Goal: Task Accomplishment & Management: Manage account settings

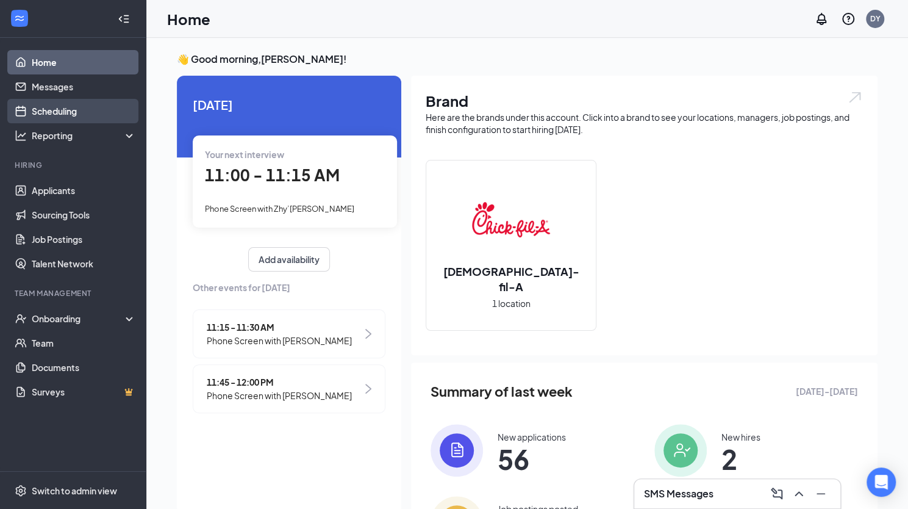
click at [42, 118] on link "Scheduling" at bounding box center [84, 111] width 104 height 24
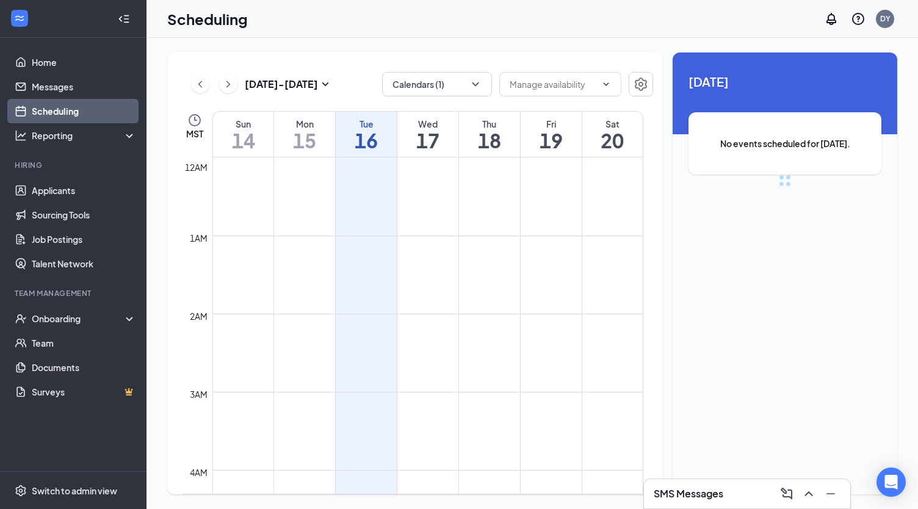
scroll to position [600, 0]
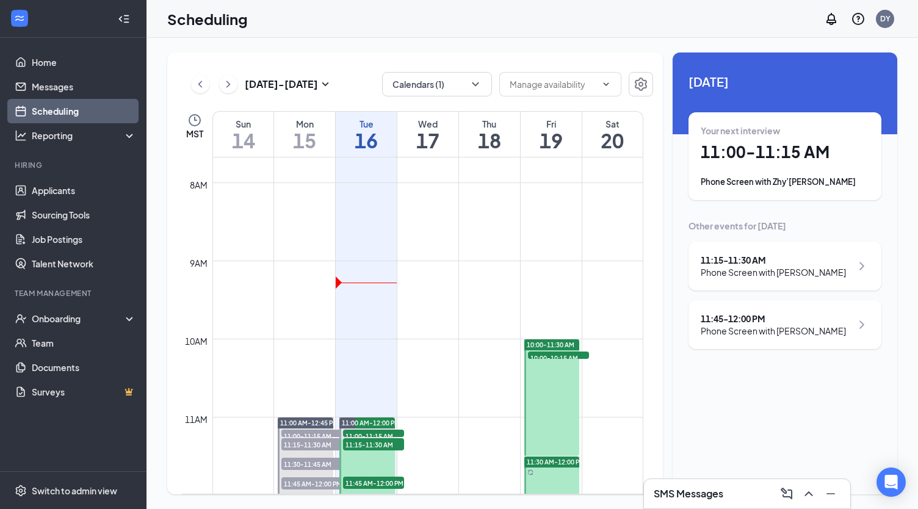
click at [304, 119] on div "Mon" at bounding box center [304, 124] width 61 height 12
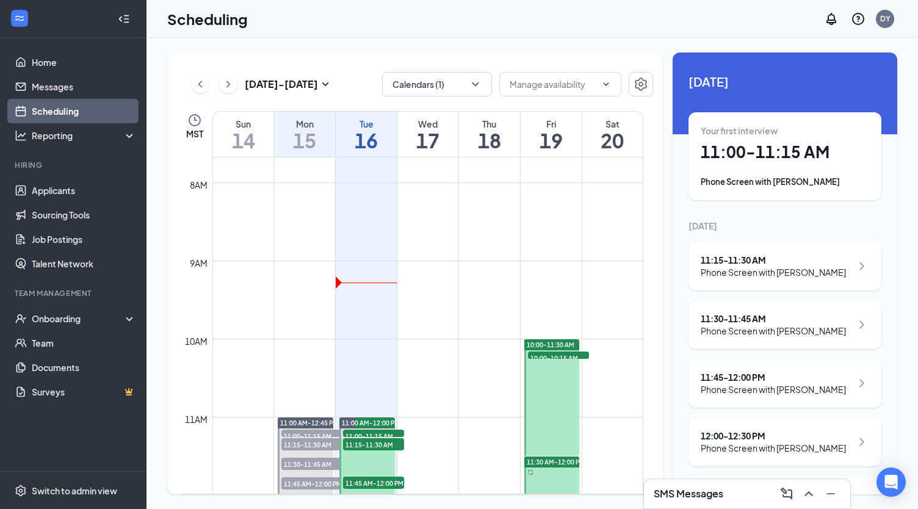
click at [810, 153] on h1 "11:00 - 11:15 AM" at bounding box center [784, 152] width 168 height 21
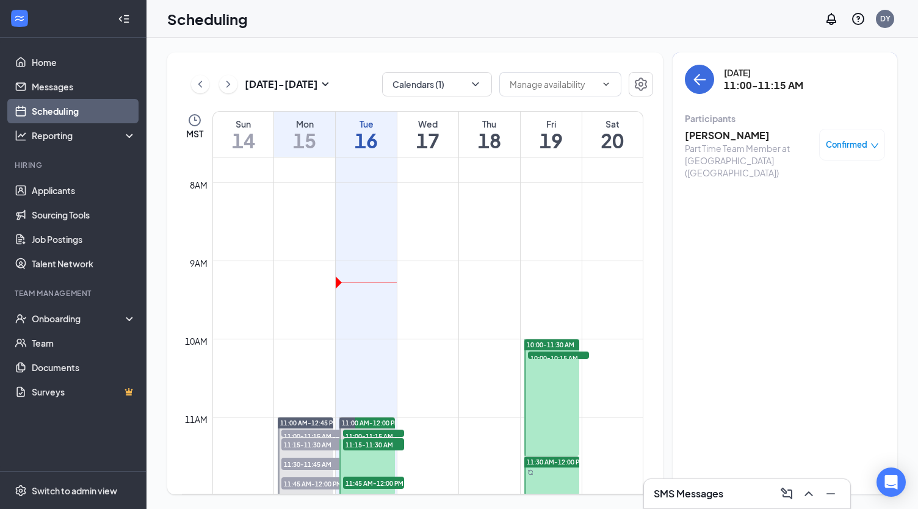
click at [709, 135] on h3 "Ashley Jaen" at bounding box center [748, 135] width 128 height 13
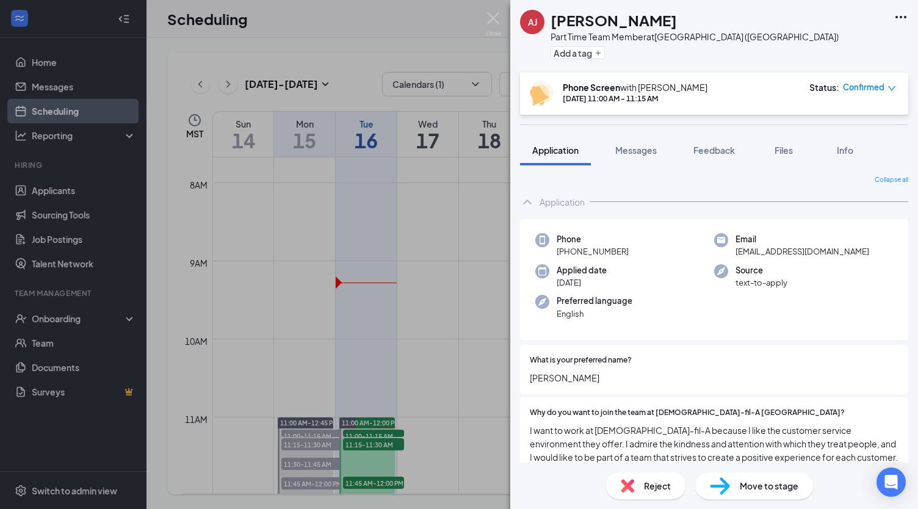
click at [777, 483] on span "Move to stage" at bounding box center [768, 485] width 59 height 13
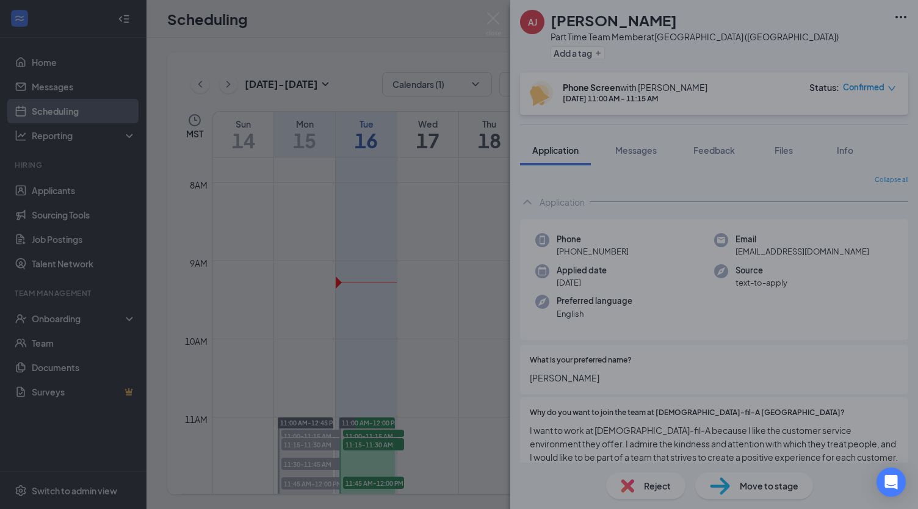
type input "Onsite Interview (next stage)"
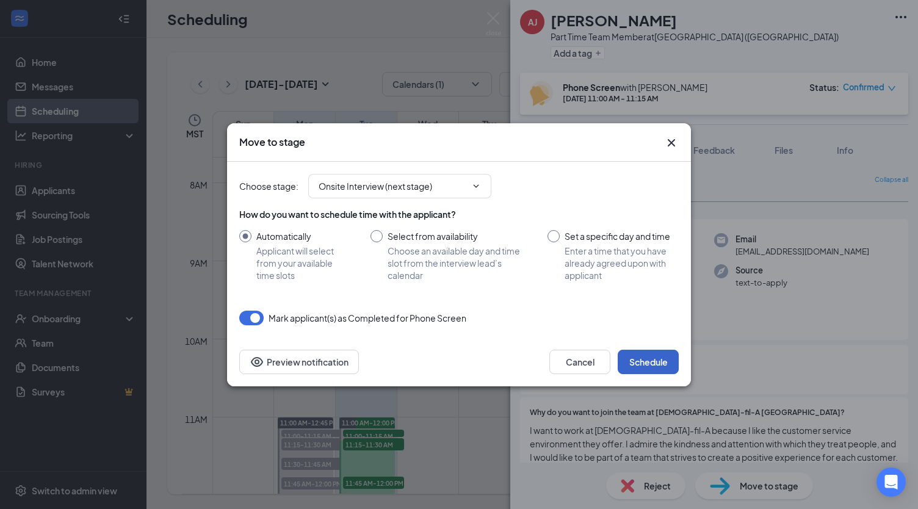
click at [653, 365] on button "Schedule" at bounding box center [647, 362] width 61 height 24
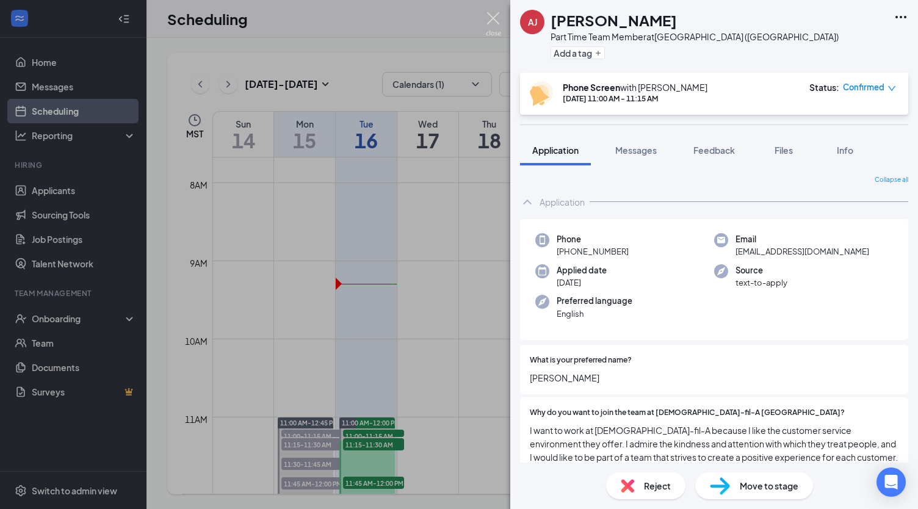
click at [497, 14] on img at bounding box center [493, 24] width 15 height 24
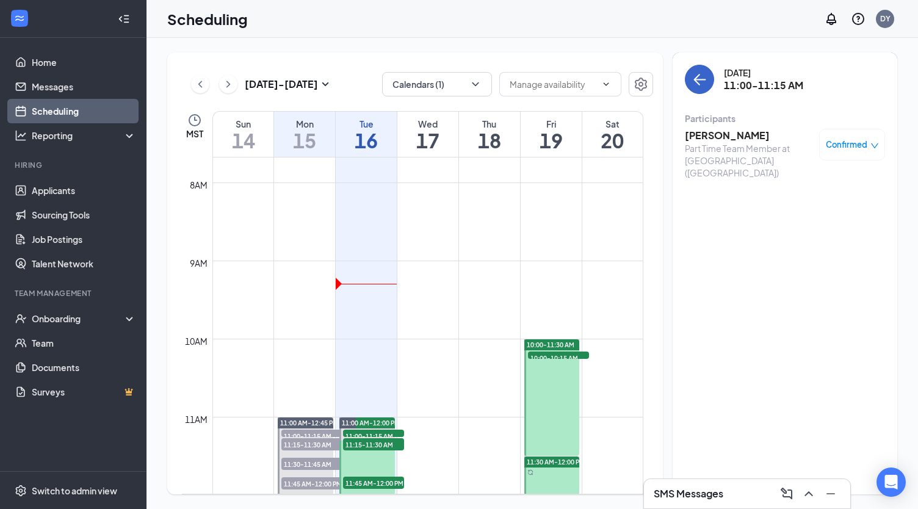
click at [706, 76] on icon "ArrowLeft" at bounding box center [699, 79] width 15 height 15
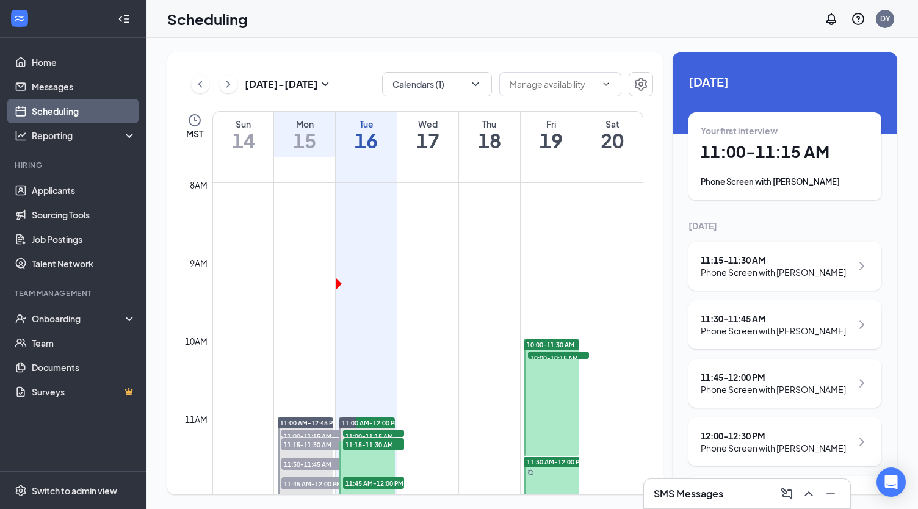
click at [752, 262] on div "11:15 - 11:30 AM" at bounding box center [772, 260] width 145 height 12
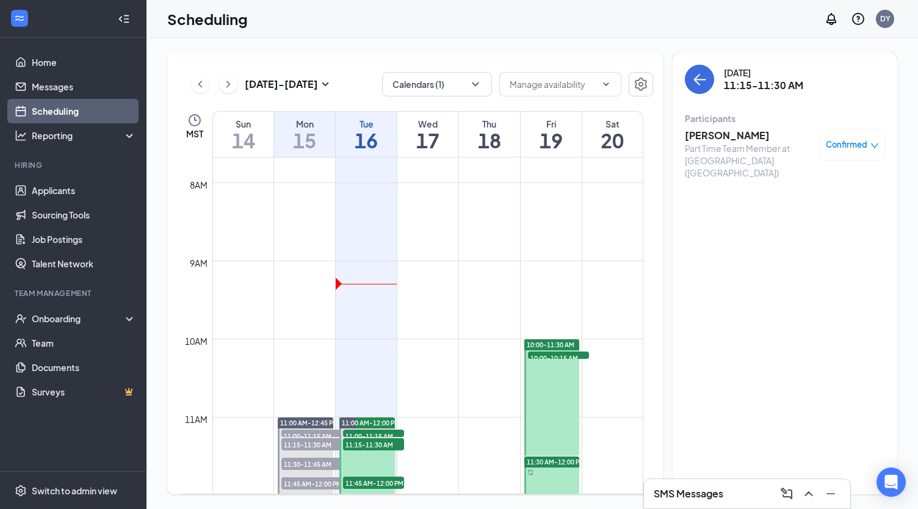
click at [733, 138] on h3 "Nathan Moore" at bounding box center [748, 135] width 128 height 13
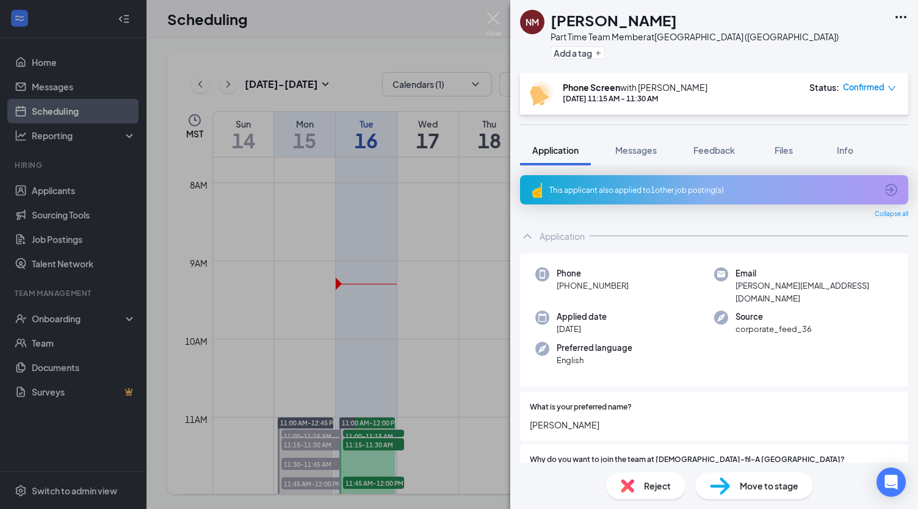
click at [770, 489] on span "Move to stage" at bounding box center [768, 485] width 59 height 13
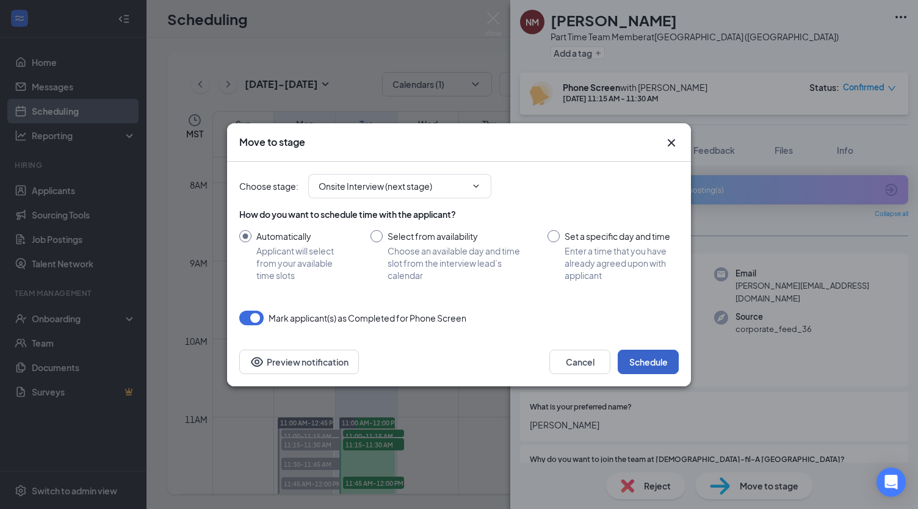
click at [647, 362] on button "Schedule" at bounding box center [647, 362] width 61 height 24
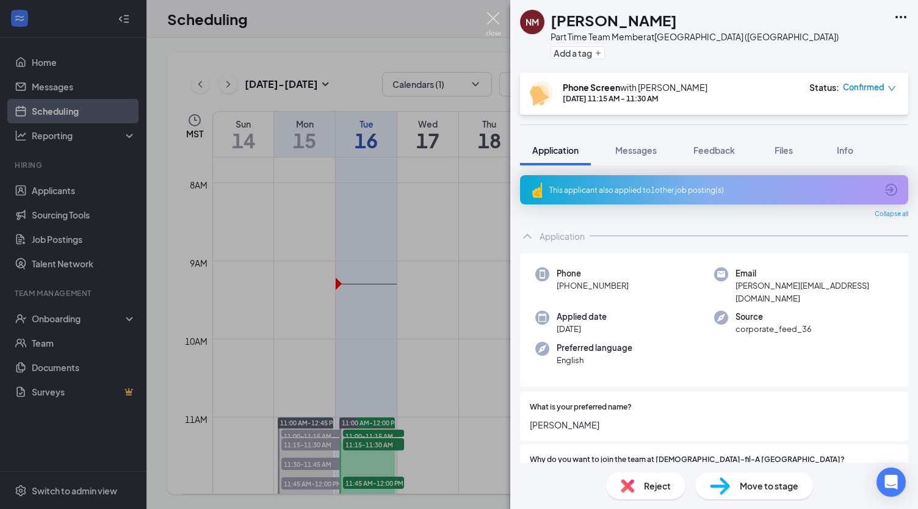
click at [499, 12] on img at bounding box center [493, 24] width 15 height 24
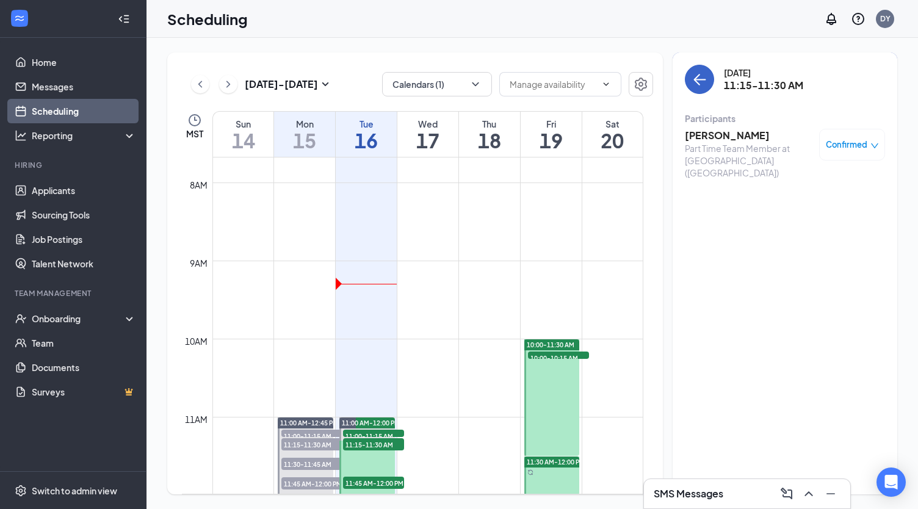
click at [701, 77] on icon "ArrowLeft" at bounding box center [699, 79] width 15 height 15
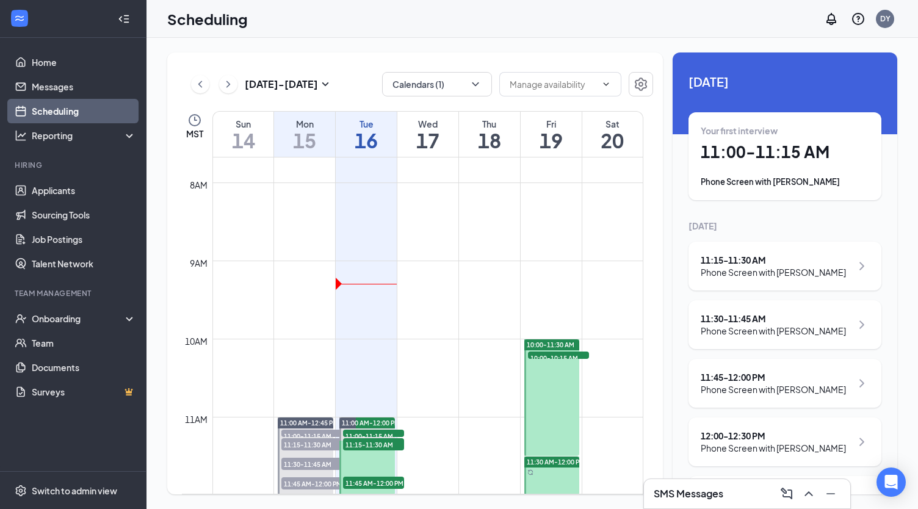
click at [750, 319] on div "11:30 - 11:45 AM" at bounding box center [772, 318] width 145 height 12
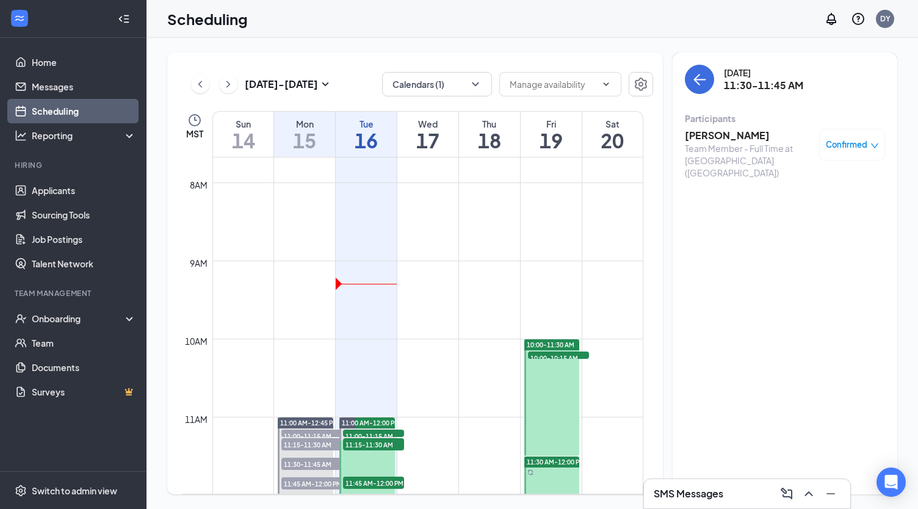
click at [717, 134] on h3 "Amida Conteh" at bounding box center [748, 135] width 128 height 13
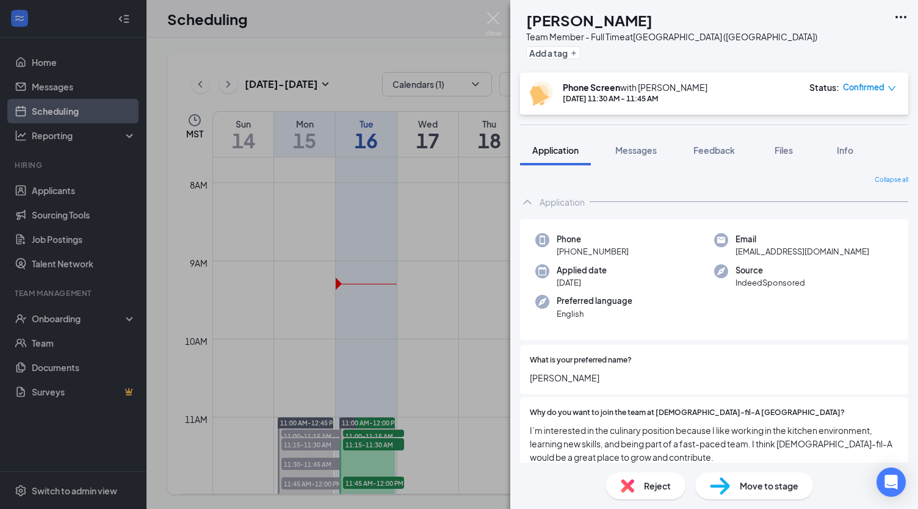
click at [783, 484] on span "Move to stage" at bounding box center [768, 485] width 59 height 13
type input "Onsite Interview (next stage)"
click at [494, 14] on img at bounding box center [493, 24] width 15 height 24
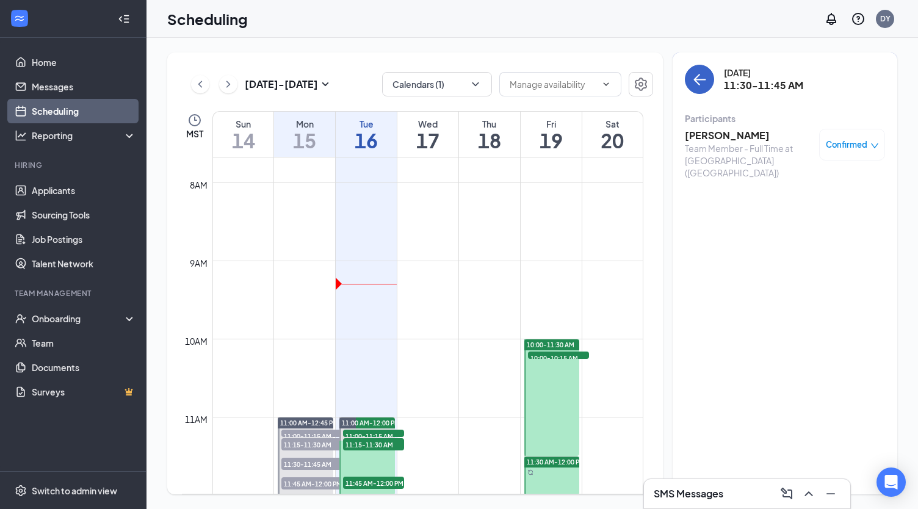
click at [702, 82] on icon "ArrowLeft" at bounding box center [699, 79] width 15 height 15
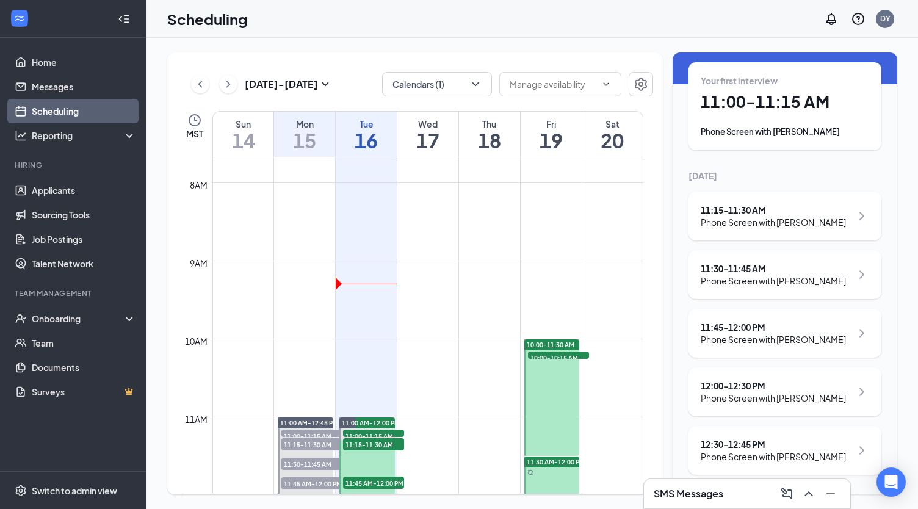
scroll to position [74, 0]
click at [747, 321] on div "11:45 - 12:00 PM" at bounding box center [772, 327] width 145 height 12
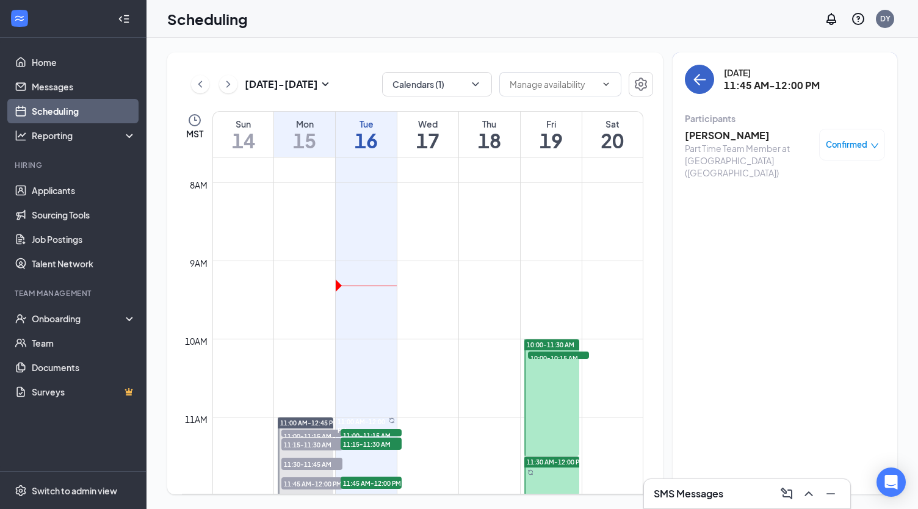
click at [695, 76] on icon "ArrowLeft" at bounding box center [699, 79] width 15 height 15
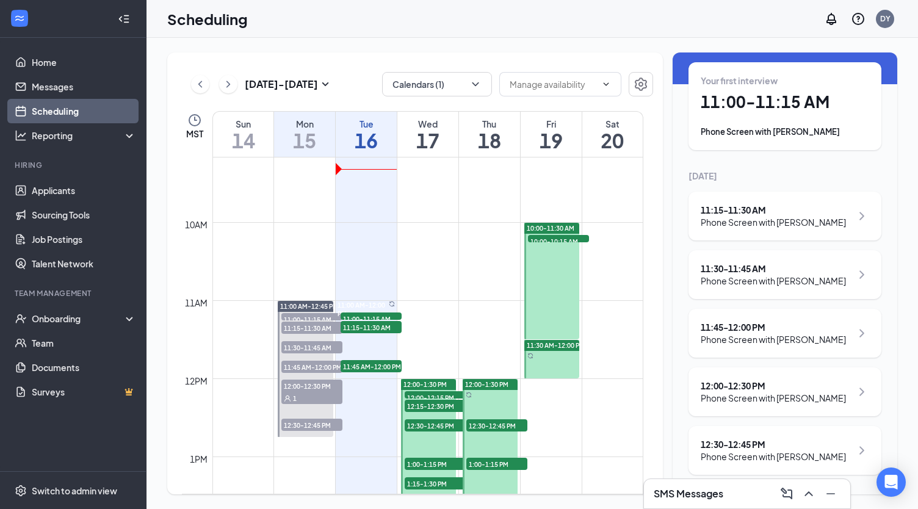
scroll to position [722, 0]
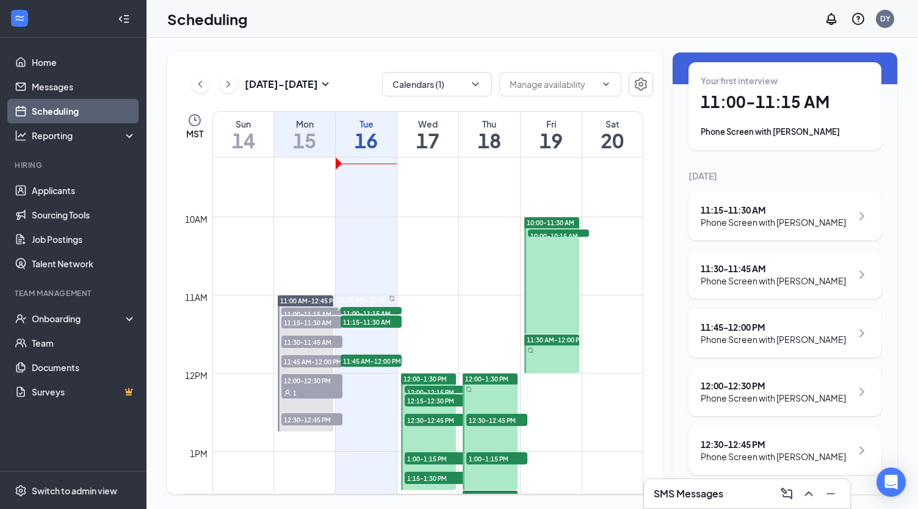
click at [368, 125] on div "Tue" at bounding box center [366, 124] width 61 height 12
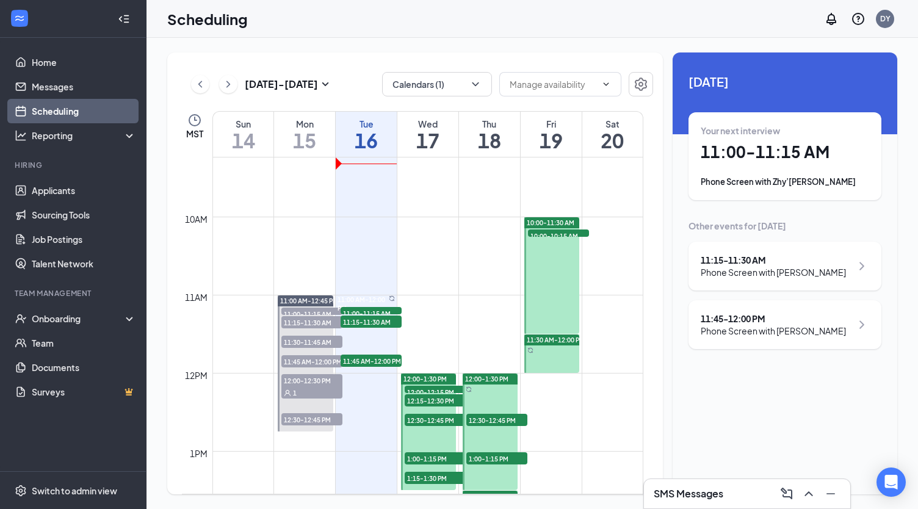
click at [303, 125] on div "Mon" at bounding box center [304, 124] width 61 height 12
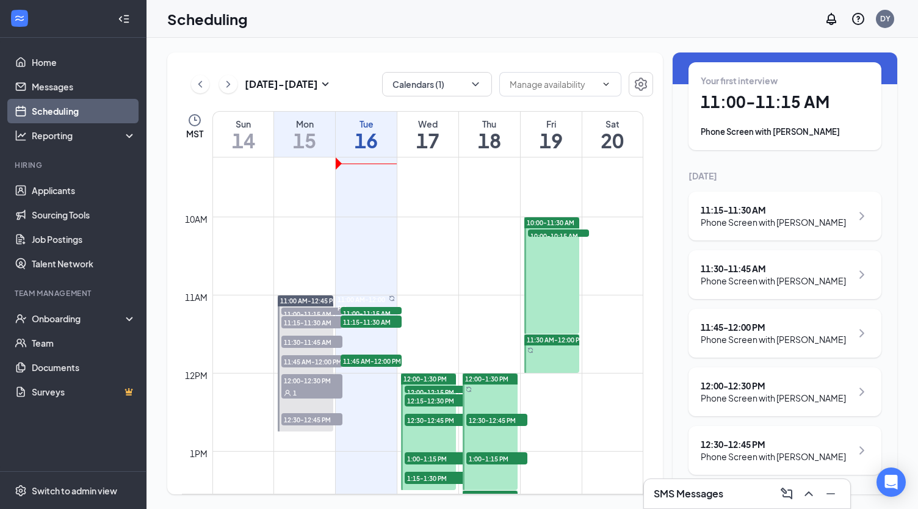
scroll to position [74, 0]
click at [752, 321] on div "11:45 - 12:00 PM" at bounding box center [772, 327] width 145 height 12
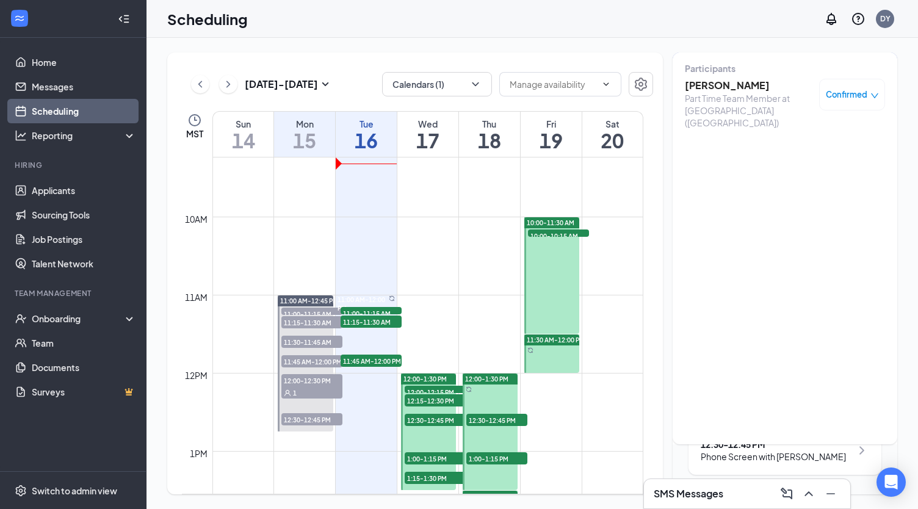
click at [705, 79] on h3 "Lily Phillips" at bounding box center [748, 85] width 128 height 13
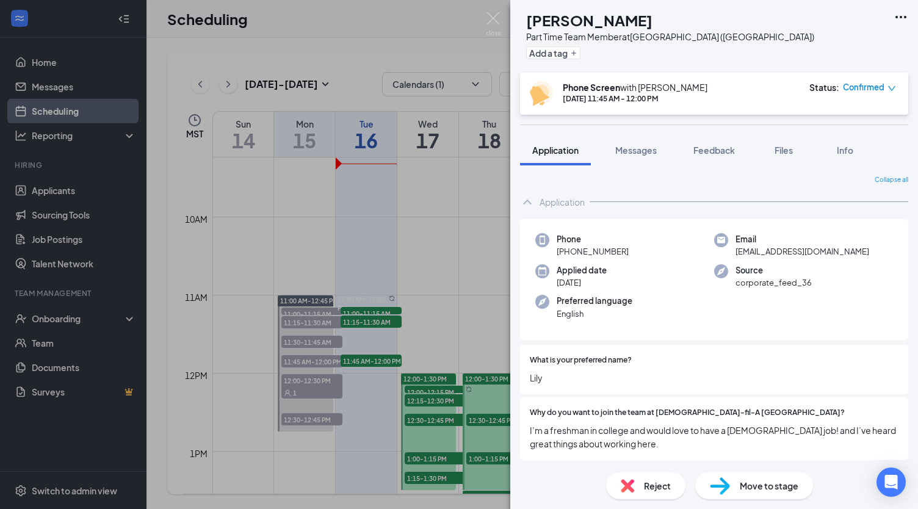
click at [889, 88] on icon "down" at bounding box center [891, 88] width 7 height 5
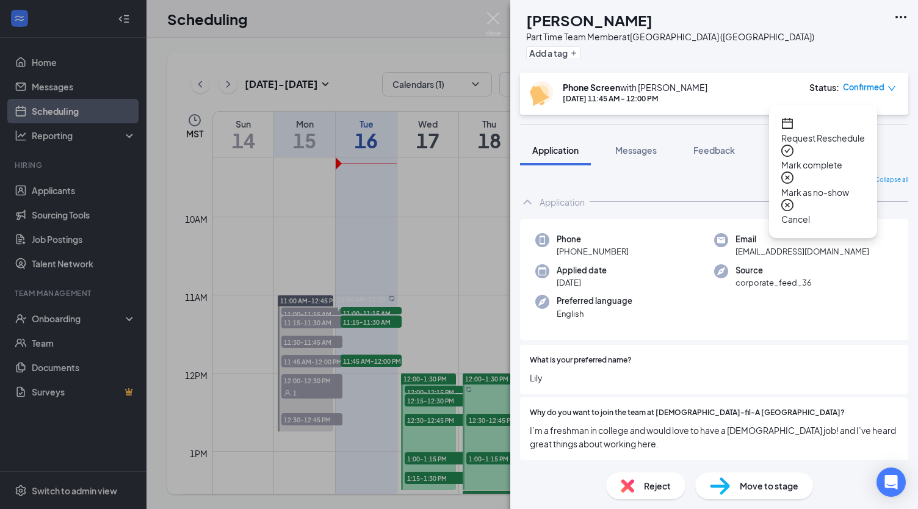
click at [825, 131] on span "Request Reschedule" at bounding box center [823, 137] width 84 height 13
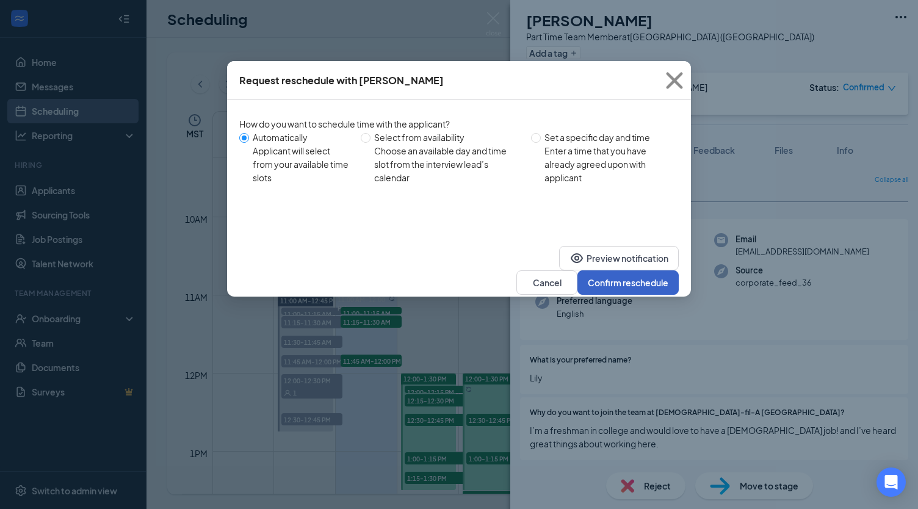
click at [628, 270] on button "Confirm reschedule" at bounding box center [627, 282] width 101 height 24
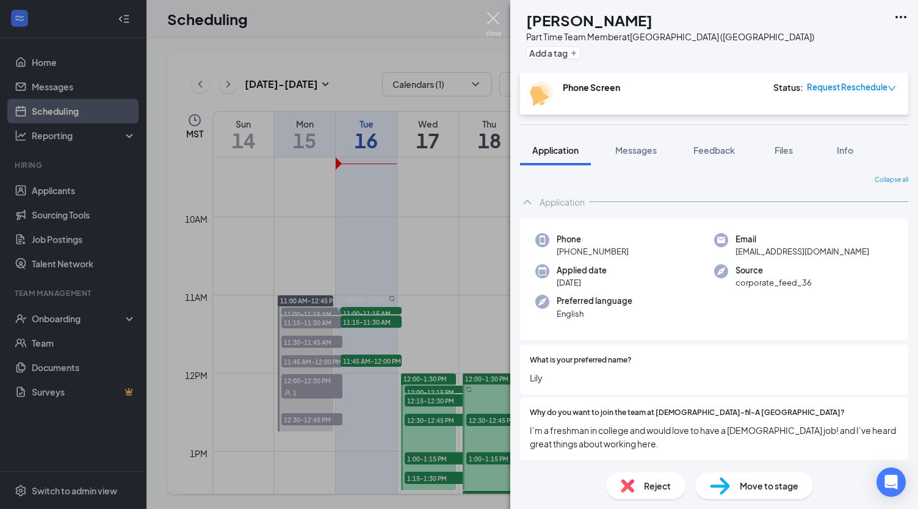
click at [490, 15] on img at bounding box center [493, 24] width 15 height 24
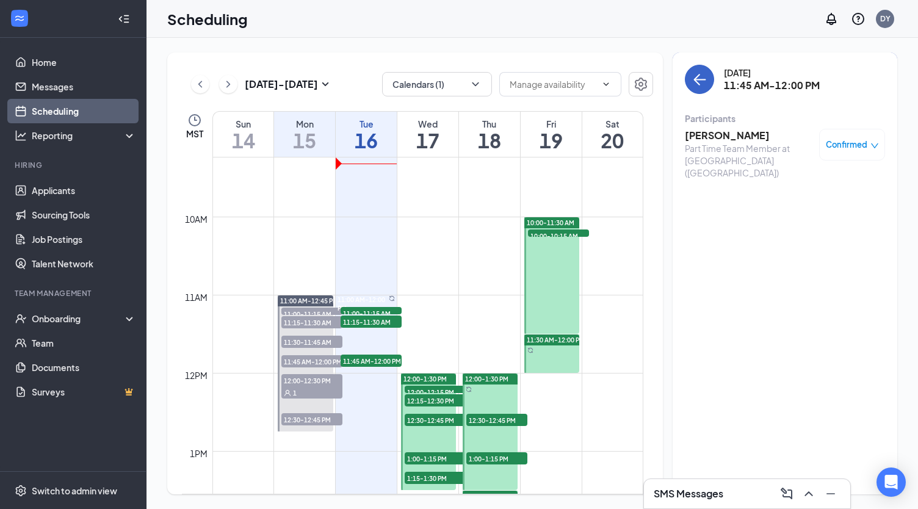
click at [698, 77] on icon "ArrowLeft" at bounding box center [699, 79] width 15 height 15
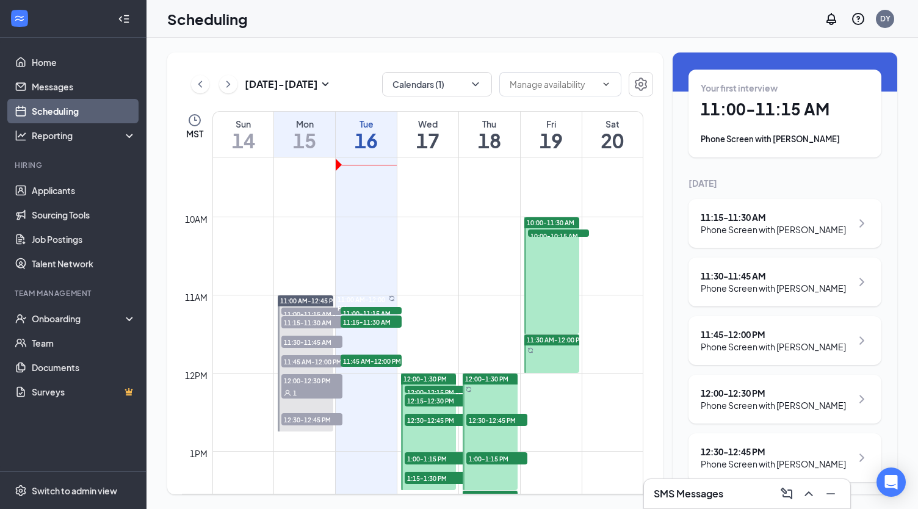
scroll to position [74, 0]
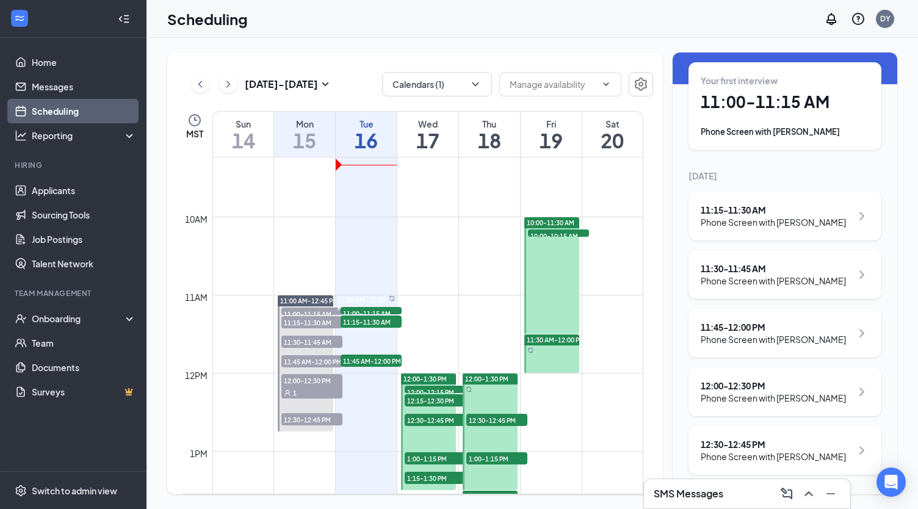
click at [732, 379] on div "12:00 - 12:30 PM" at bounding box center [772, 385] width 145 height 12
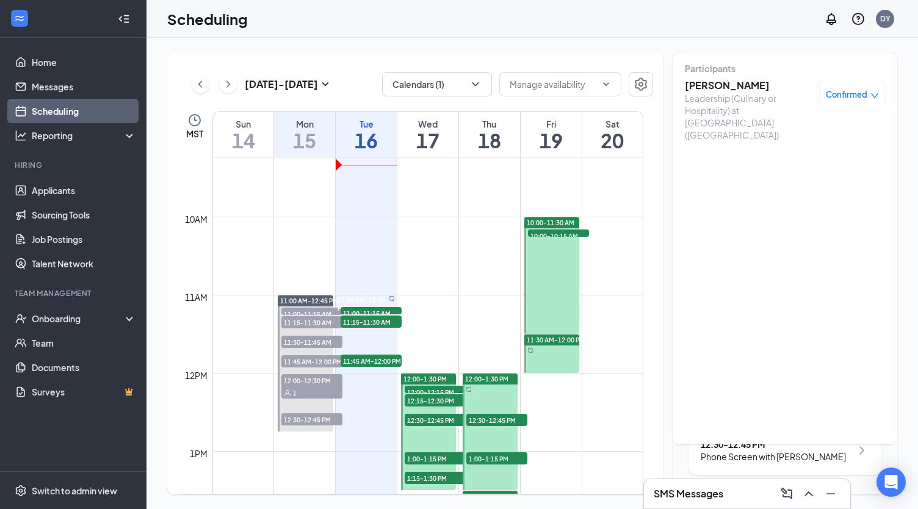
click at [723, 79] on h3 "Harley Blankenship" at bounding box center [748, 85] width 128 height 13
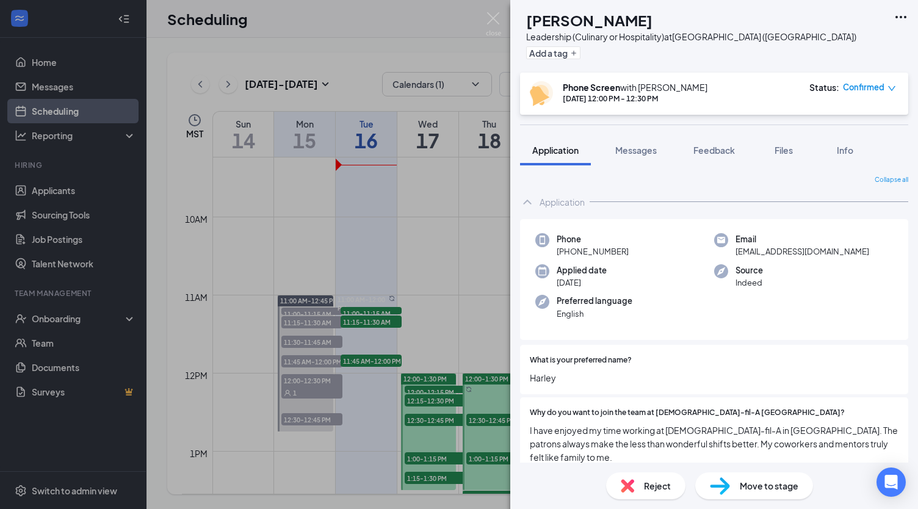
click at [766, 492] on div "Move to stage" at bounding box center [754, 485] width 118 height 27
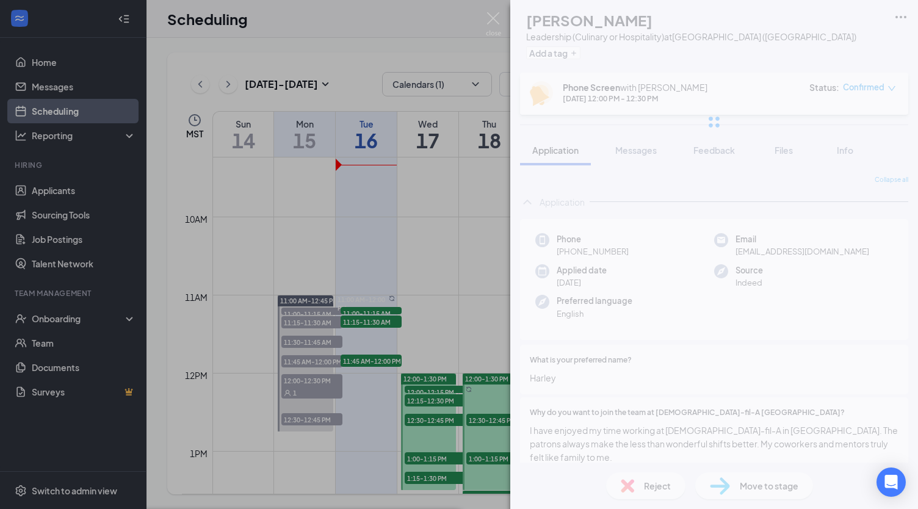
type input "Onsite Interview (next stage)"
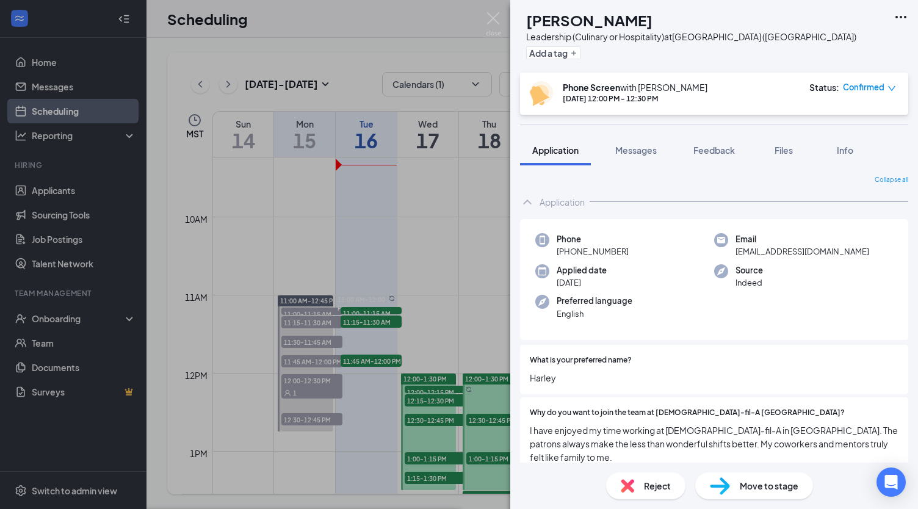
click at [719, 148] on span "Feedback" at bounding box center [713, 150] width 41 height 11
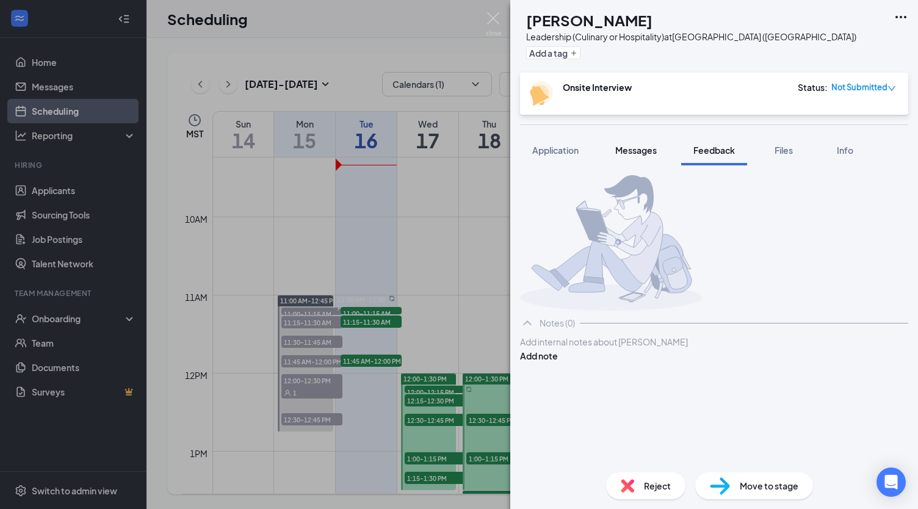
click at [644, 156] on div "Messages" at bounding box center [635, 150] width 41 height 12
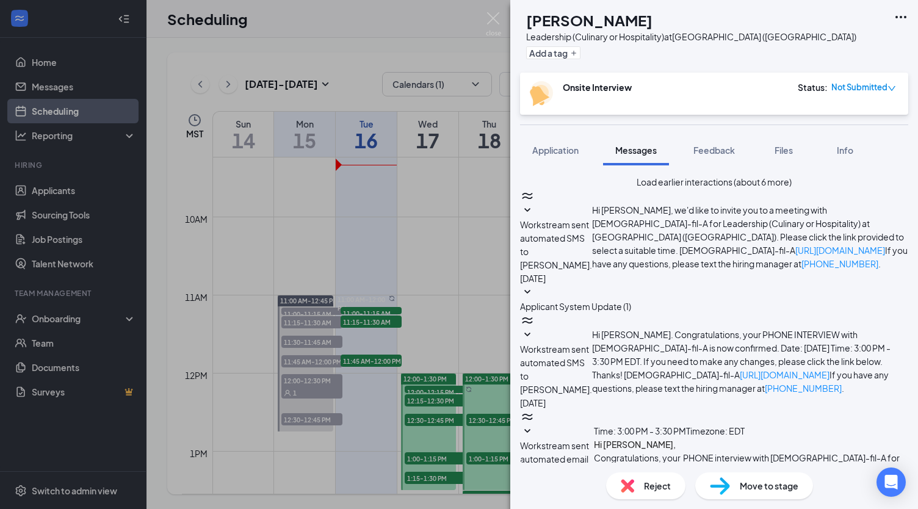
scroll to position [348, 0]
click at [491, 15] on img at bounding box center [493, 24] width 15 height 24
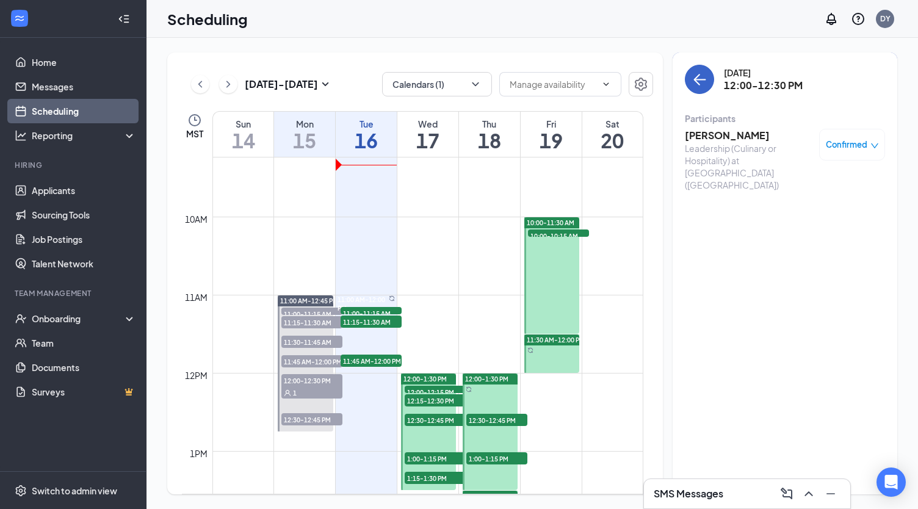
click at [703, 81] on icon "ArrowLeft" at bounding box center [699, 79] width 15 height 15
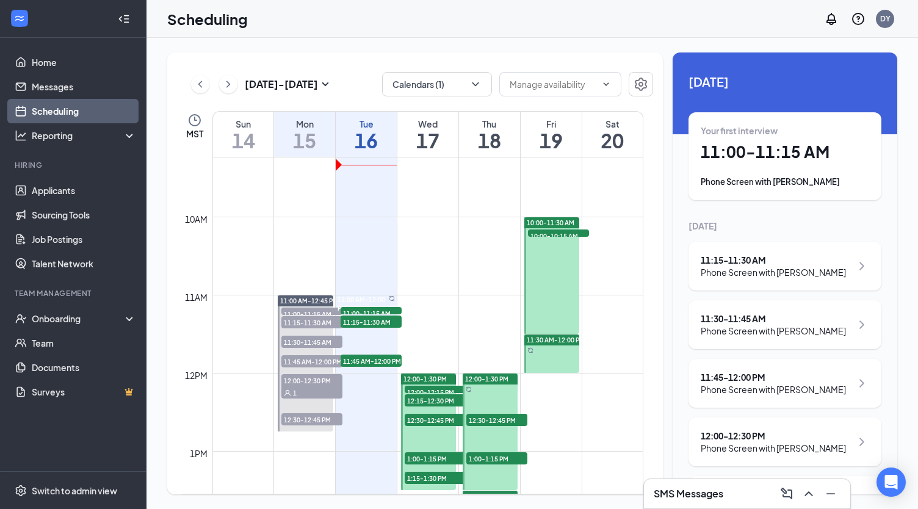
scroll to position [74, 0]
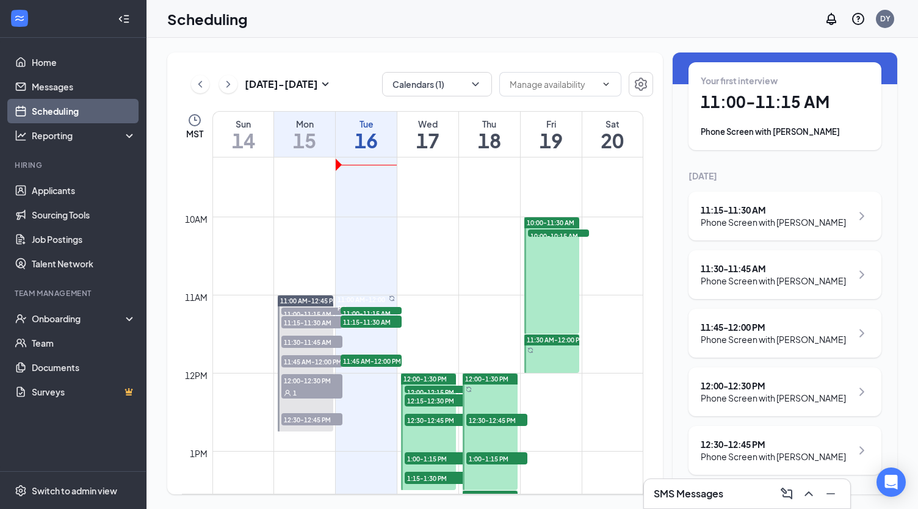
click at [742, 438] on div "12:30 - 12:45 PM" at bounding box center [772, 444] width 145 height 12
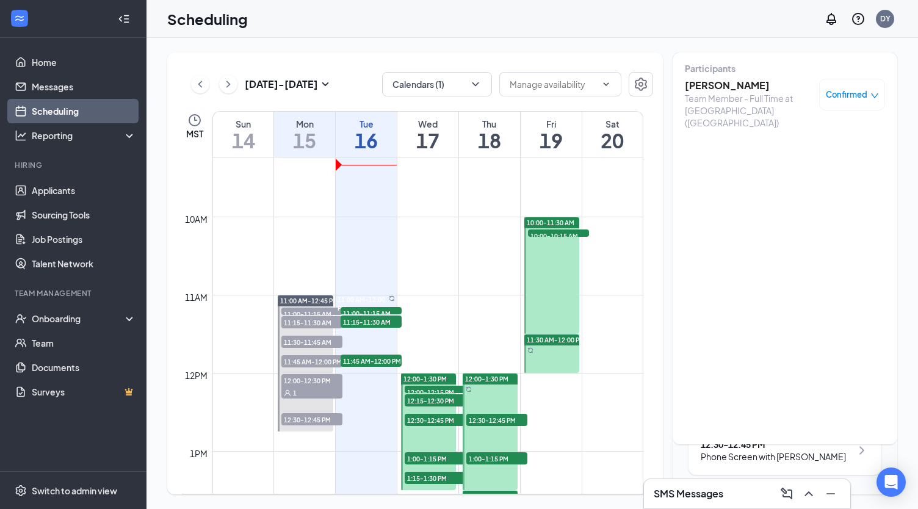
click at [736, 79] on h3 "mathew reynolds" at bounding box center [748, 85] width 128 height 13
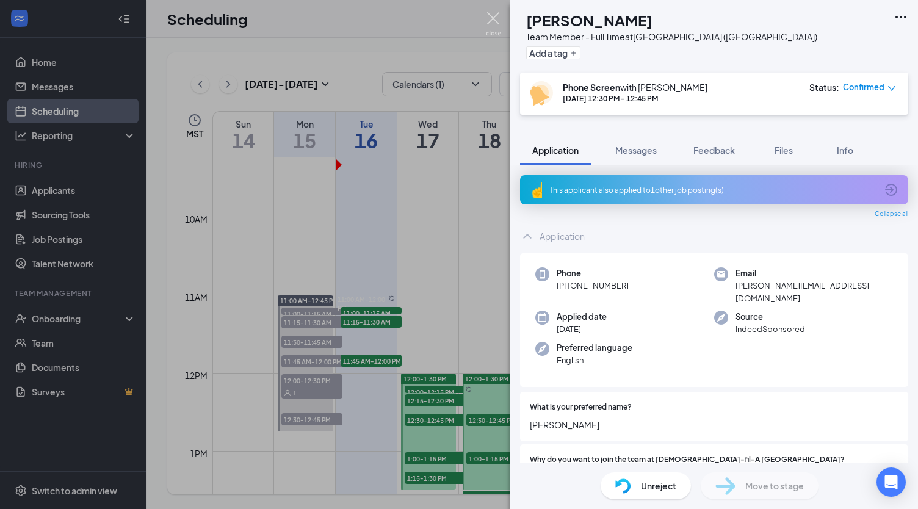
click at [490, 18] on img at bounding box center [493, 24] width 15 height 24
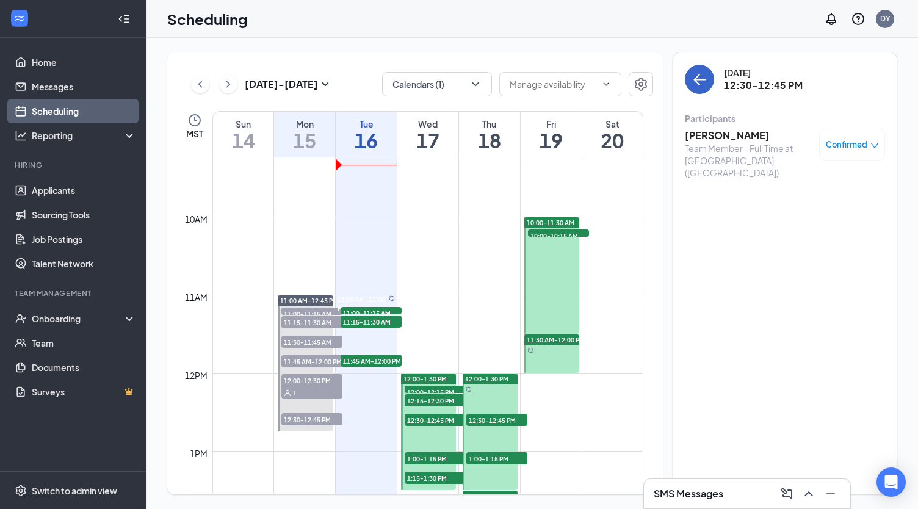
click at [702, 84] on icon "ArrowLeft" at bounding box center [699, 79] width 15 height 15
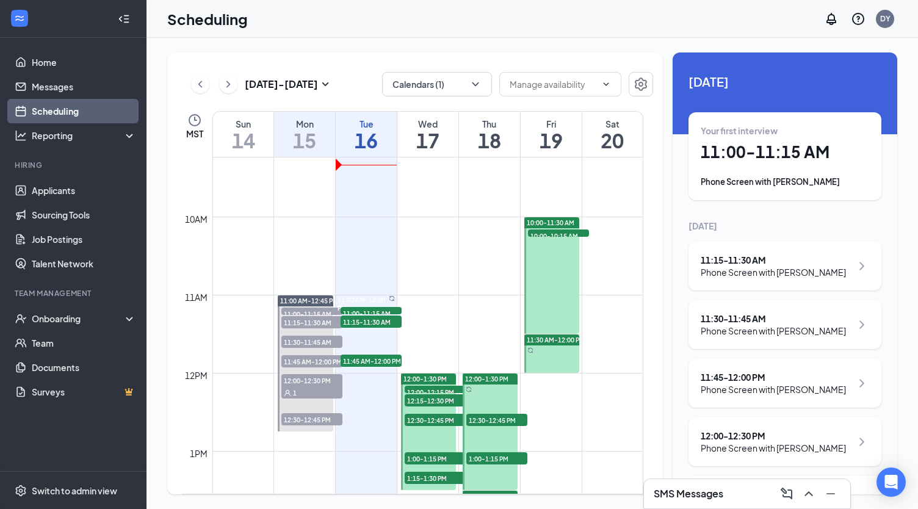
click at [367, 120] on div "Tue" at bounding box center [366, 124] width 61 height 12
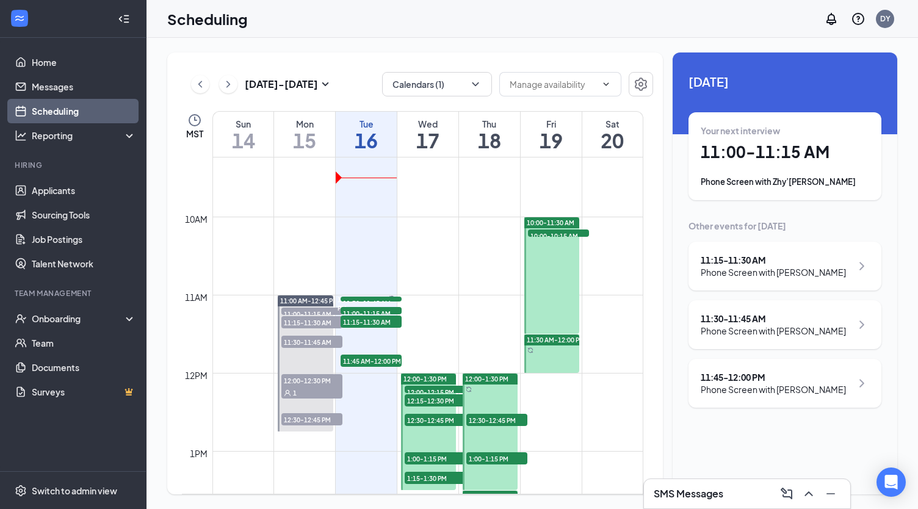
click at [782, 153] on h1 "11:00 - 11:15 AM" at bounding box center [784, 152] width 168 height 21
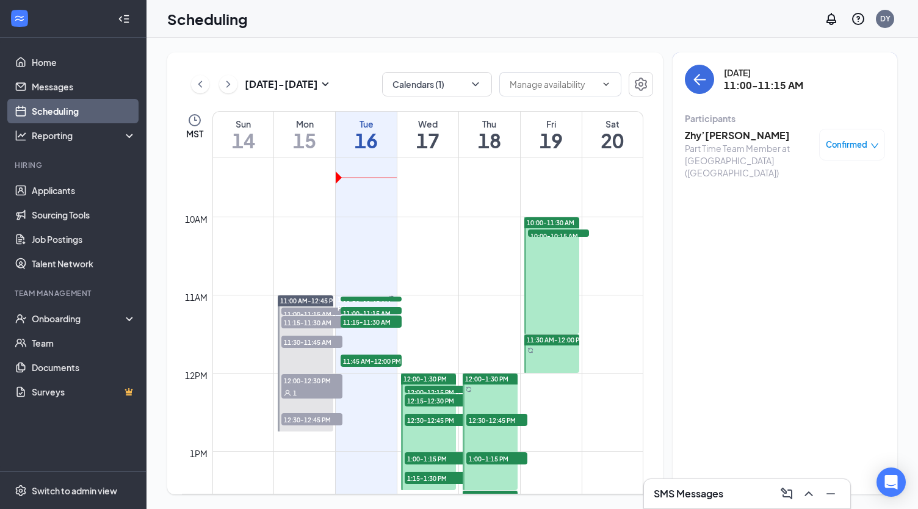
click at [701, 135] on h3 "Zhy’Yetta Batiste" at bounding box center [748, 135] width 128 height 13
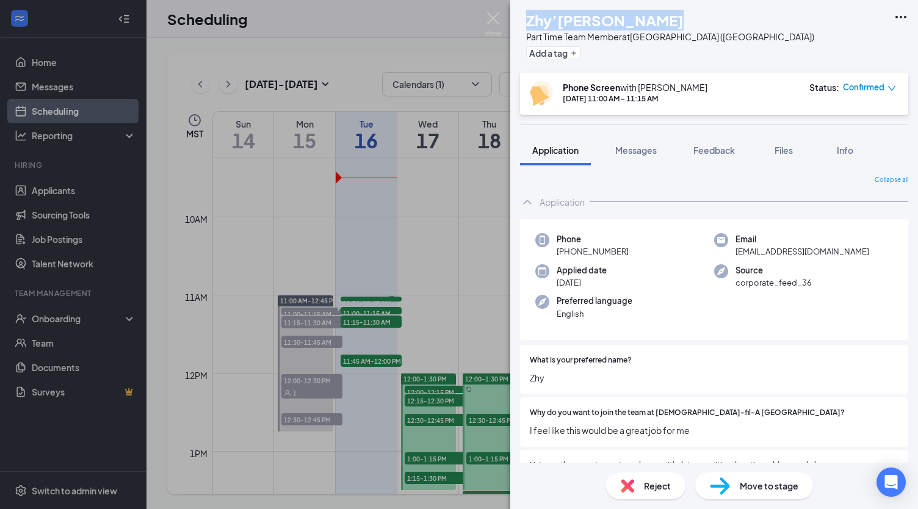
drag, startPoint x: 551, startPoint y: 19, endPoint x: 672, endPoint y: 15, distance: 121.5
click at [672, 15] on div "Zhy’Yetta Batiste" at bounding box center [670, 20] width 288 height 21
copy h1 "Zhy’Yetta Batiste"
drag, startPoint x: 567, startPoint y: 254, endPoint x: 620, endPoint y: 250, distance: 53.2
click at [627, 252] on div "Phone +1 (912) 215-0625" at bounding box center [624, 245] width 179 height 25
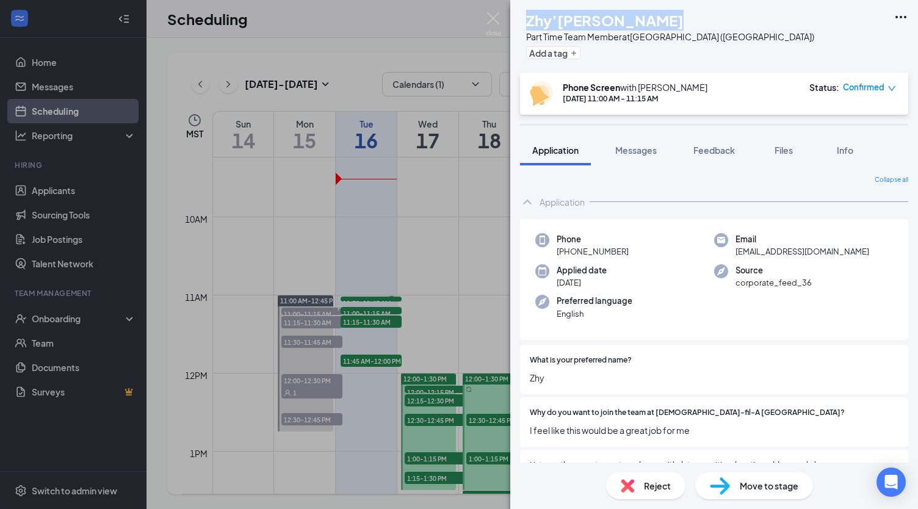
copy span "(912) 215-0625"
click at [494, 17] on img at bounding box center [493, 24] width 15 height 24
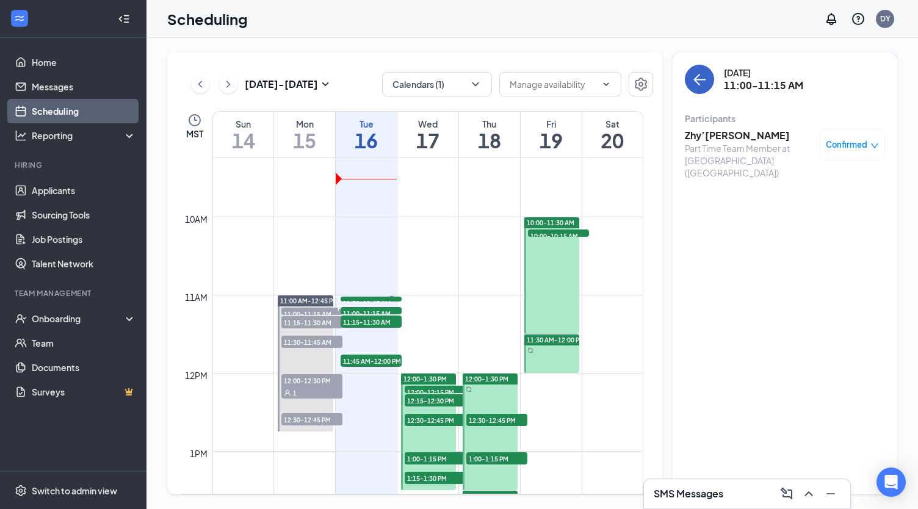
click at [695, 82] on icon "ArrowLeft" at bounding box center [697, 80] width 6 height 12
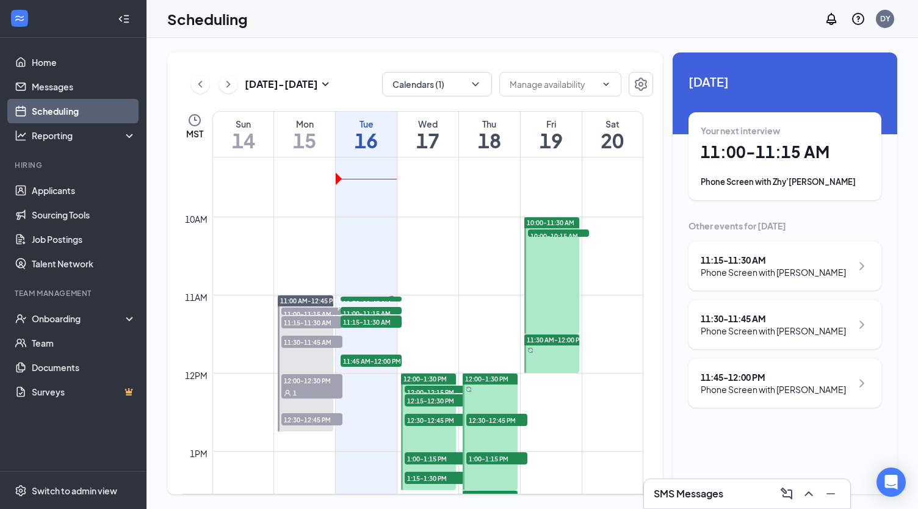
click at [735, 258] on div "11:15 - 11:30 AM" at bounding box center [772, 260] width 145 height 12
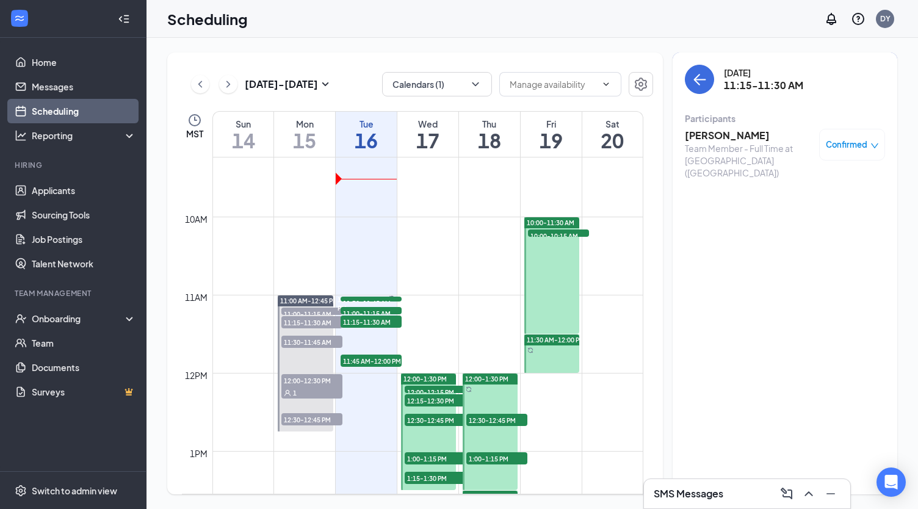
click at [709, 134] on h3 "Jerrica Shaw" at bounding box center [748, 135] width 128 height 13
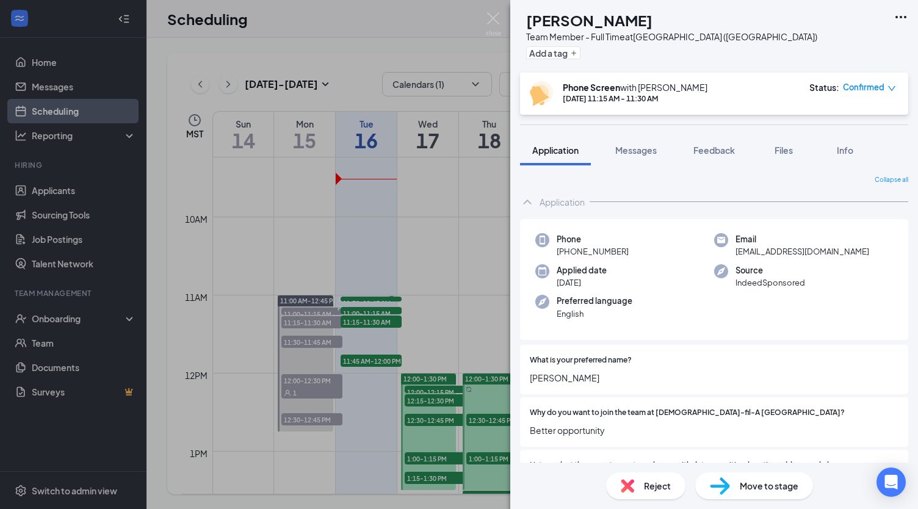
drag, startPoint x: 567, startPoint y: 251, endPoint x: 628, endPoint y: 251, distance: 61.0
click at [628, 251] on div "Phone +1 (912) 506-4737" at bounding box center [624, 245] width 179 height 25
copy span "(912) 506-4737"
click at [492, 16] on img at bounding box center [493, 24] width 15 height 24
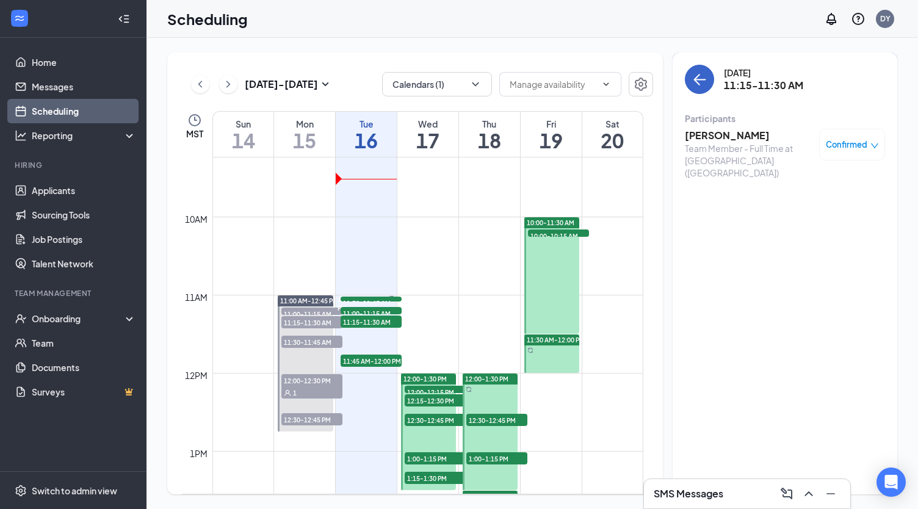
click at [703, 79] on icon "ArrowLeft" at bounding box center [700, 79] width 12 height 1
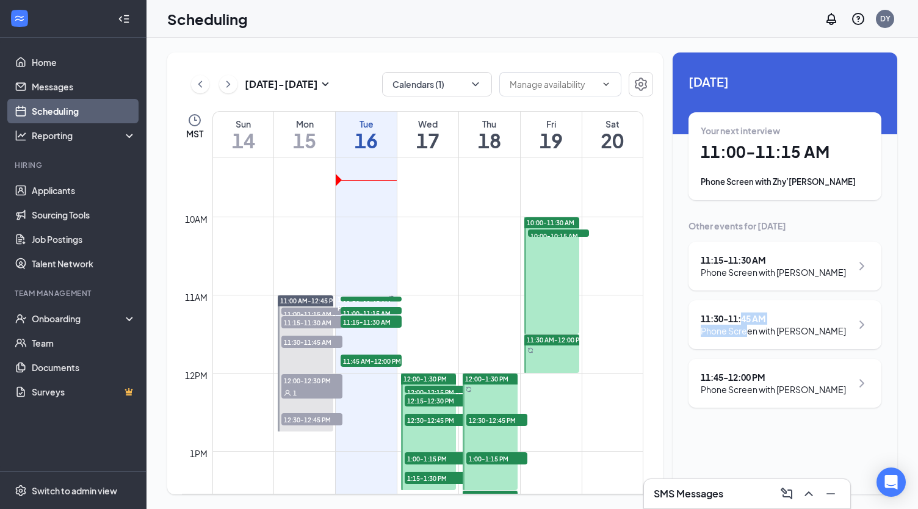
click at [748, 324] on div "11:30 - 11:45 AM Phone Screen with Lily Phillips" at bounding box center [772, 324] width 145 height 24
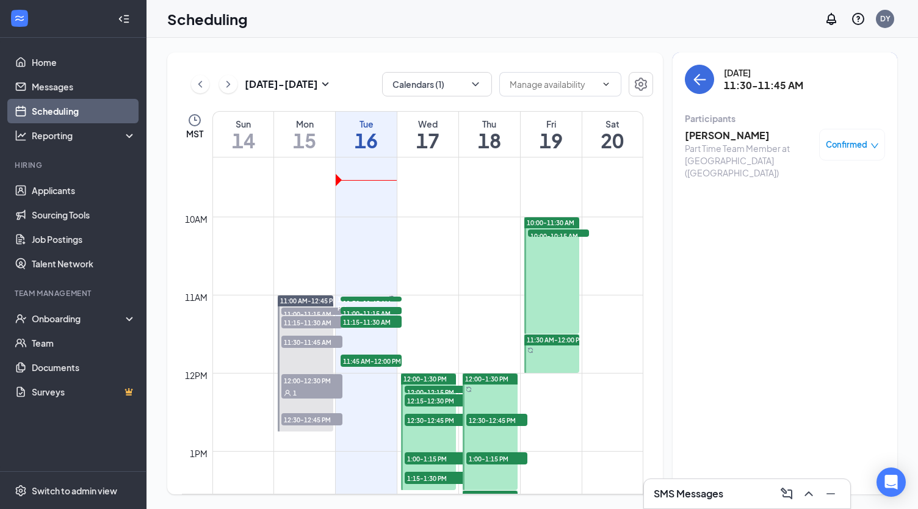
click at [711, 134] on h3 "Lily Phillips" at bounding box center [748, 135] width 128 height 13
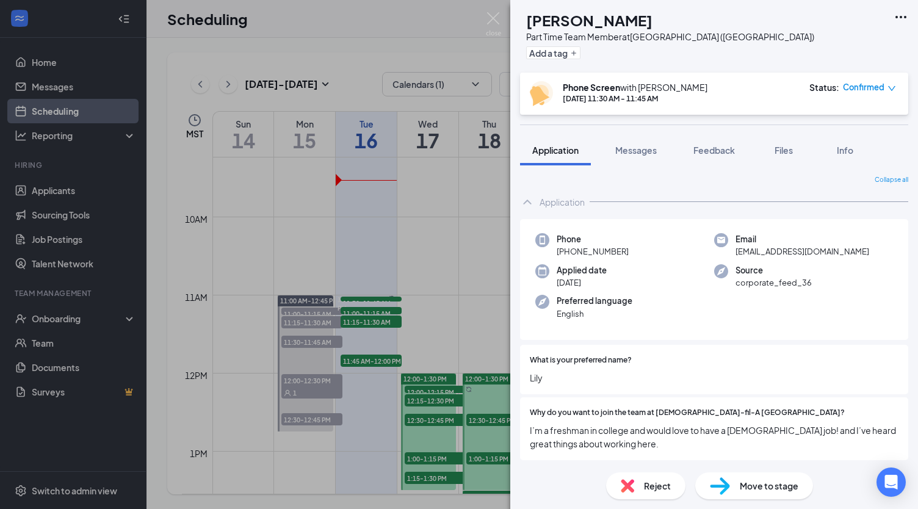
drag, startPoint x: 564, startPoint y: 251, endPoint x: 623, endPoint y: 253, distance: 58.6
click at [623, 253] on span "+1 (765) 886-3478" at bounding box center [592, 251] width 72 height 12
copy span "(765) 886-3478"
click at [494, 17] on img at bounding box center [493, 24] width 15 height 24
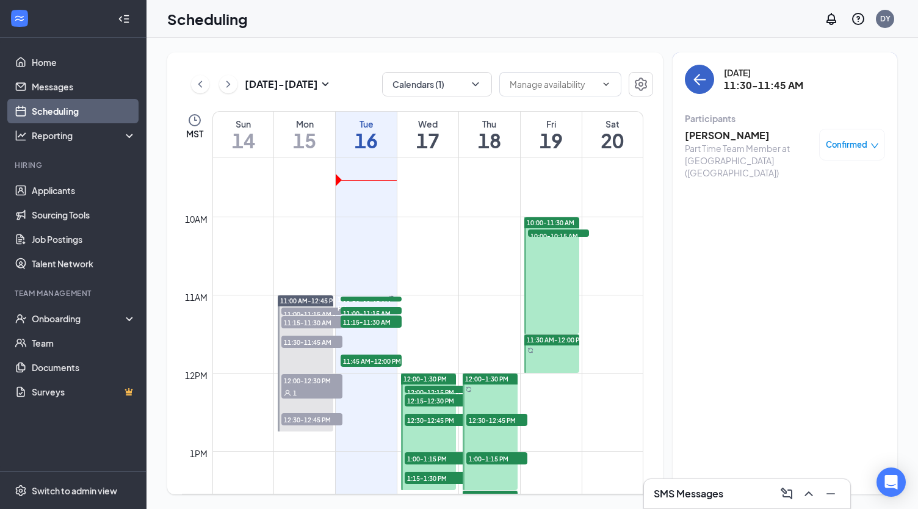
click at [702, 82] on icon "ArrowLeft" at bounding box center [699, 79] width 15 height 15
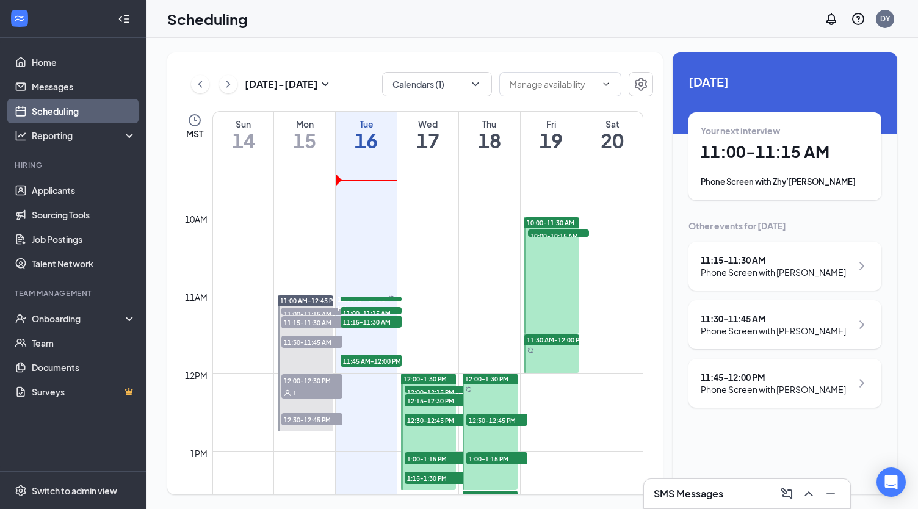
click at [748, 375] on div "11:45 - 12:00 PM" at bounding box center [772, 377] width 145 height 12
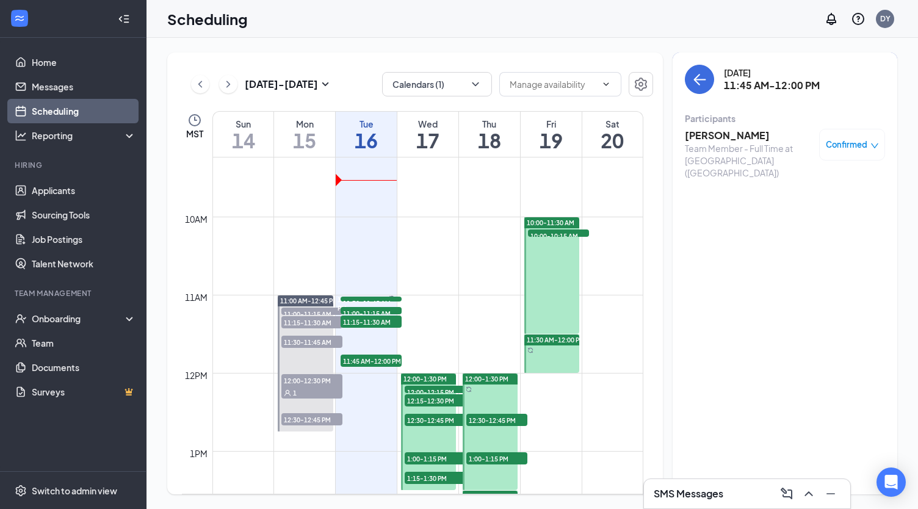
click at [710, 135] on h3 "Keona Cook" at bounding box center [748, 135] width 128 height 13
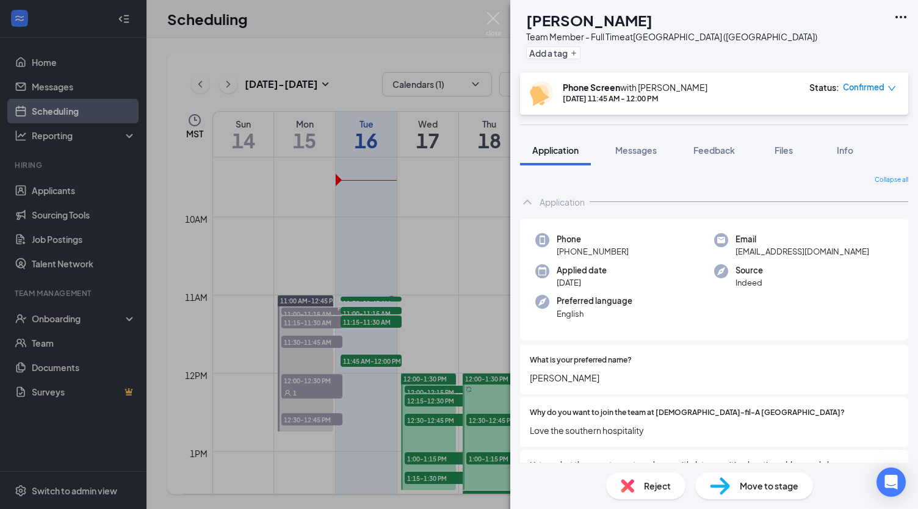
drag, startPoint x: 566, startPoint y: 251, endPoint x: 644, endPoint y: 253, distance: 78.1
click at [644, 253] on div "Phone +1 (904) 578-2138" at bounding box center [624, 245] width 179 height 25
click at [498, 16] on img at bounding box center [493, 24] width 15 height 24
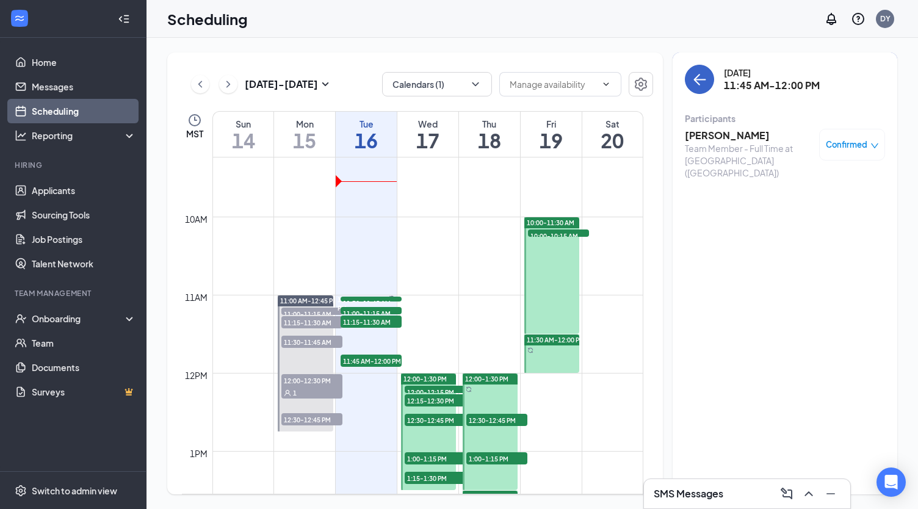
click at [702, 74] on icon "ArrowLeft" at bounding box center [699, 79] width 15 height 15
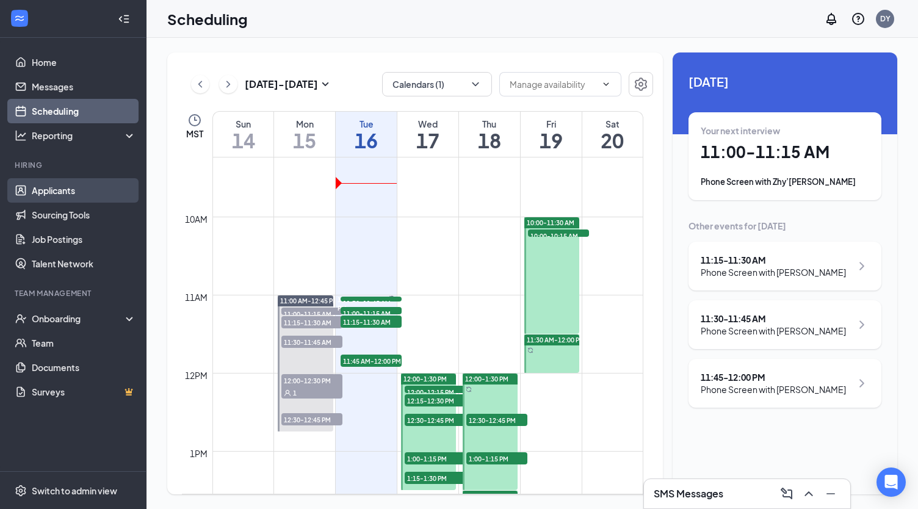
click at [60, 194] on link "Applicants" at bounding box center [84, 190] width 104 height 24
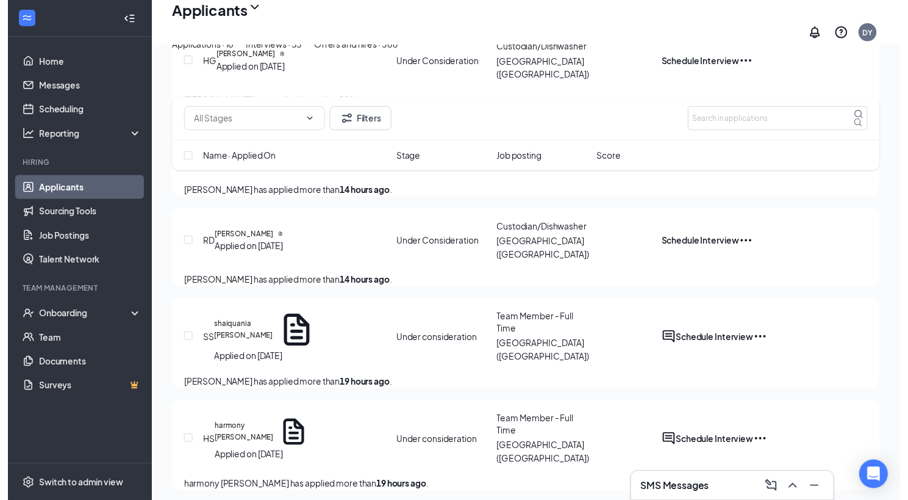
scroll to position [1290, 0]
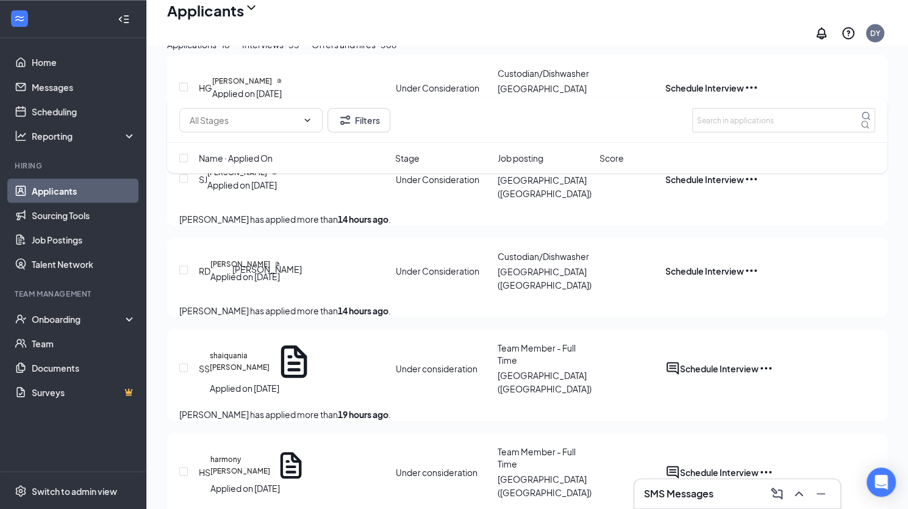
click at [255, 269] on h5 "[PERSON_NAME]" at bounding box center [240, 263] width 60 height 11
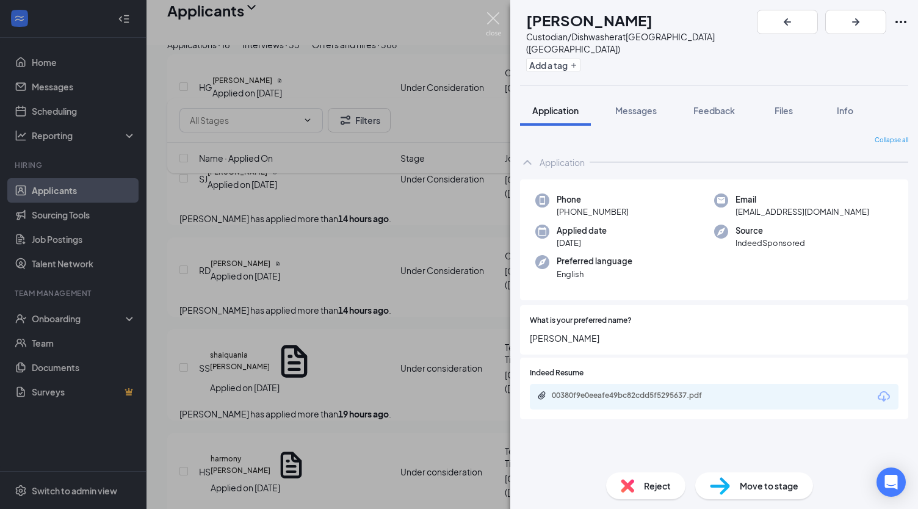
click at [492, 12] on img at bounding box center [493, 24] width 15 height 24
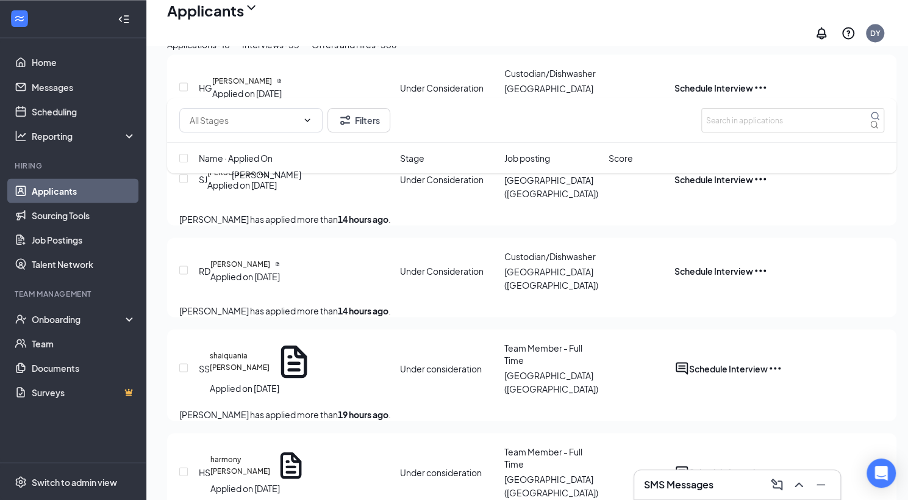
click at [243, 178] on h5 "[PERSON_NAME]" at bounding box center [237, 172] width 60 height 11
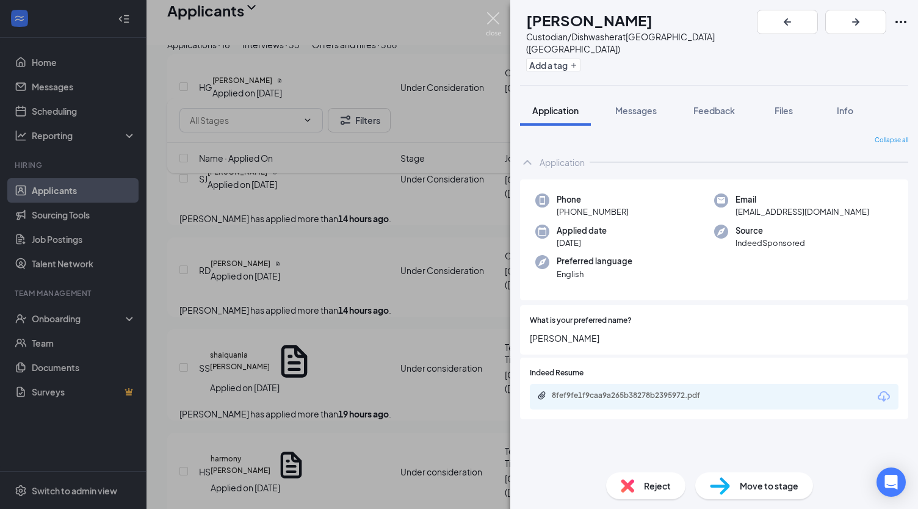
click at [494, 18] on img at bounding box center [493, 24] width 15 height 24
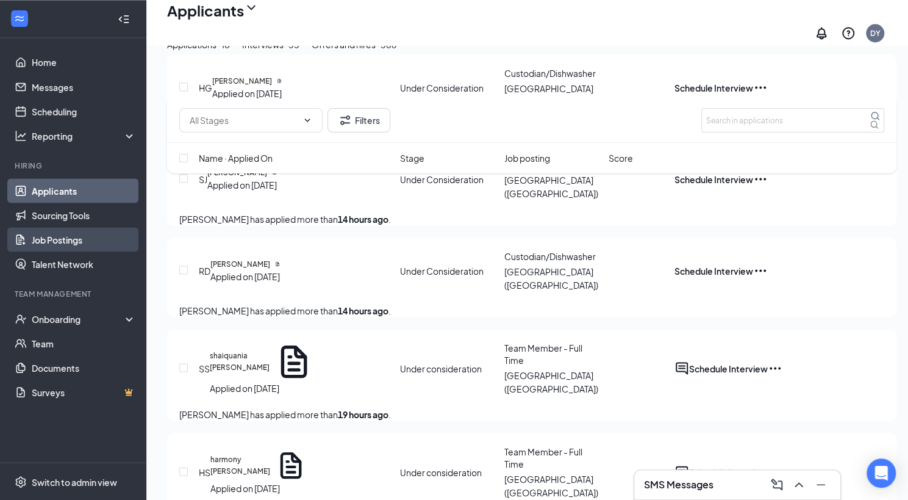
click at [65, 235] on link "Job Postings" at bounding box center [84, 239] width 104 height 24
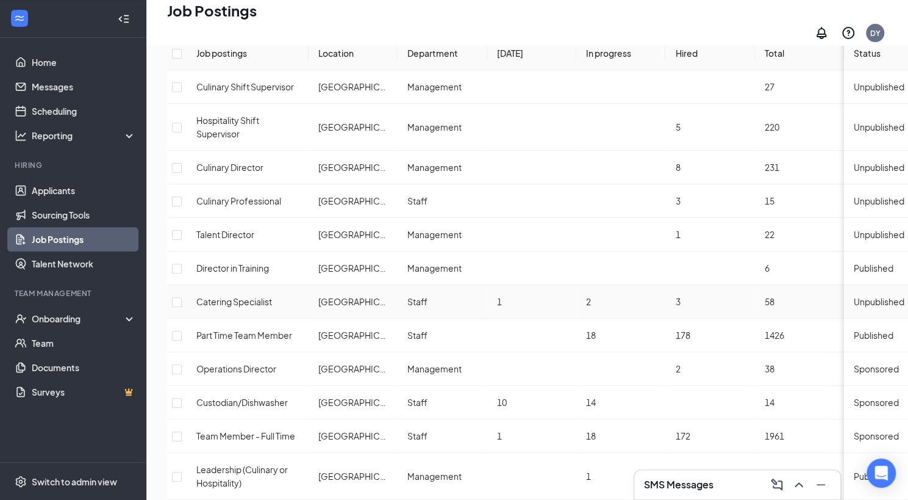
scroll to position [87, 0]
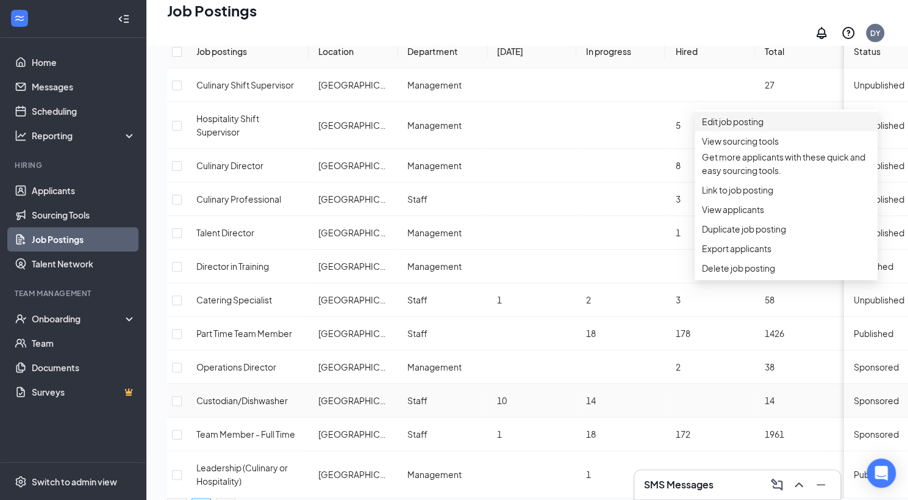
click at [733, 121] on span "Edit job posting" at bounding box center [733, 121] width 62 height 11
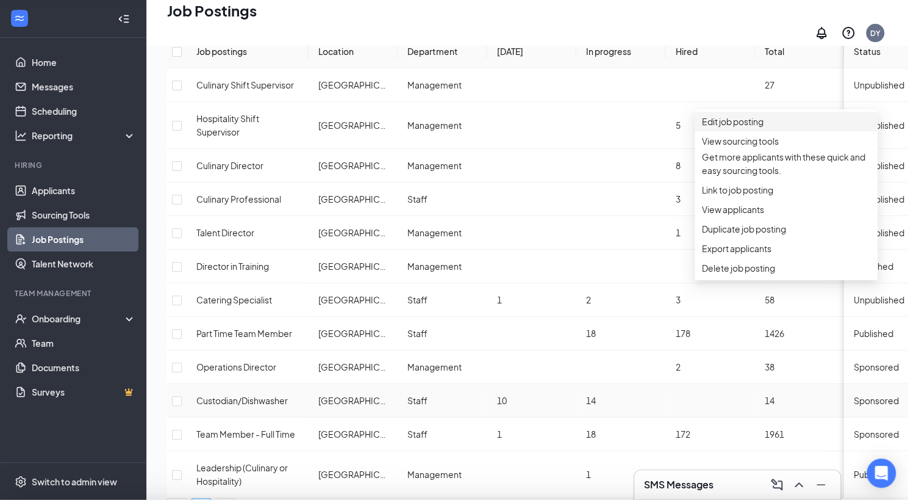
type input "Custodian/Dishwasher"
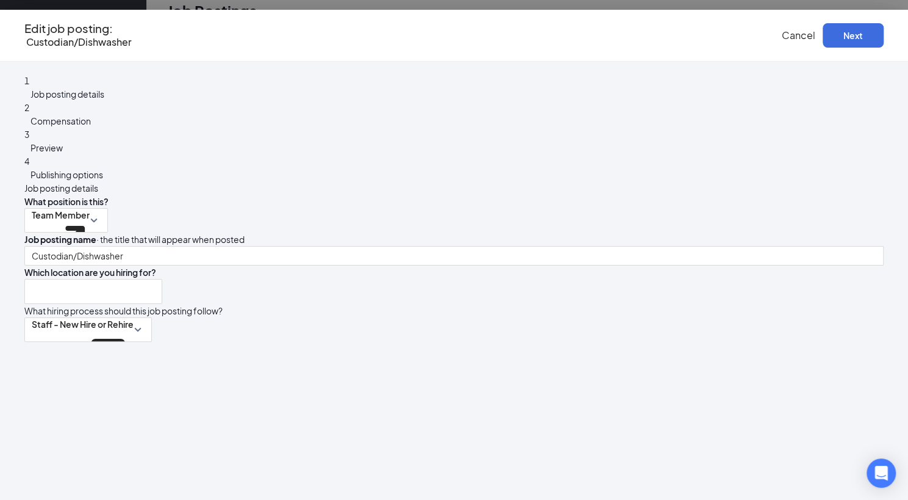
type input "[GEOGRAPHIC_DATA] ([GEOGRAPHIC_DATA])"
click at [823, 39] on button "Next" at bounding box center [853, 35] width 61 height 24
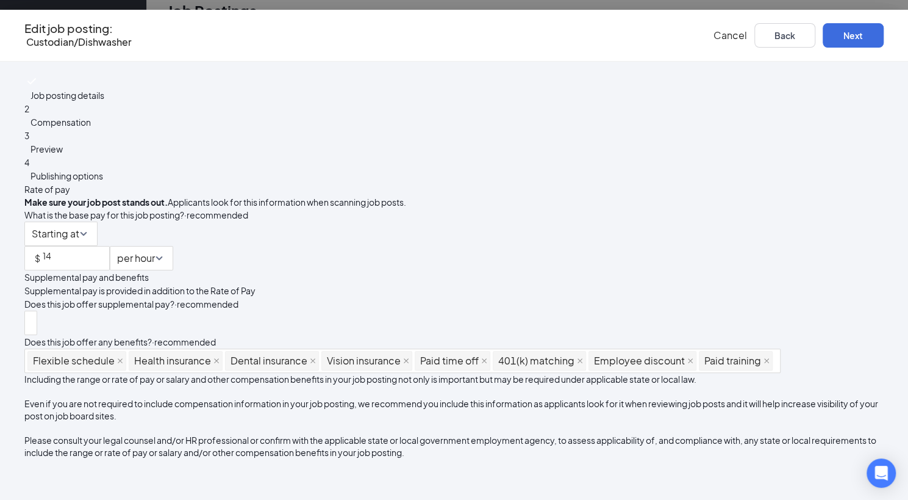
click at [714, 37] on span "Cancel" at bounding box center [731, 35] width 34 height 13
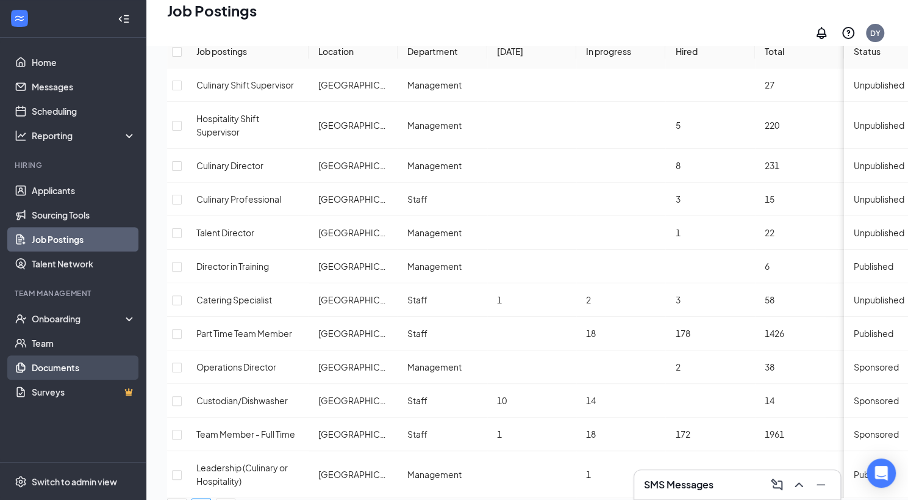
click at [68, 361] on link "Documents" at bounding box center [84, 367] width 104 height 24
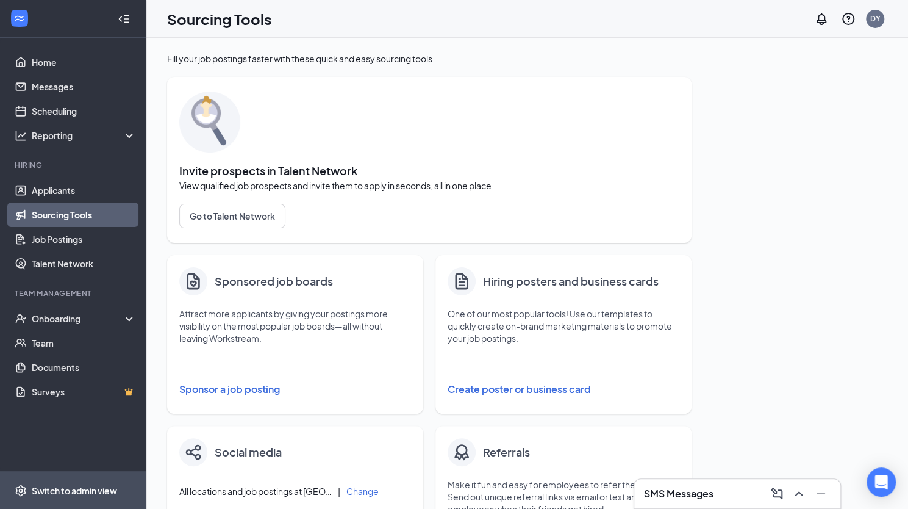
click at [67, 491] on div "Switch to admin view" at bounding box center [74, 490] width 85 height 12
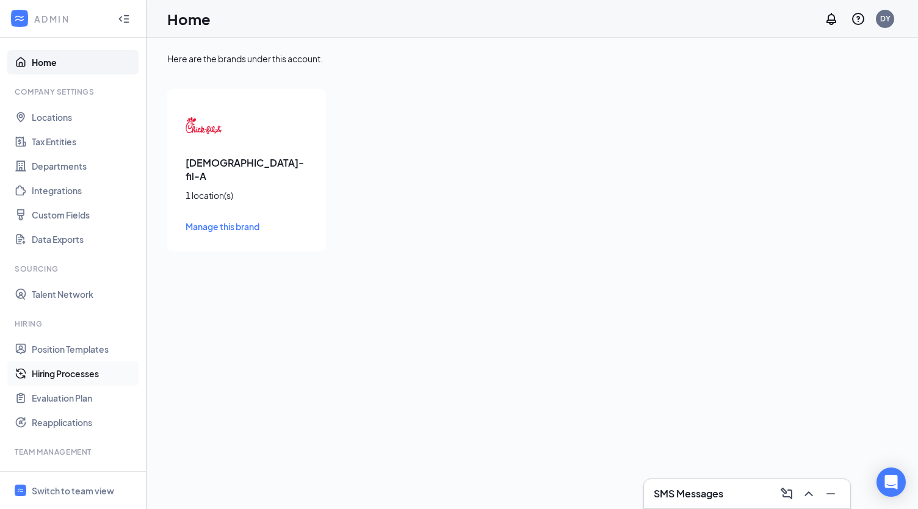
click at [66, 370] on link "Hiring Processes" at bounding box center [84, 373] width 104 height 24
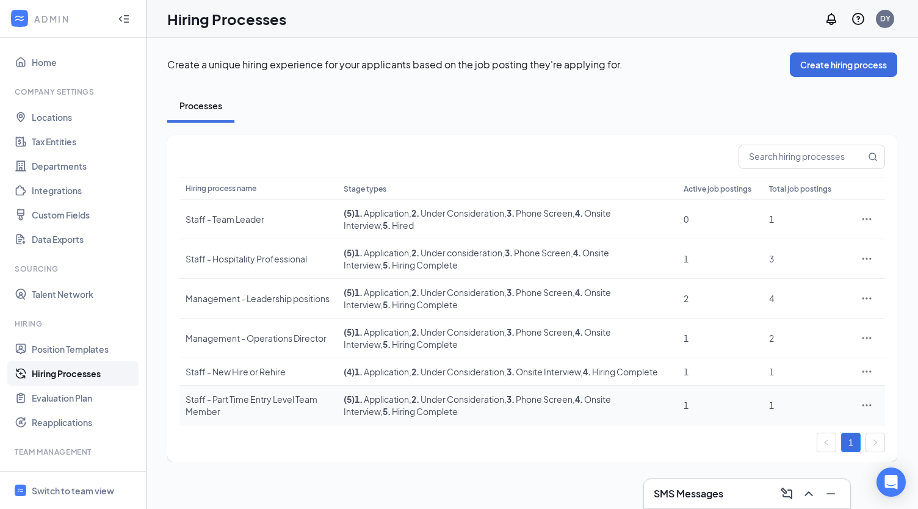
click at [867, 403] on icon "Ellipses" at bounding box center [866, 405] width 12 height 12
click at [796, 348] on span "View job postings" at bounding box center [793, 350] width 70 height 11
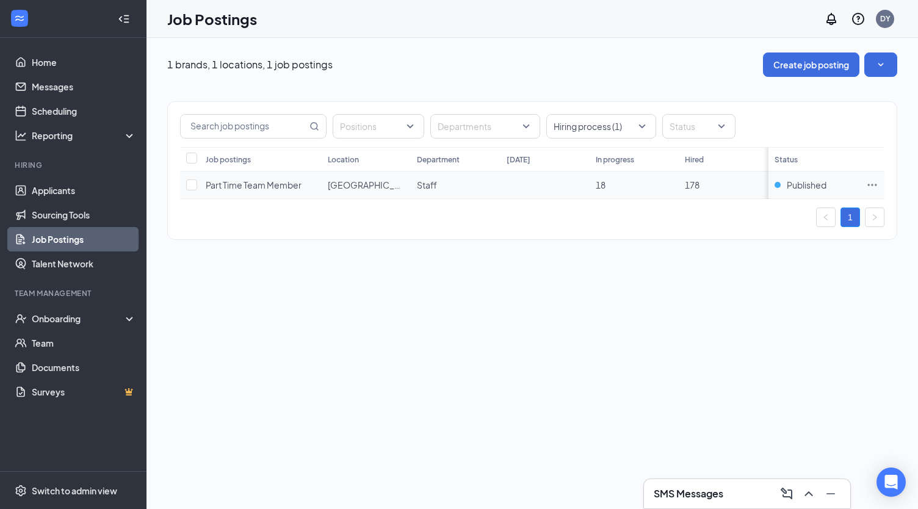
click at [869, 184] on icon "Ellipses" at bounding box center [872, 185] width 12 height 12
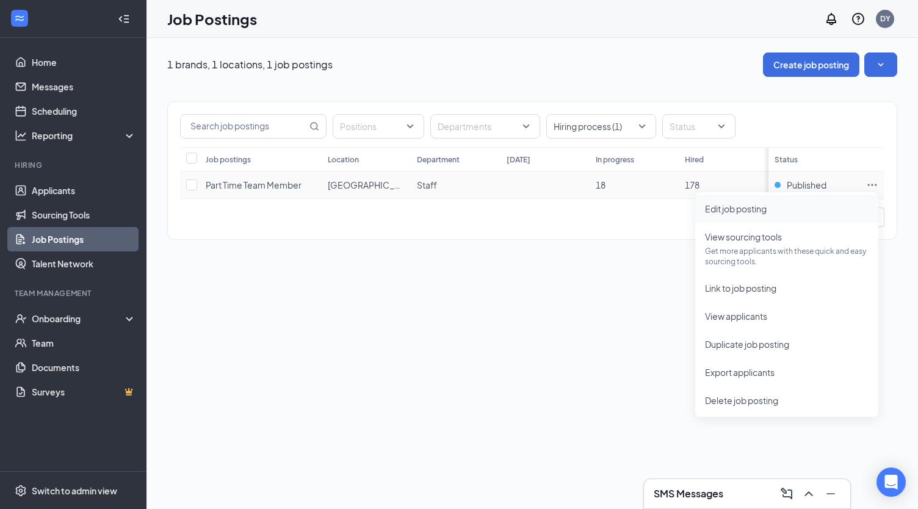
click at [750, 208] on span "Edit job posting" at bounding box center [736, 208] width 62 height 11
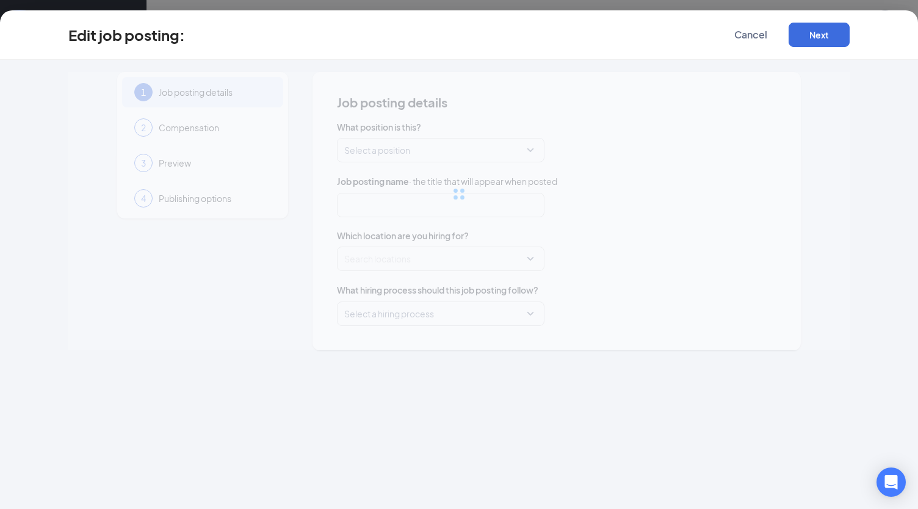
type input "Part Time Team Member"
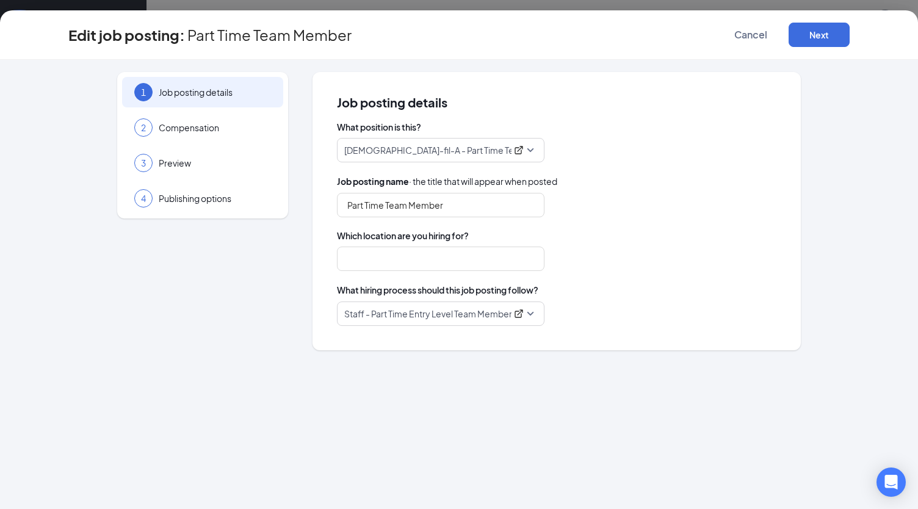
type input "[GEOGRAPHIC_DATA] ([GEOGRAPHIC_DATA])"
click at [817, 36] on button "Next" at bounding box center [818, 35] width 61 height 24
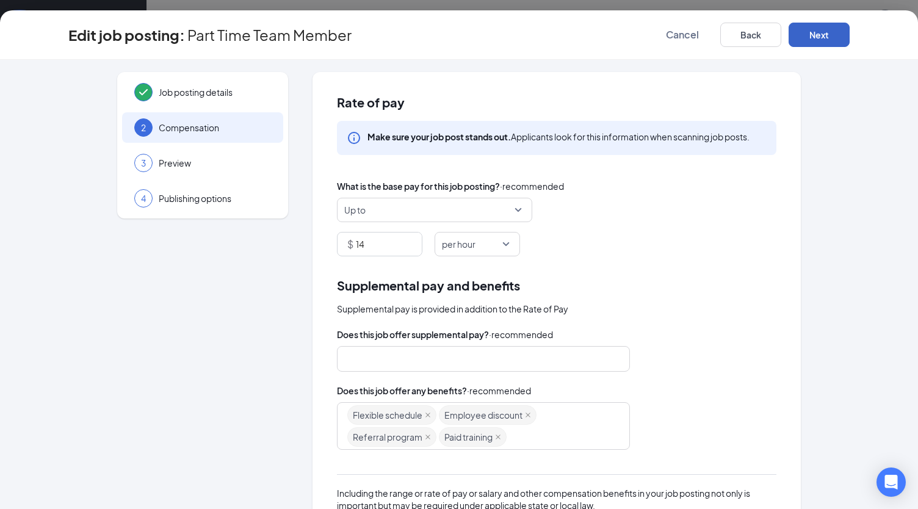
click at [812, 42] on button "Next" at bounding box center [818, 35] width 61 height 24
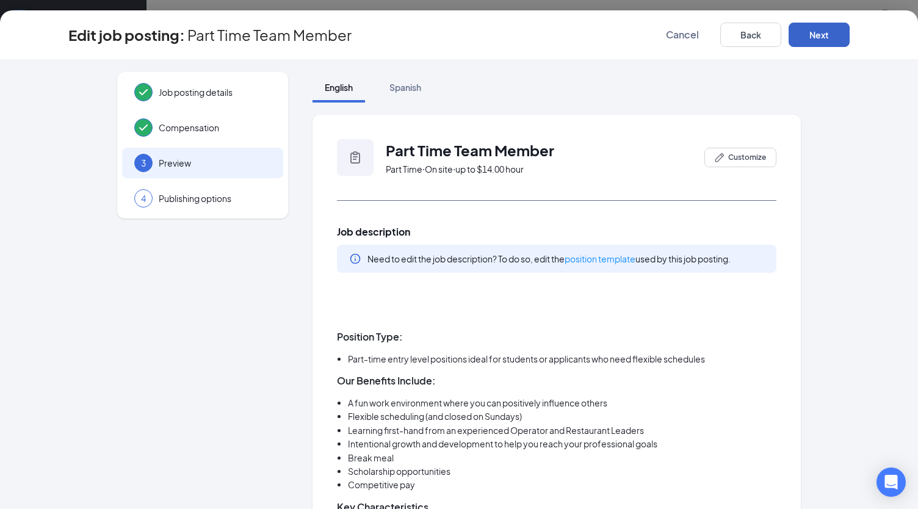
click at [819, 29] on button "Next" at bounding box center [818, 35] width 61 height 24
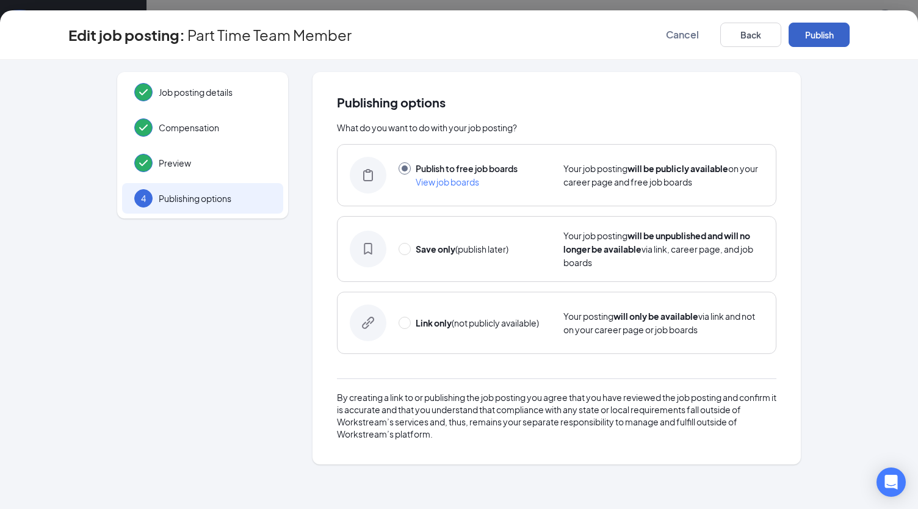
click at [821, 33] on button "Publish" at bounding box center [818, 35] width 61 height 24
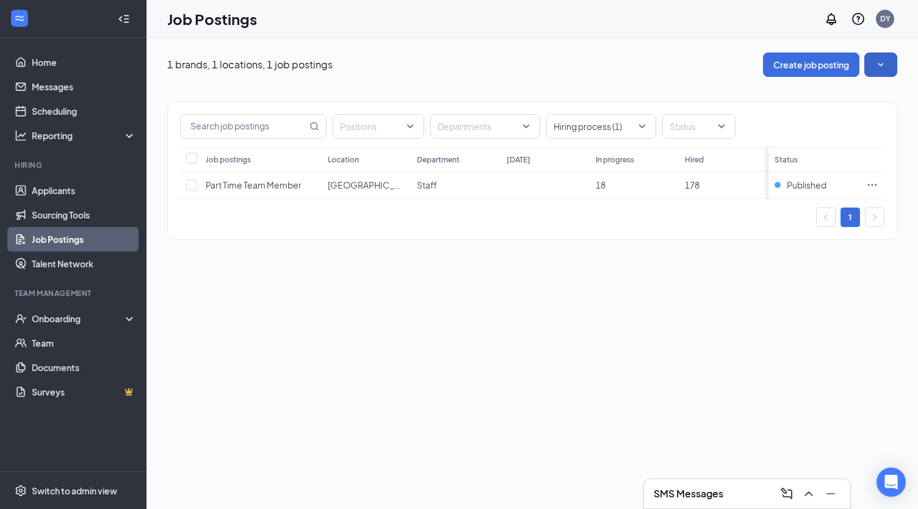
click at [880, 64] on icon "SmallChevronDown" at bounding box center [880, 64] width 5 height 3
click at [586, 396] on div "1 brands, 1 locations, 1 job postings Create job posting Positions Departments …" at bounding box center [531, 273] width 771 height 471
click at [56, 264] on link "Talent Network" at bounding box center [84, 263] width 104 height 24
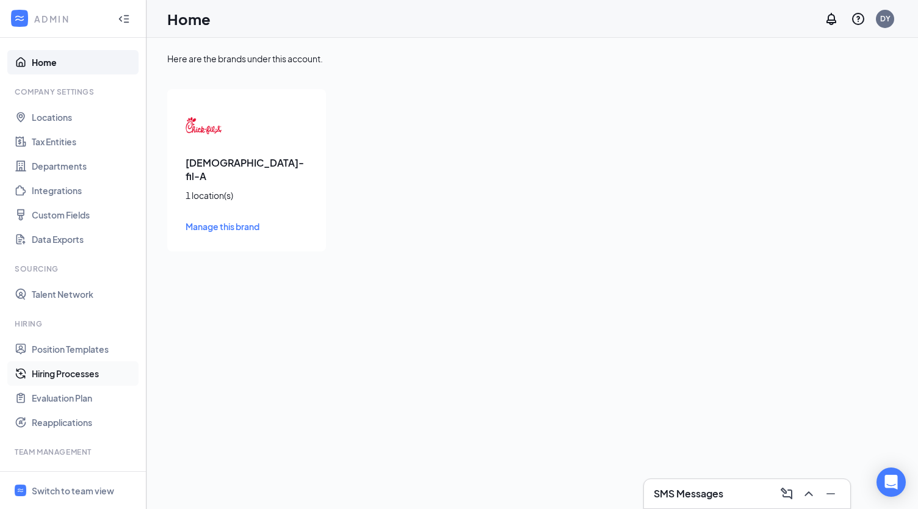
click at [81, 372] on link "Hiring Processes" at bounding box center [84, 373] width 104 height 24
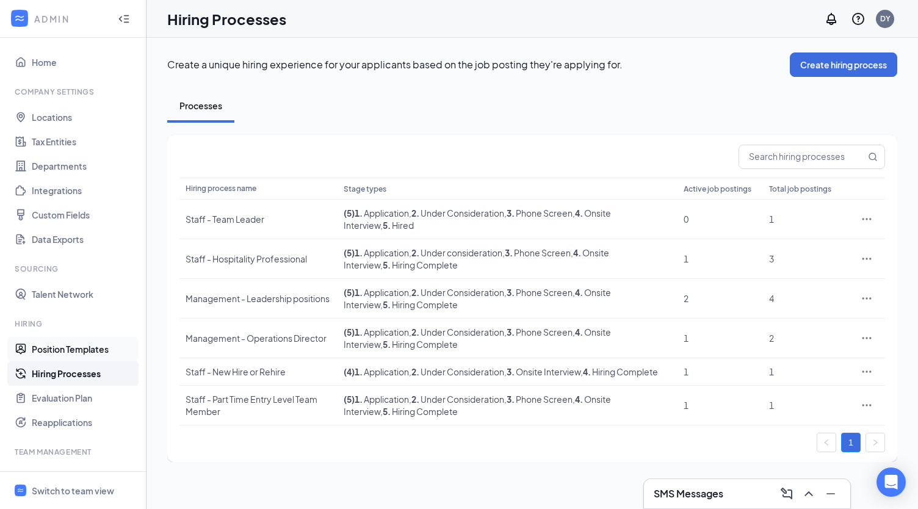
click at [90, 351] on link "Position Templates" at bounding box center [84, 349] width 104 height 24
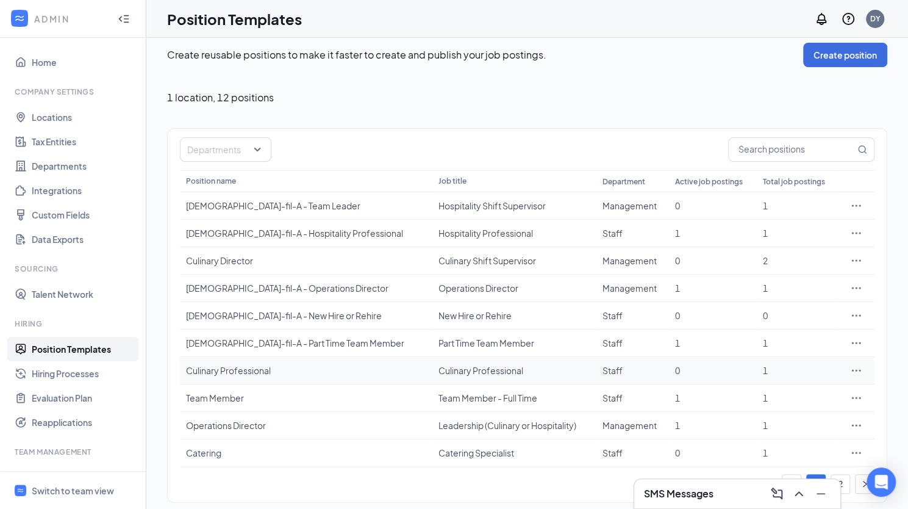
scroll to position [15, 0]
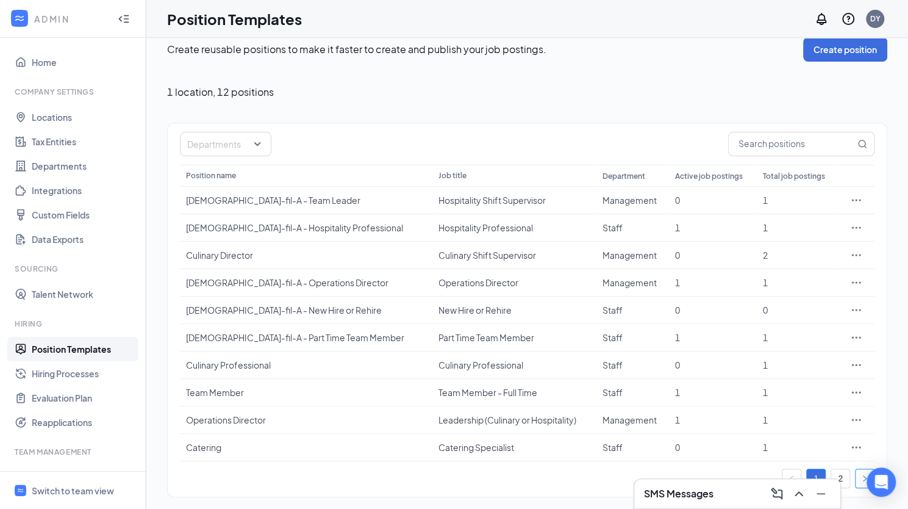
click at [864, 475] on icon "right" at bounding box center [864, 478] width 7 height 7
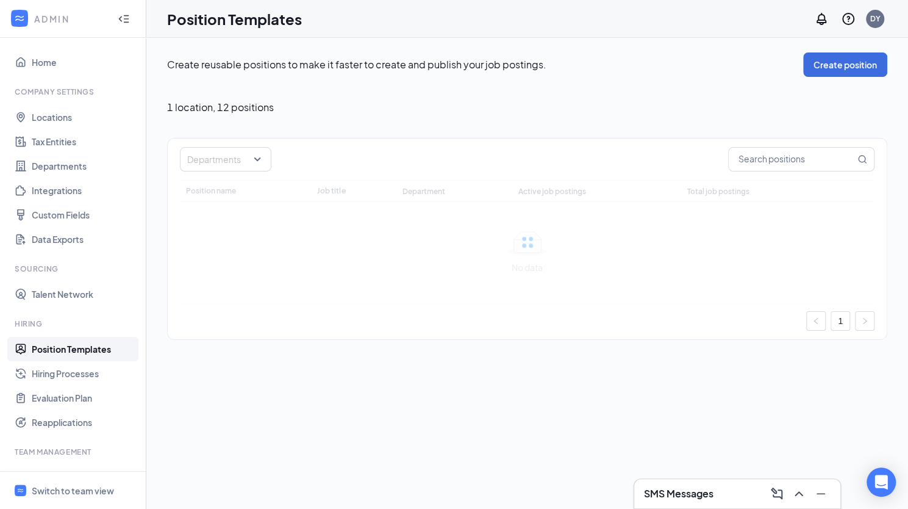
scroll to position [0, 0]
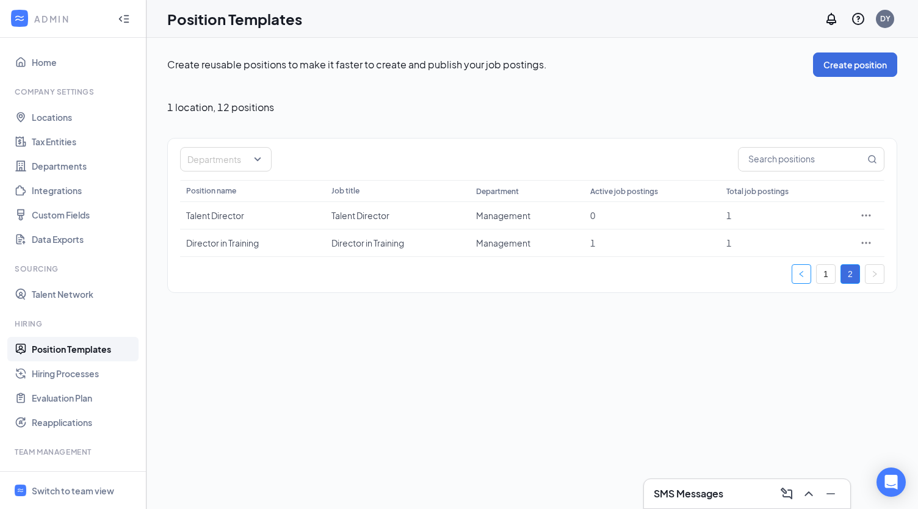
click at [802, 276] on icon "left" at bounding box center [801, 274] width 4 height 6
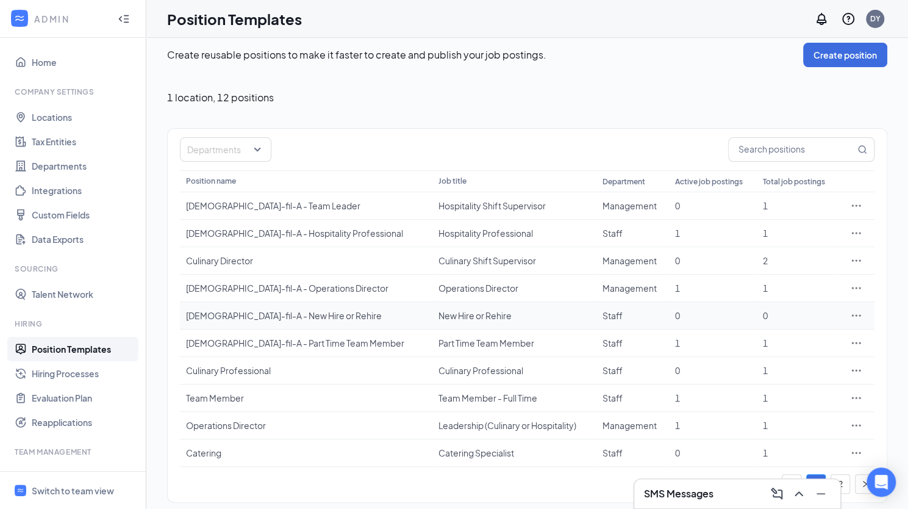
scroll to position [15, 0]
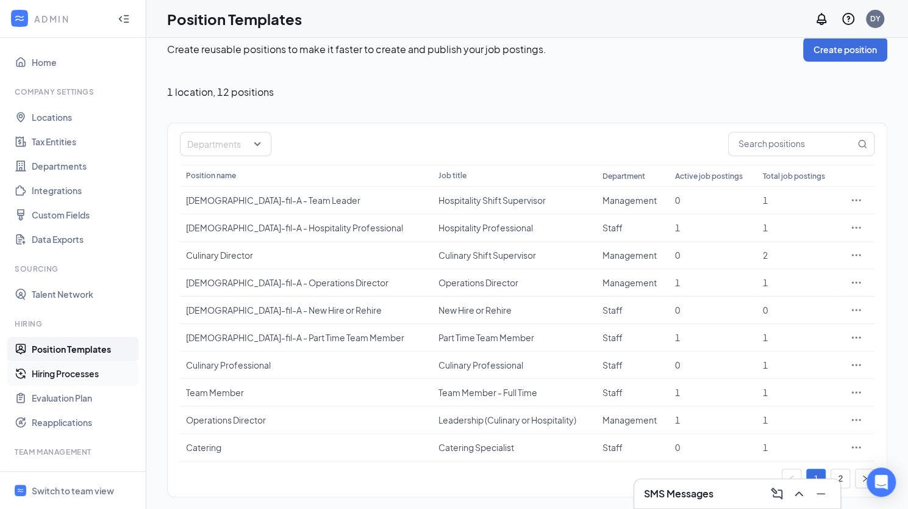
click at [81, 375] on link "Hiring Processes" at bounding box center [84, 373] width 104 height 24
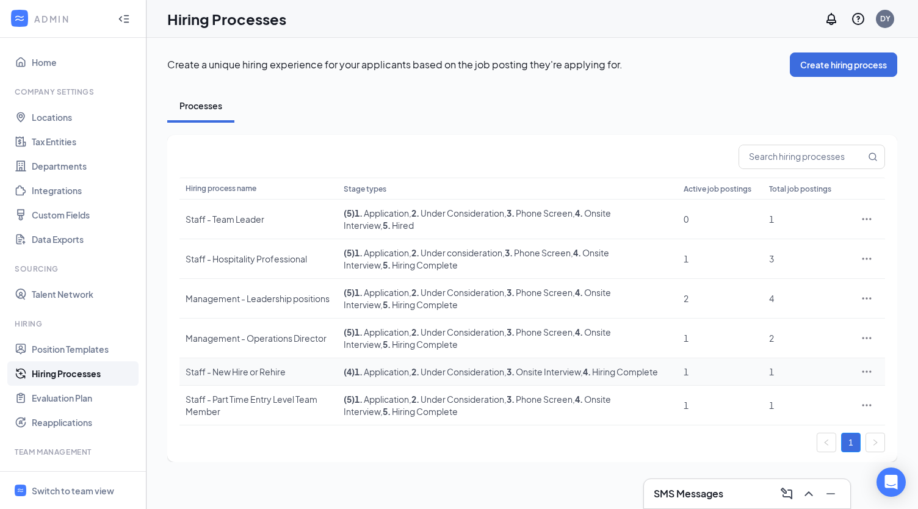
click at [250, 366] on div "Staff - New Hire or Rehire" at bounding box center [258, 371] width 146 height 12
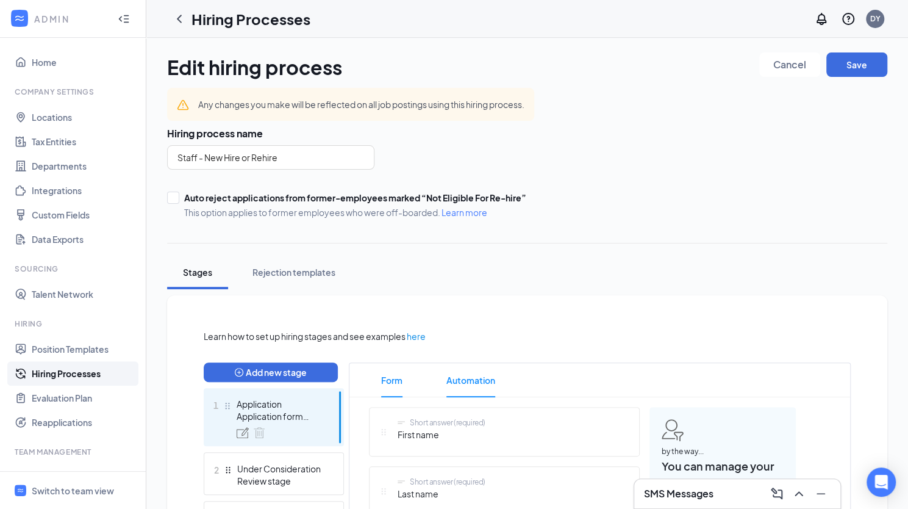
click at [483, 379] on span "Automation" at bounding box center [471, 380] width 49 height 34
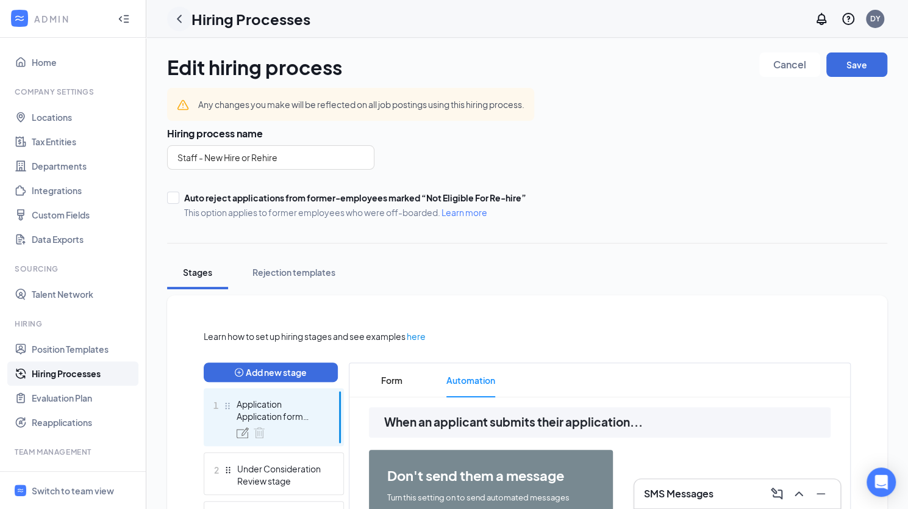
click at [183, 23] on icon "ChevronLeft" at bounding box center [179, 19] width 15 height 15
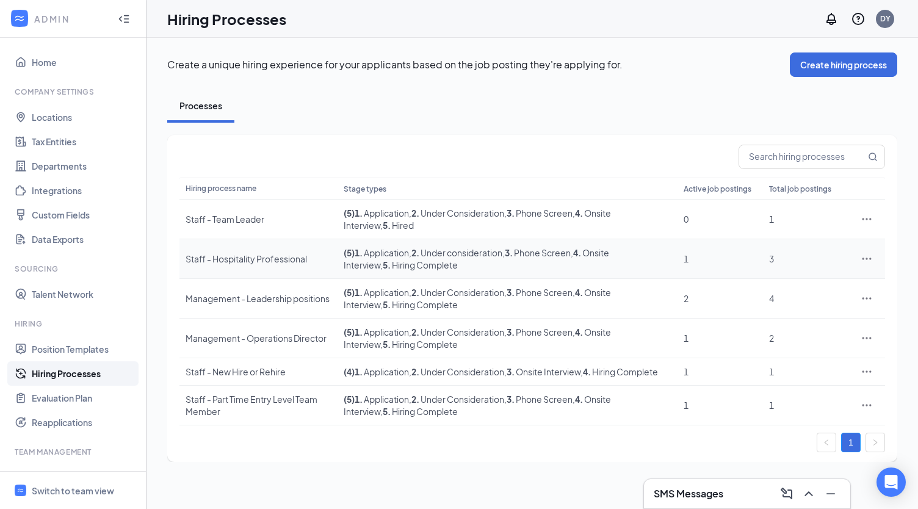
click at [295, 256] on div "Staff - Hospitality Professional" at bounding box center [258, 259] width 146 height 12
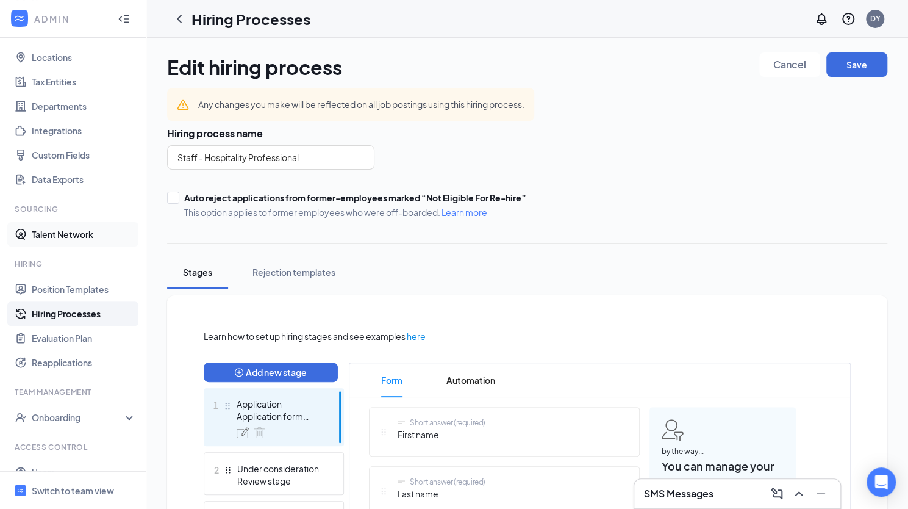
scroll to position [102, 0]
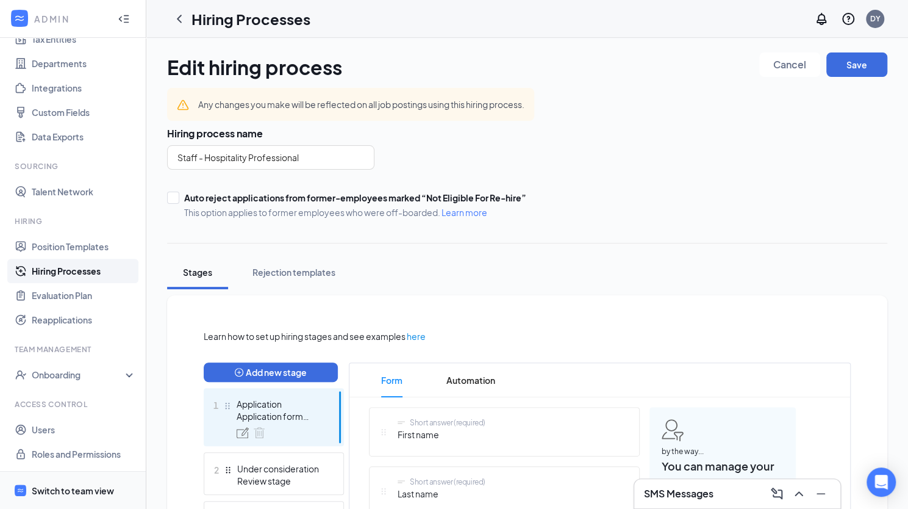
click at [68, 490] on div "Switch to team view" at bounding box center [73, 490] width 82 height 12
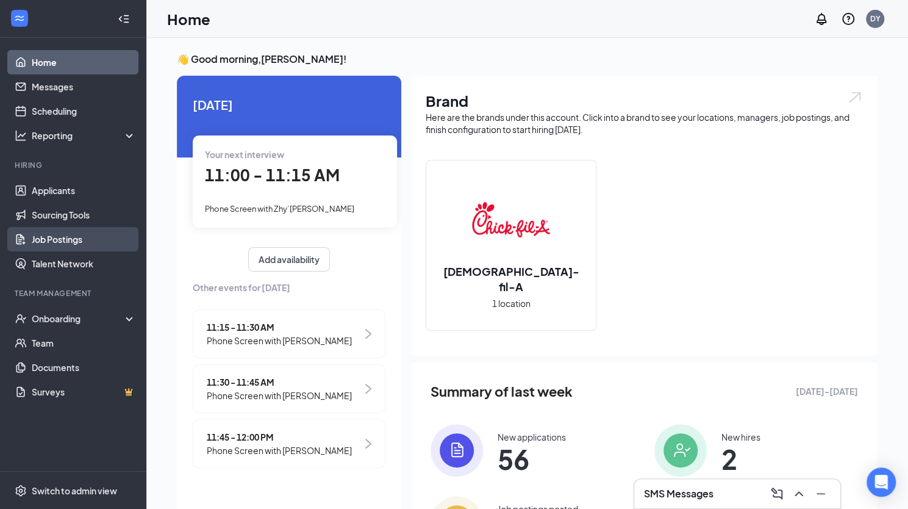
click at [68, 237] on link "Job Postings" at bounding box center [84, 239] width 104 height 24
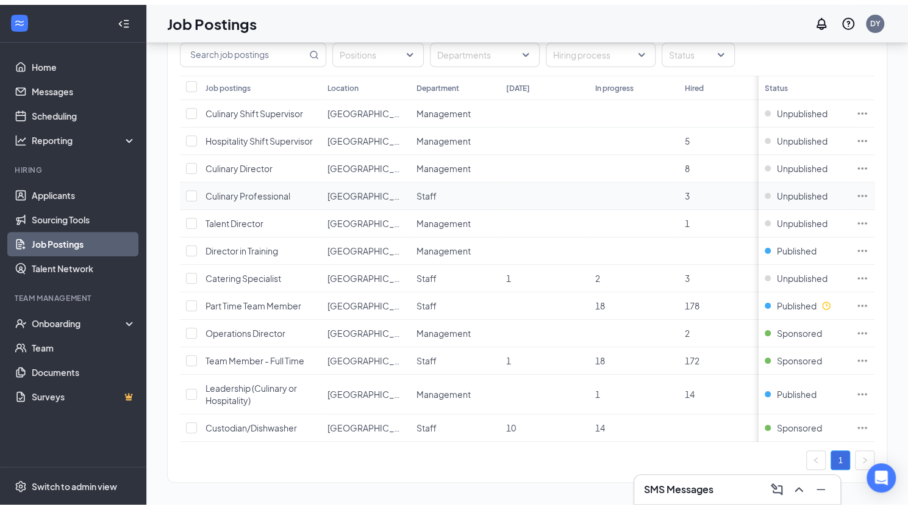
scroll to position [87, 0]
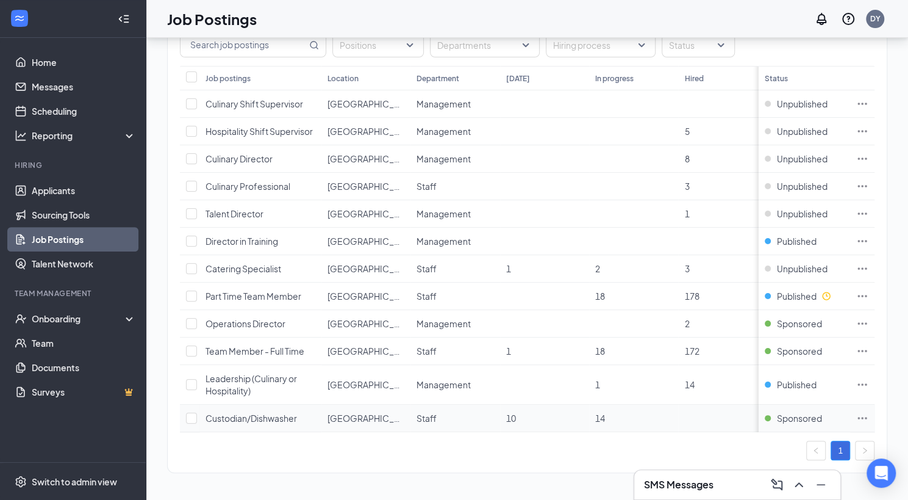
click at [273, 412] on span "Custodian/Dishwasher" at bounding box center [252, 417] width 92 height 11
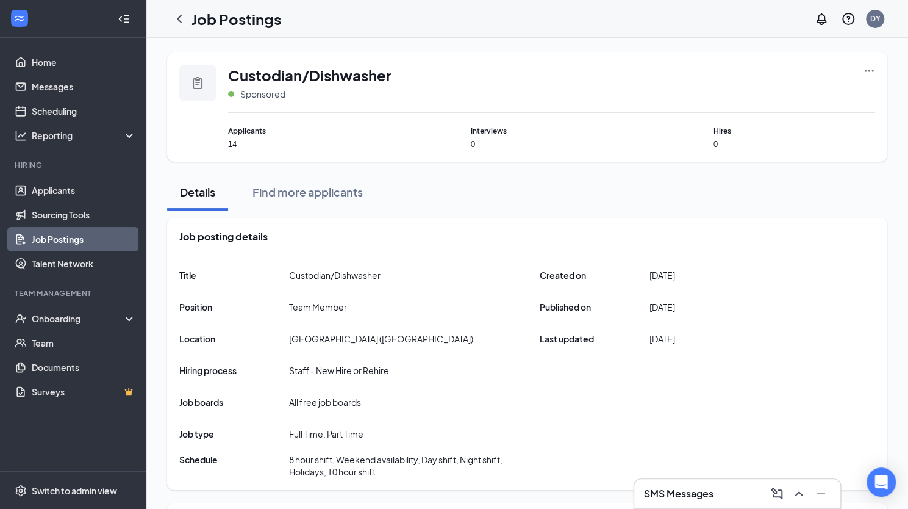
click at [866, 68] on icon "Ellipses" at bounding box center [869, 71] width 12 height 12
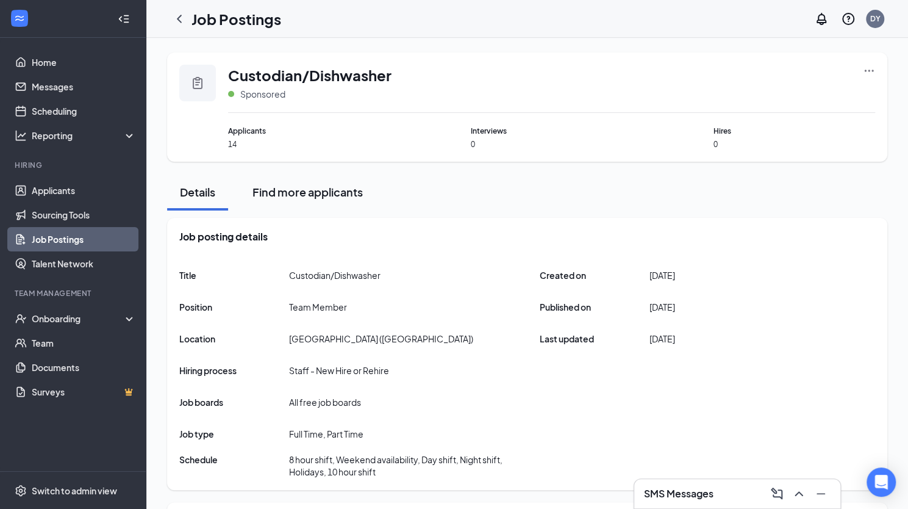
click at [318, 187] on div "Find more applicants" at bounding box center [308, 191] width 110 height 15
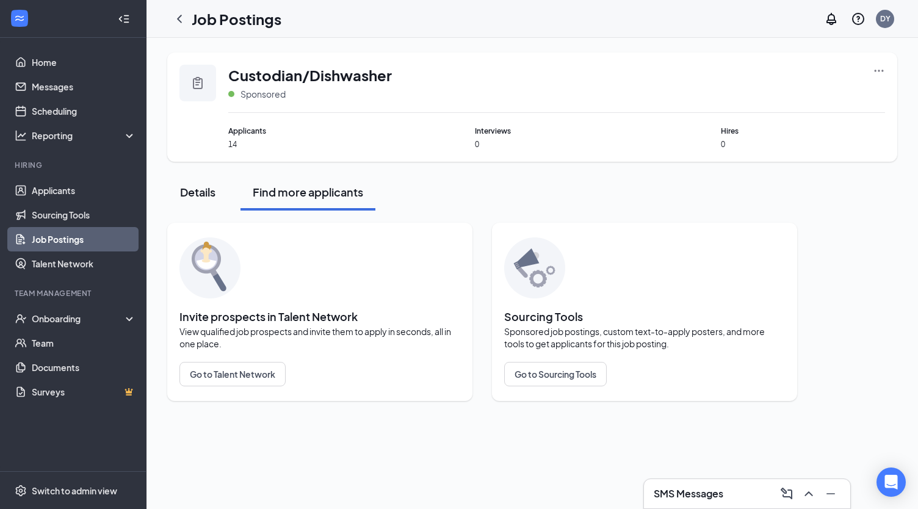
click at [195, 190] on div "Details" at bounding box center [197, 191] width 37 height 15
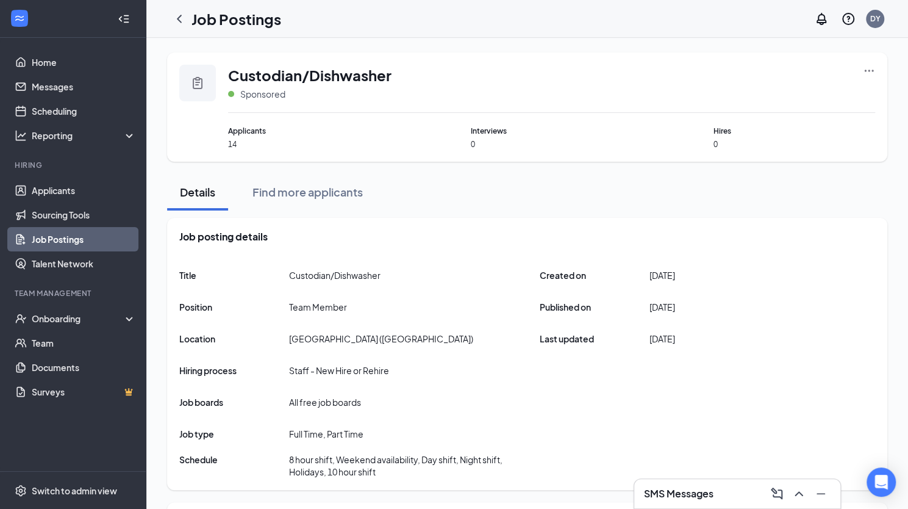
click at [871, 70] on icon "Ellipses" at bounding box center [869, 71] width 12 height 12
click at [636, 65] on div "Custodian/Dishwasher Sponsored" at bounding box center [551, 89] width 647 height 48
click at [291, 78] on span "Custodian/Dishwasher" at bounding box center [309, 75] width 163 height 21
click at [51, 209] on link "Sourcing Tools" at bounding box center [84, 215] width 104 height 24
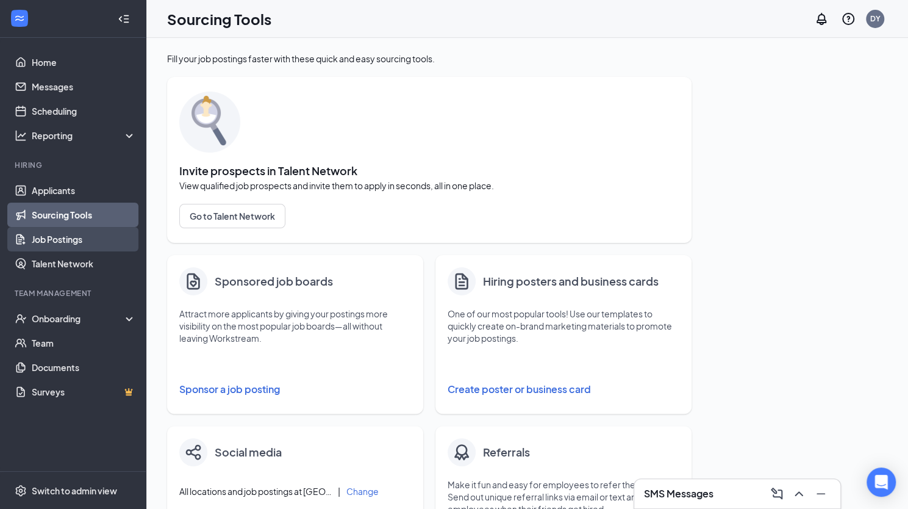
click at [65, 240] on link "Job Postings" at bounding box center [84, 239] width 104 height 24
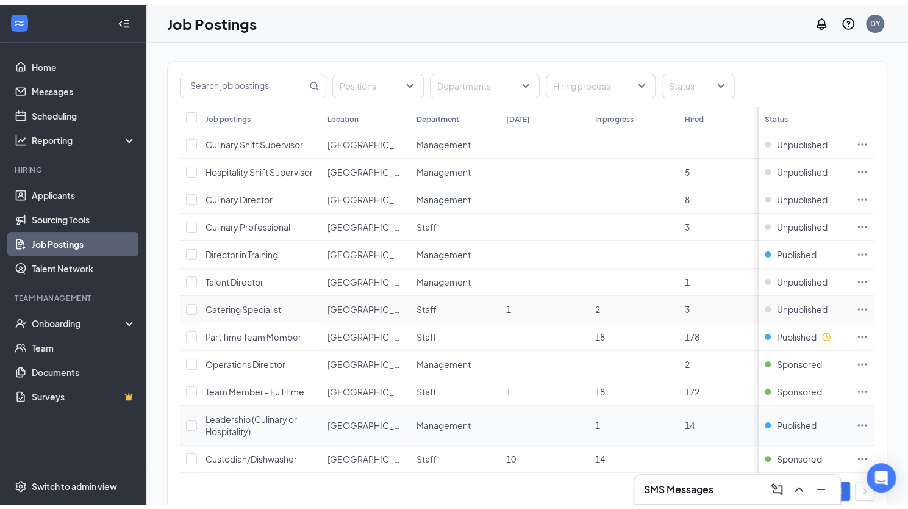
scroll to position [87, 0]
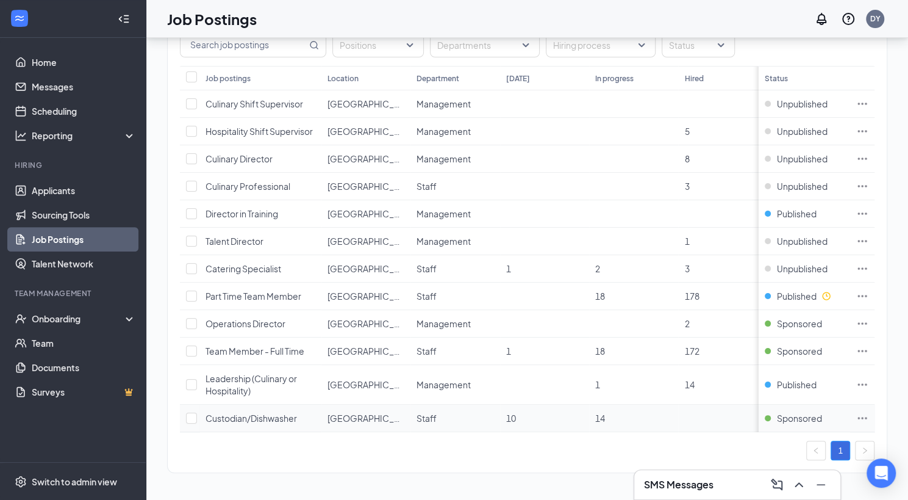
click at [867, 417] on icon "Ellipses" at bounding box center [862, 418] width 9 height 2
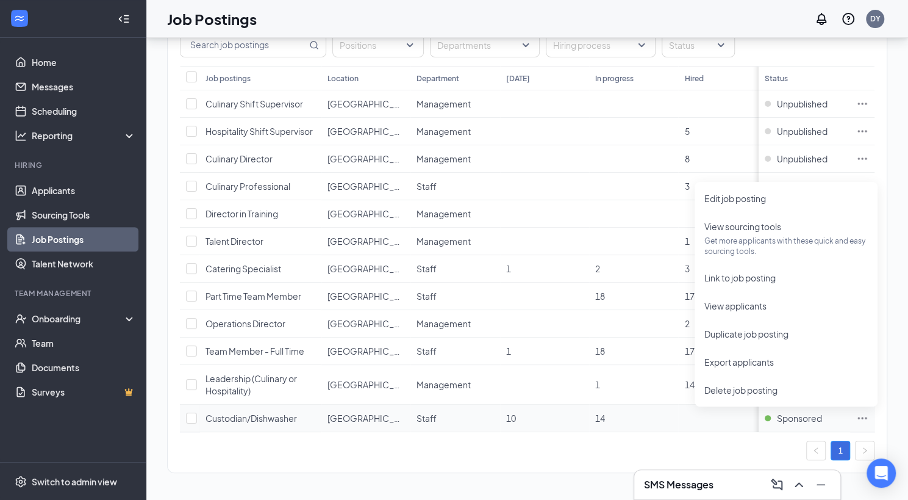
click at [275, 412] on span "Custodian/Dishwasher" at bounding box center [252, 417] width 92 height 11
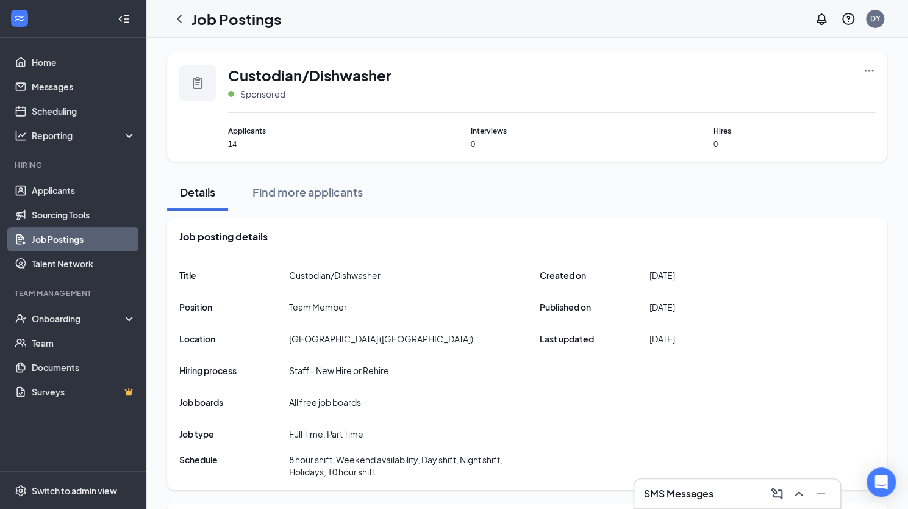
click at [867, 70] on icon "Ellipses" at bounding box center [869, 71] width 12 height 12
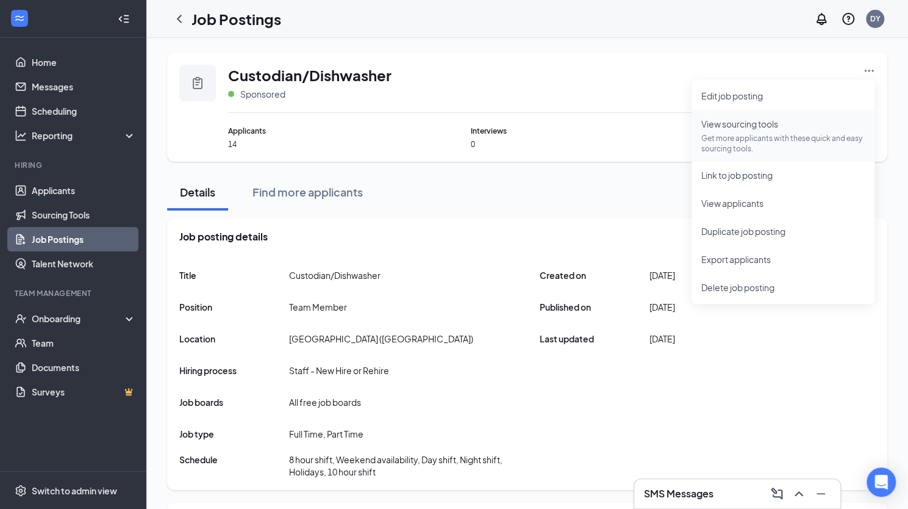
click at [768, 135] on p "Get more applicants with these quick and easy sourcing tools." at bounding box center [783, 143] width 163 height 21
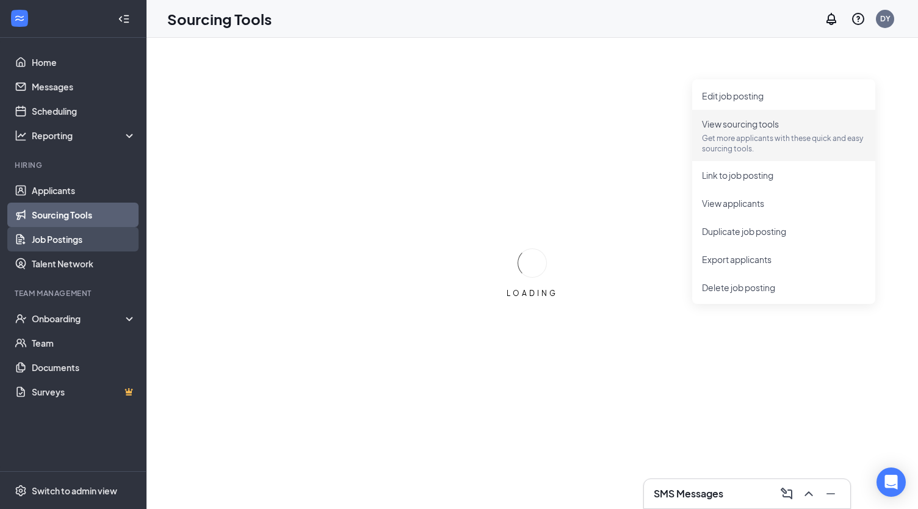
click at [57, 241] on link "Job Postings" at bounding box center [84, 239] width 104 height 24
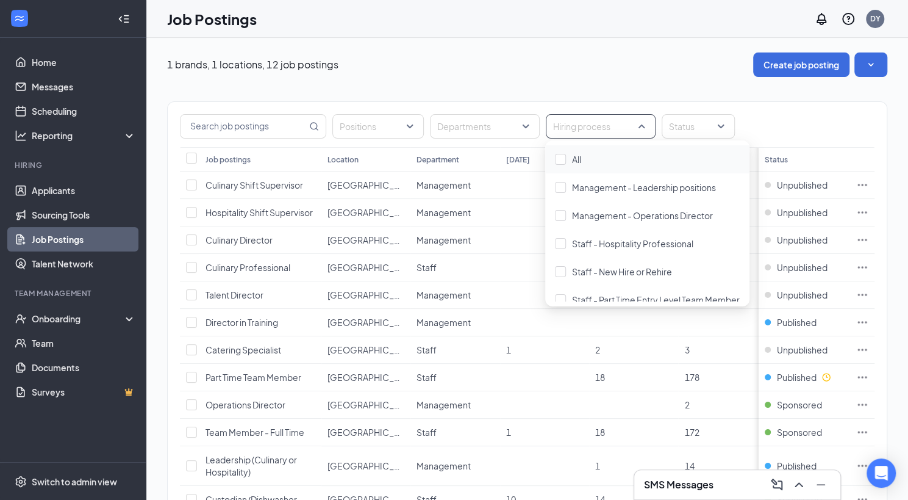
click at [641, 125] on div "Hiring process" at bounding box center [601, 126] width 110 height 24
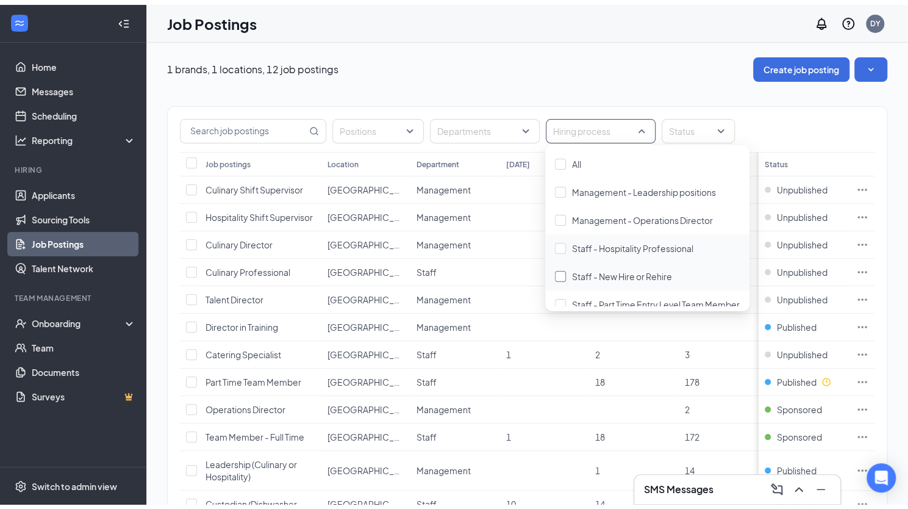
scroll to position [40, 0]
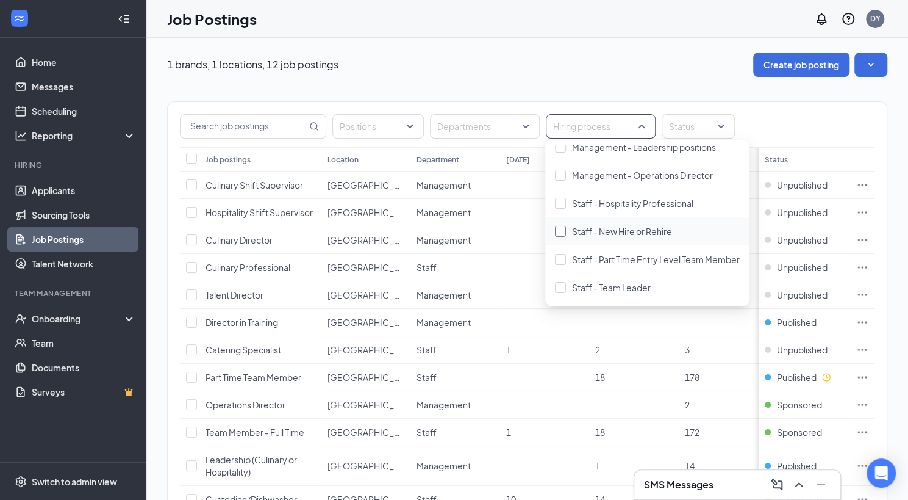
click at [559, 231] on div at bounding box center [560, 231] width 11 height 11
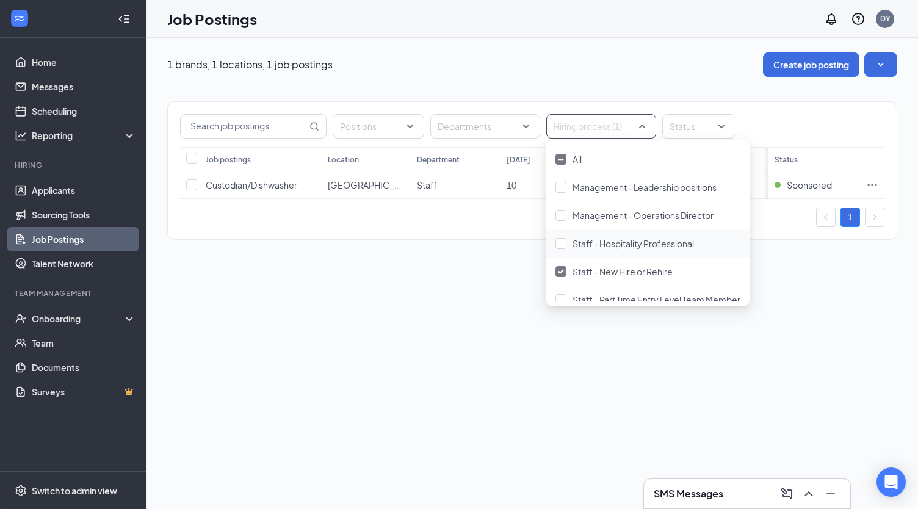
click at [799, 393] on div "1 brands, 1 locations, 1 job postings Create job posting Positions Departments …" at bounding box center [531, 273] width 771 height 471
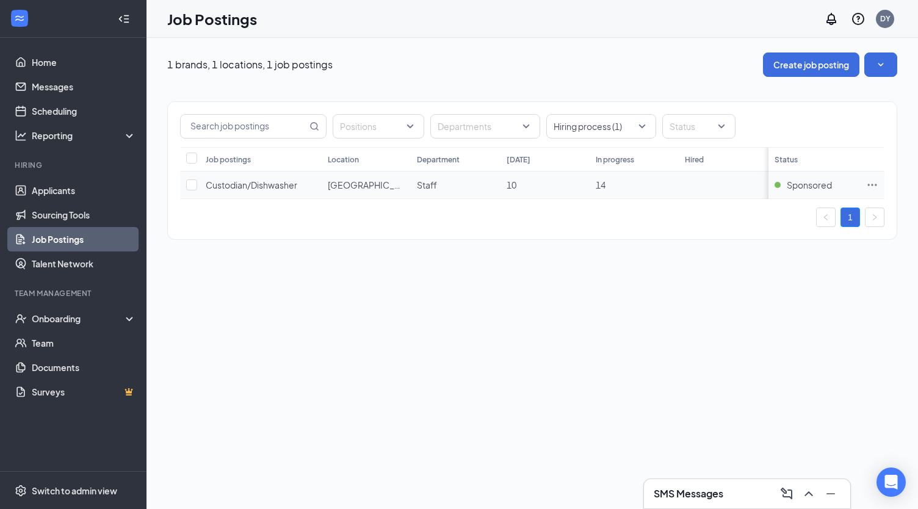
click at [257, 183] on span "Custodian/Dishwasher" at bounding box center [252, 184] width 92 height 11
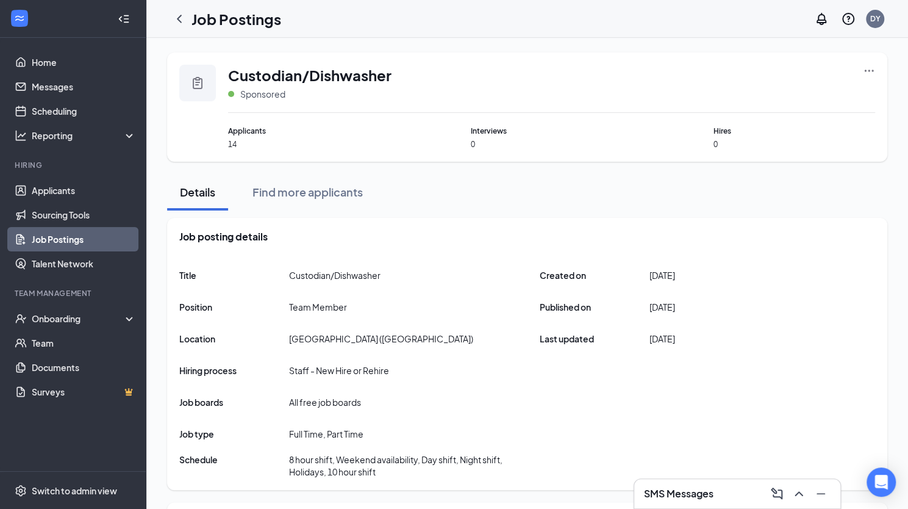
click at [198, 81] on icon "Clipboard" at bounding box center [197, 83] width 15 height 15
click at [869, 70] on icon "Ellipses" at bounding box center [869, 71] width 9 height 2
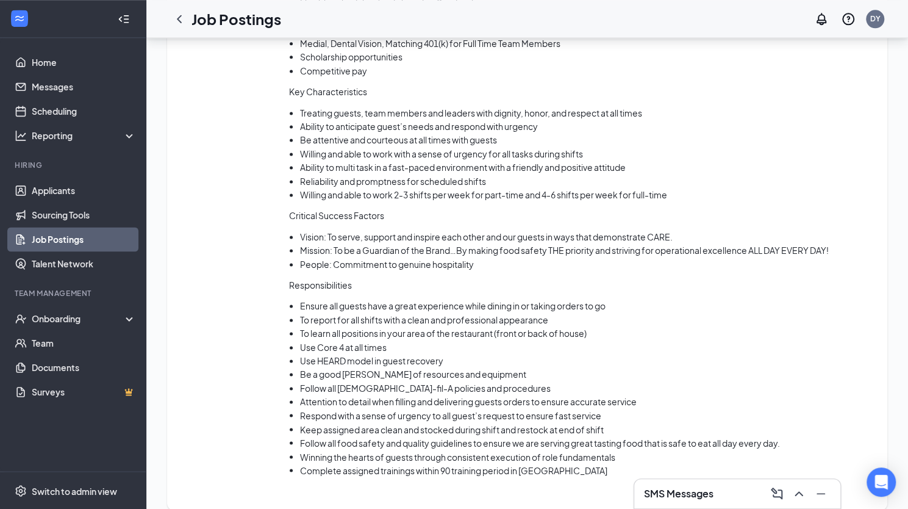
scroll to position [970, 0]
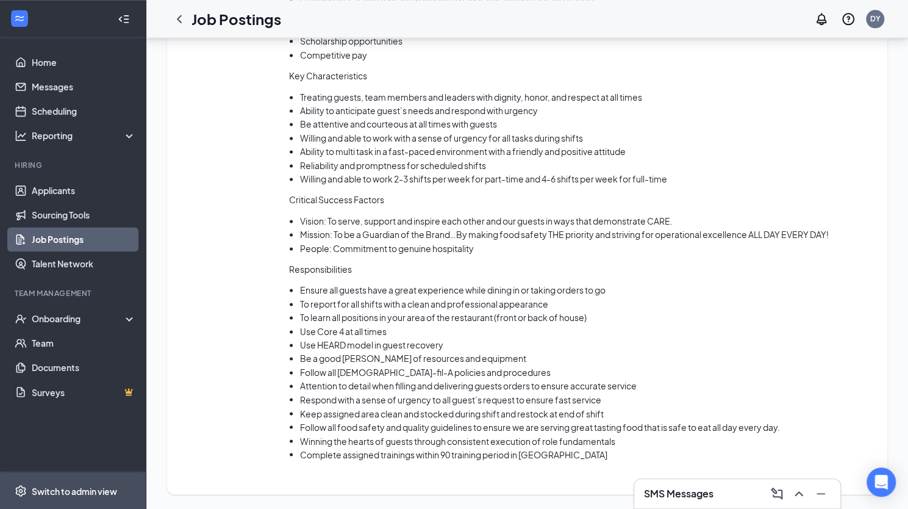
click at [83, 490] on div "Switch to admin view" at bounding box center [74, 490] width 85 height 12
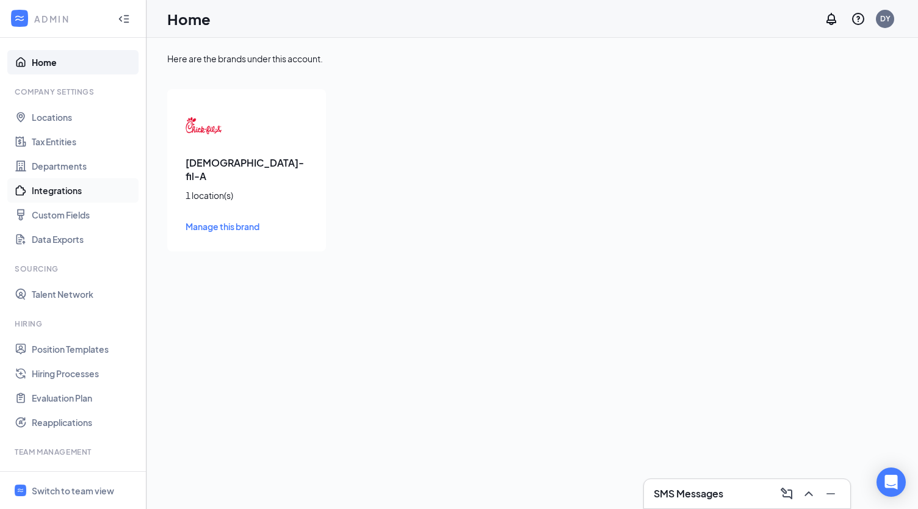
click at [46, 189] on link "Integrations" at bounding box center [84, 190] width 104 height 24
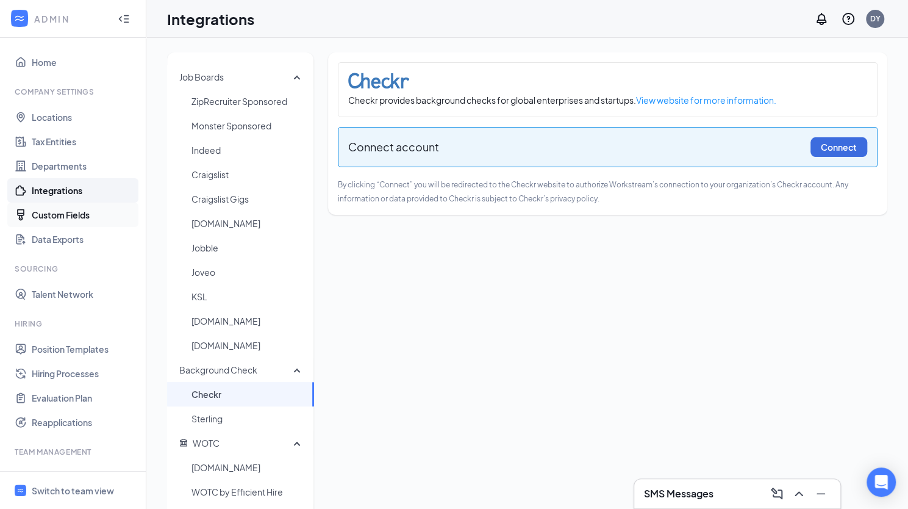
click at [59, 214] on link "Custom Fields" at bounding box center [84, 215] width 104 height 24
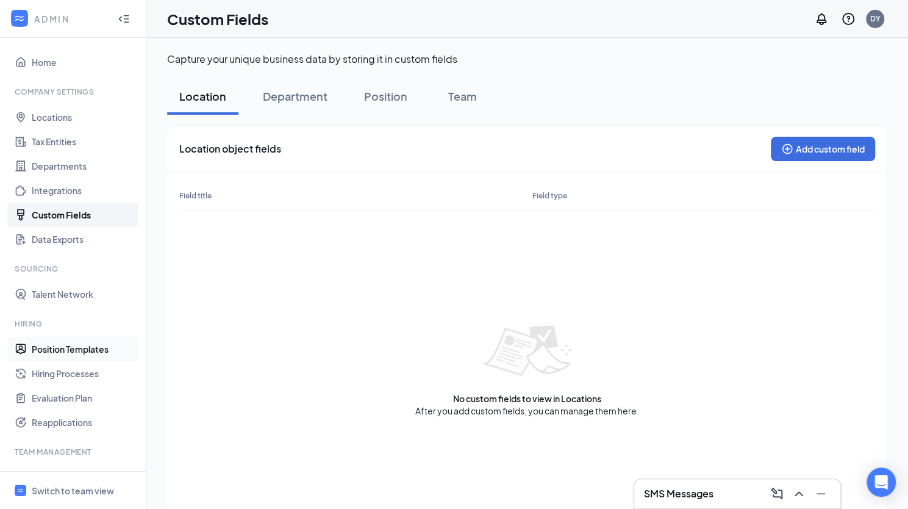
click at [73, 346] on link "Position Templates" at bounding box center [84, 349] width 104 height 24
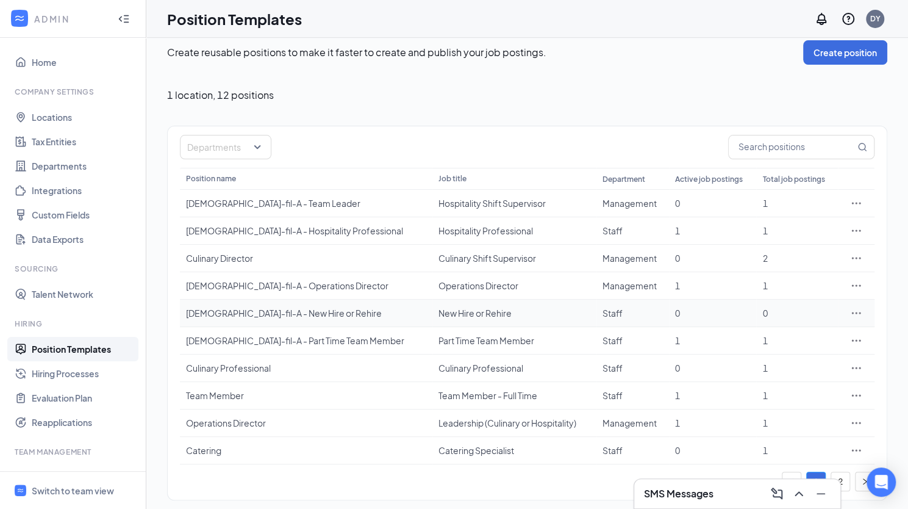
scroll to position [15, 0]
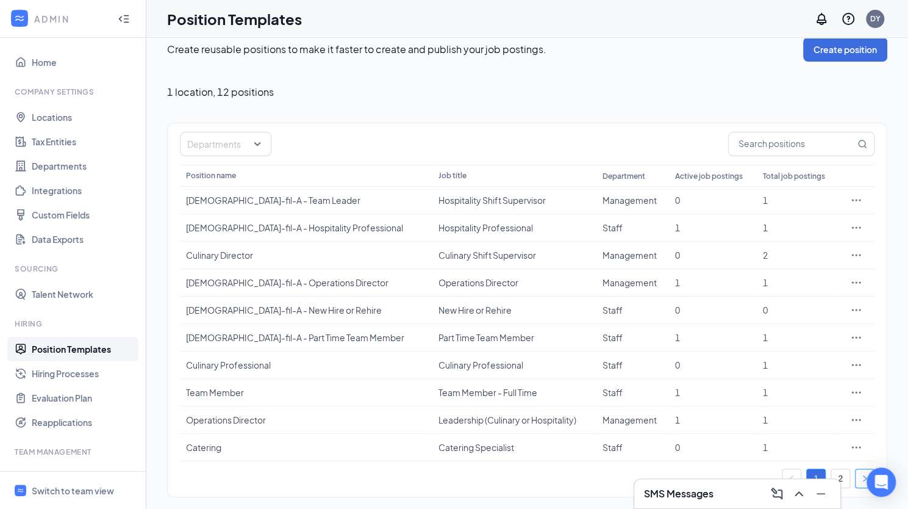
click at [864, 475] on icon "right" at bounding box center [864, 478] width 7 height 7
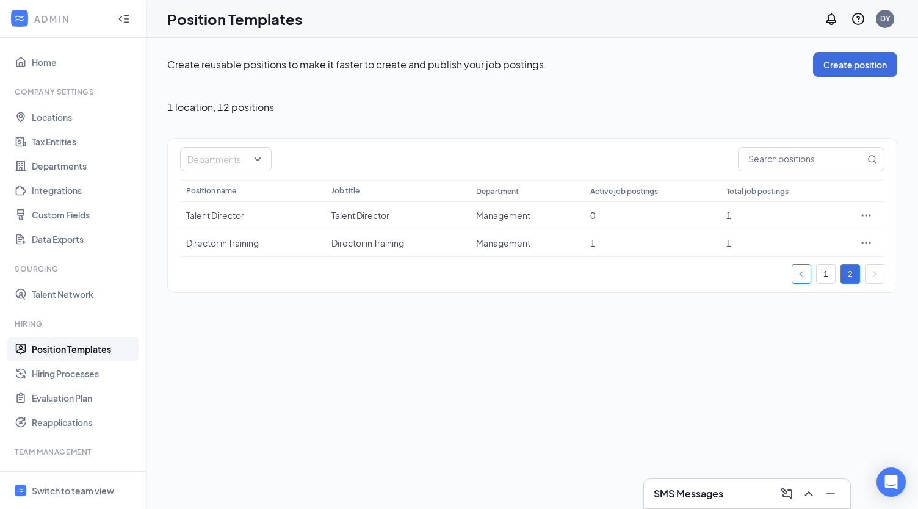
click at [797, 267] on button "button" at bounding box center [801, 274] width 20 height 20
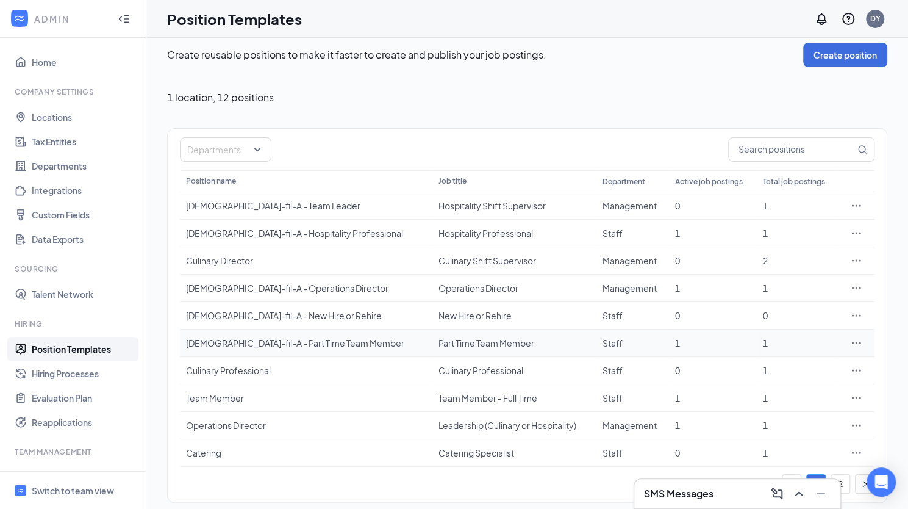
scroll to position [15, 0]
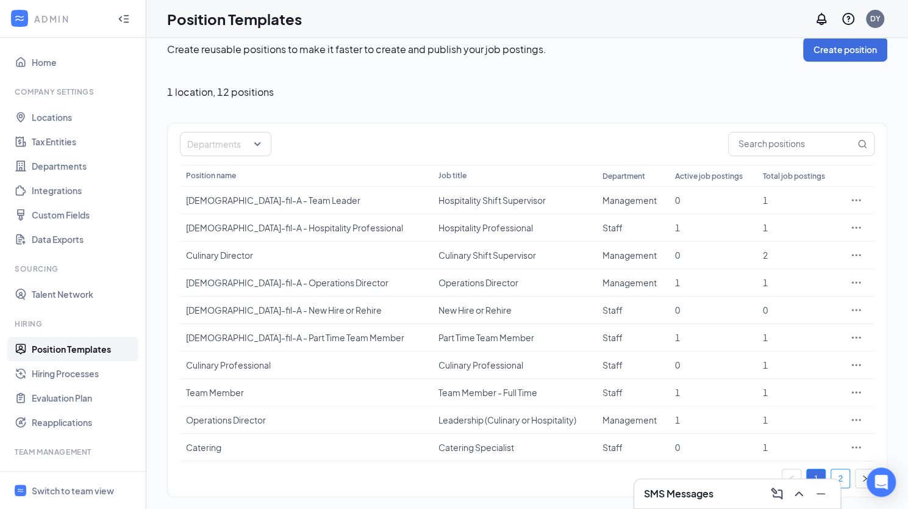
click at [843, 474] on link "2" at bounding box center [840, 478] width 18 height 18
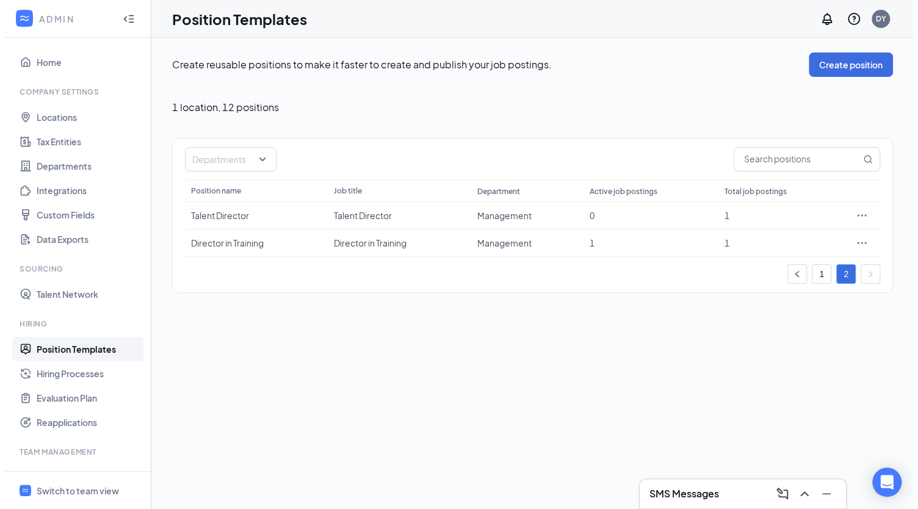
scroll to position [0, 0]
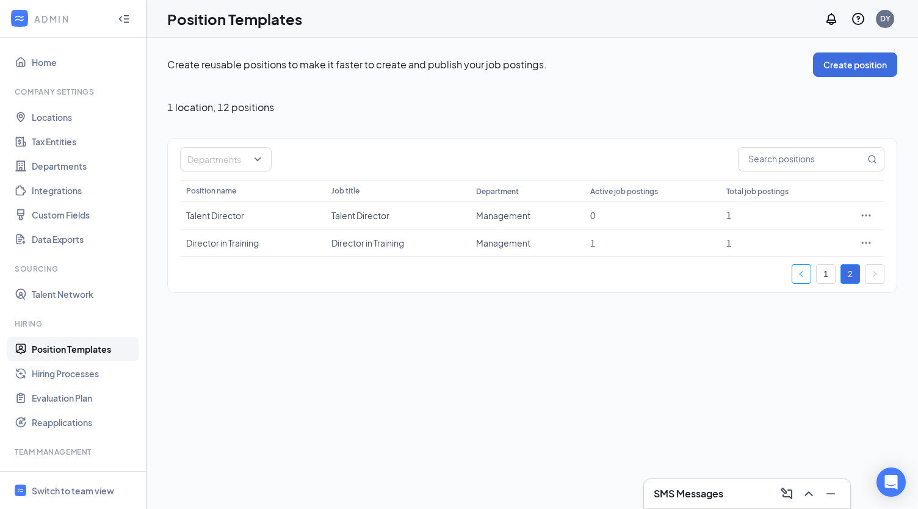
click at [799, 273] on icon "left" at bounding box center [800, 273] width 7 height 7
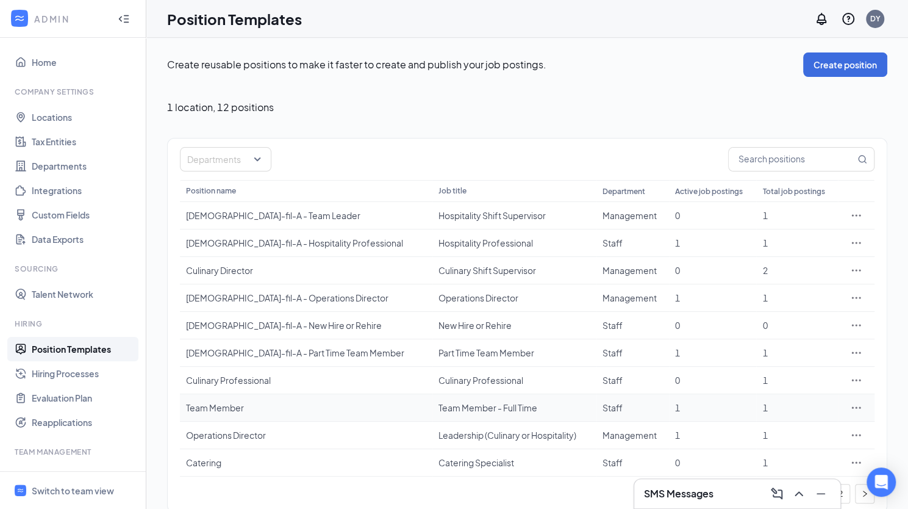
click at [858, 406] on icon "Ellipses" at bounding box center [856, 407] width 12 height 12
click at [805, 348] on span "View job postings" at bounding box center [783, 352] width 70 height 11
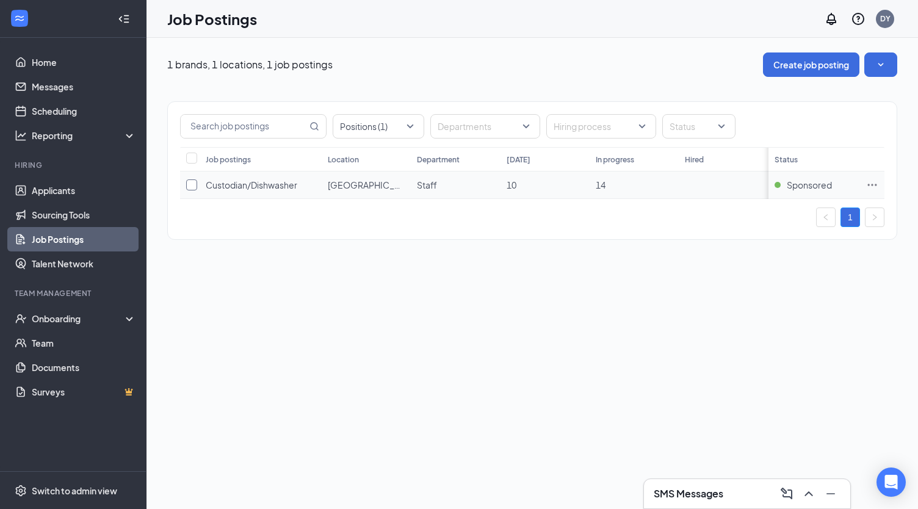
click at [187, 185] on input "checkbox" at bounding box center [191, 184] width 11 height 11
checkbox input "true"
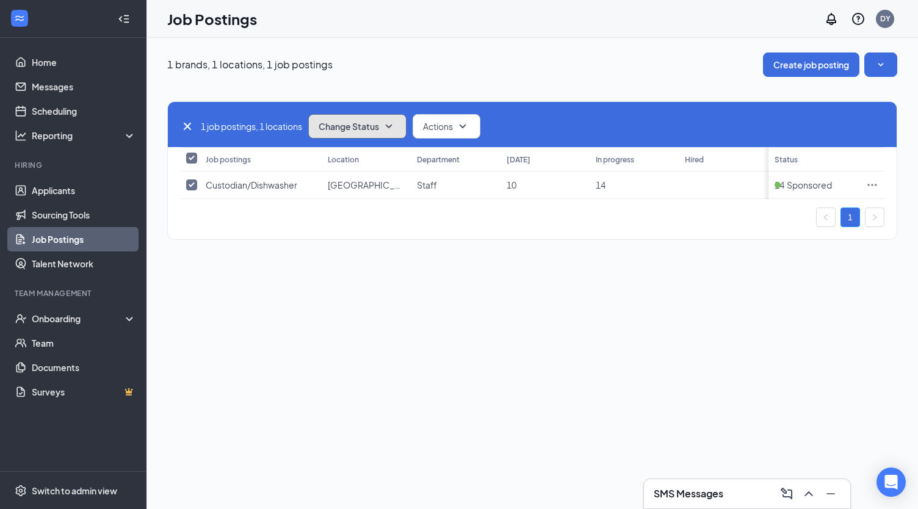
click at [391, 125] on icon "SmallChevronDown" at bounding box center [388, 126] width 15 height 15
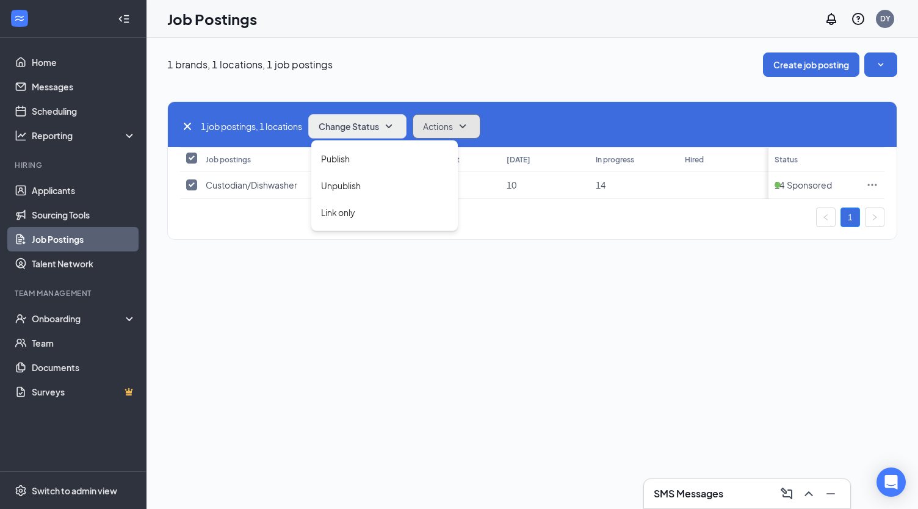
click at [453, 120] on span "Actions" at bounding box center [438, 126] width 30 height 12
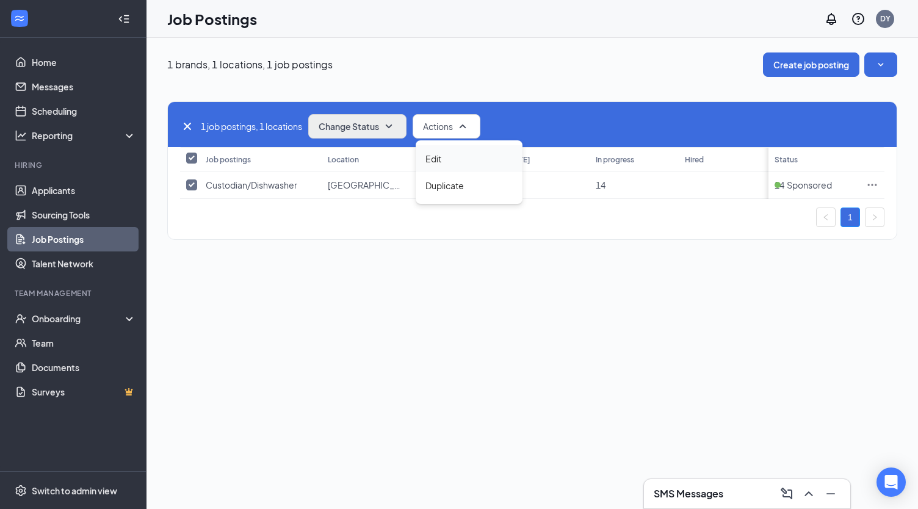
click at [440, 159] on span "Edit" at bounding box center [433, 159] width 16 height 12
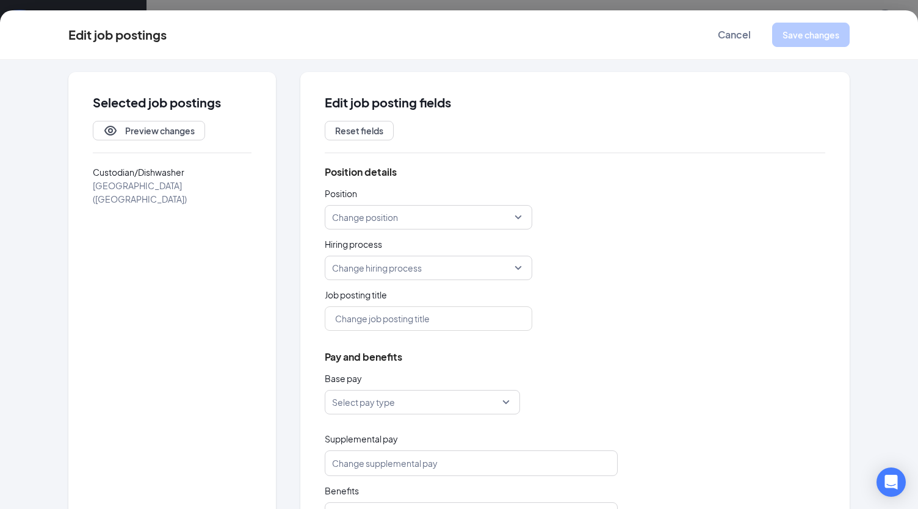
click at [514, 265] on div "Change hiring process" at bounding box center [428, 268] width 207 height 24
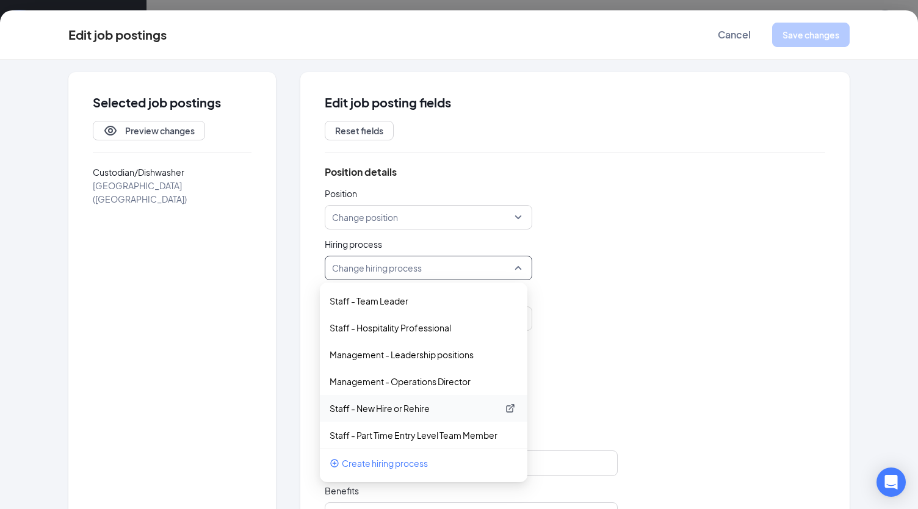
click at [406, 412] on p "Staff - New Hire or Rehire" at bounding box center [413, 408] width 168 height 12
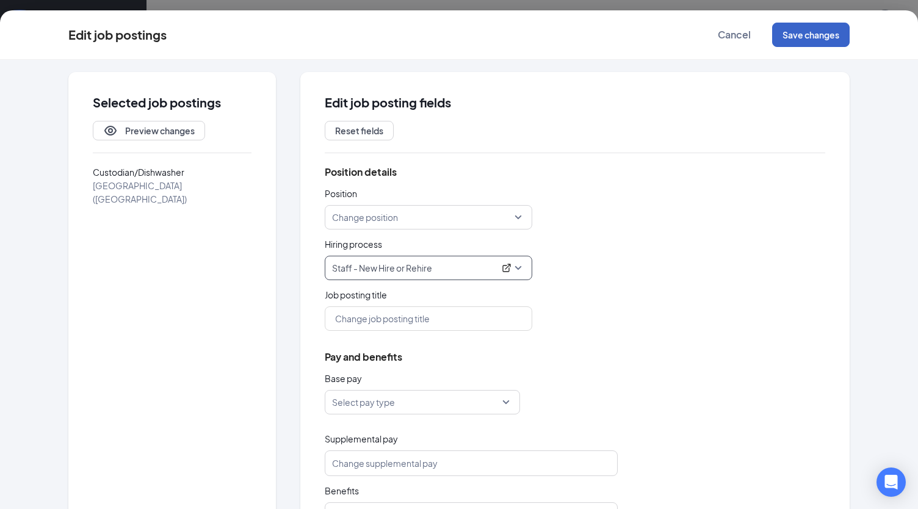
click at [811, 32] on button "Save changes" at bounding box center [810, 35] width 77 height 24
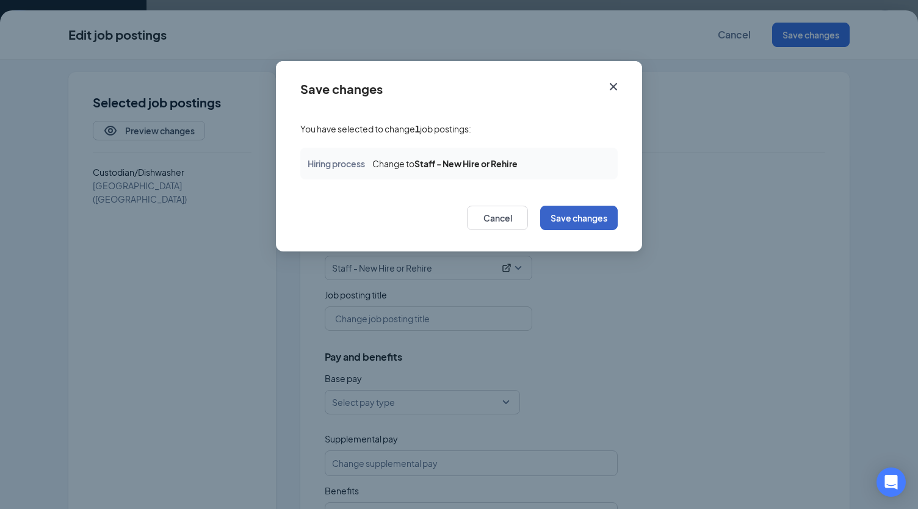
click at [587, 220] on button "Save changes" at bounding box center [578, 218] width 77 height 24
checkbox input "false"
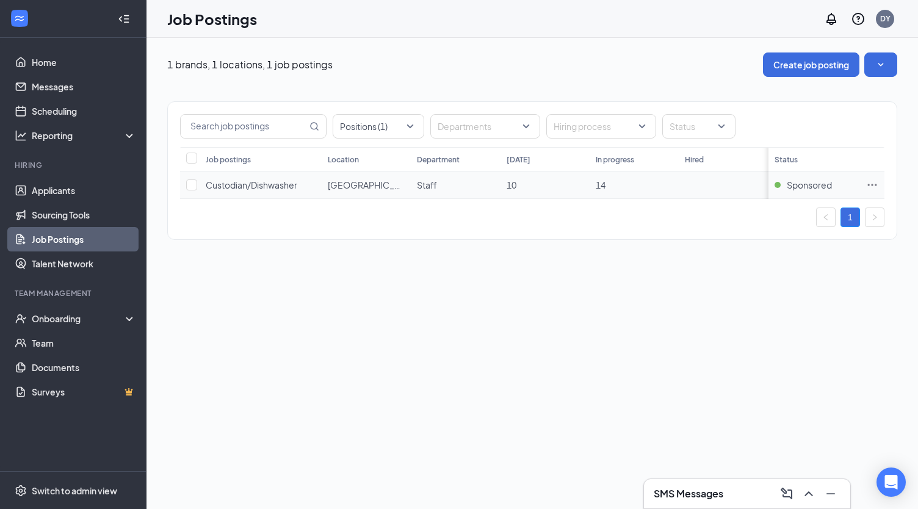
click at [245, 181] on span "Custodian/Dishwasher" at bounding box center [252, 184] width 92 height 11
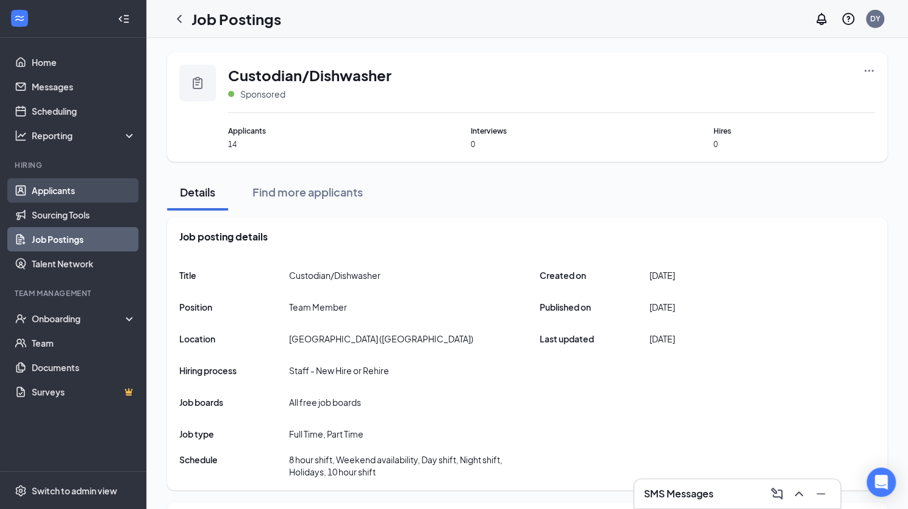
click at [65, 191] on link "Applicants" at bounding box center [84, 190] width 104 height 24
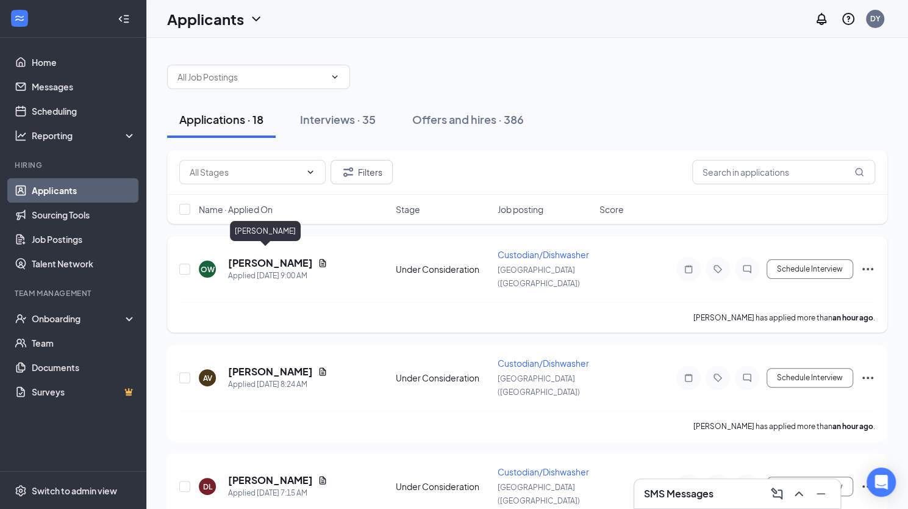
click at [255, 259] on h5 "[PERSON_NAME]" at bounding box center [270, 262] width 85 height 13
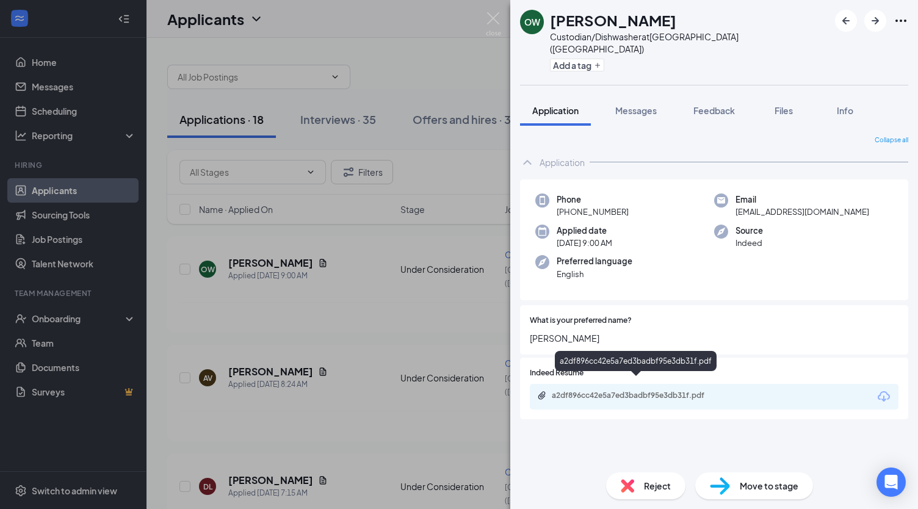
click at [672, 390] on div "a2df896cc42e5a7ed3badbf95e3db31f.pdf" at bounding box center [636, 395] width 171 height 10
click at [782, 481] on span "Move to stage" at bounding box center [768, 485] width 59 height 13
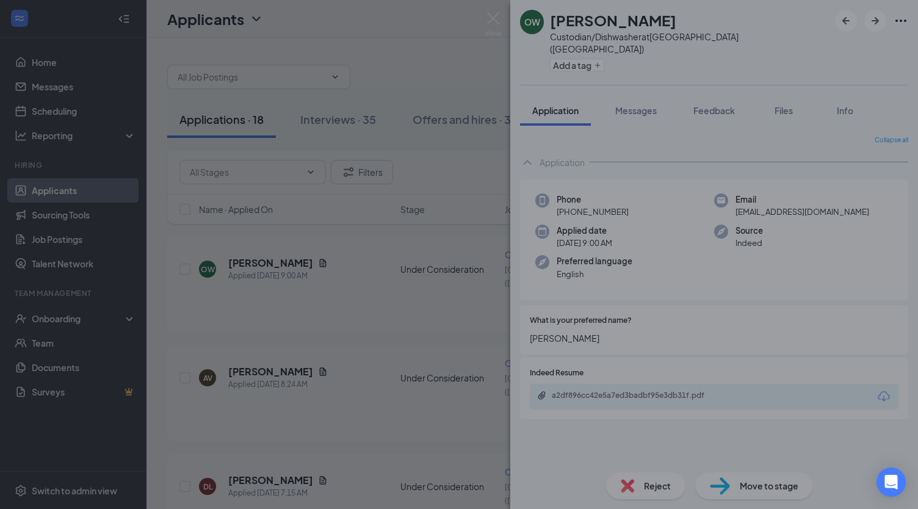
type input "Onsite Interview (next stage)"
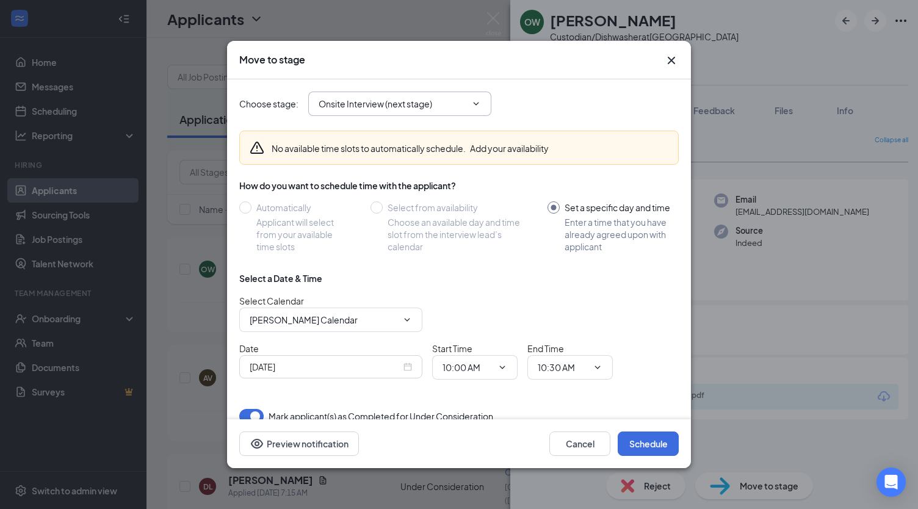
click at [479, 101] on icon "ChevronDown" at bounding box center [476, 104] width 10 height 10
click at [477, 101] on icon "ChevronDown" at bounding box center [476, 104] width 10 height 10
click at [576, 453] on button "Cancel" at bounding box center [579, 443] width 61 height 24
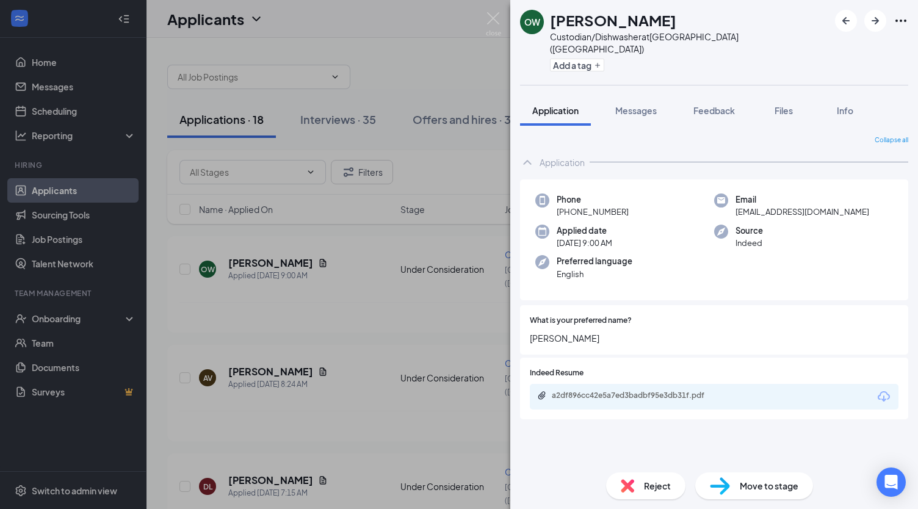
click at [754, 486] on span "Move to stage" at bounding box center [768, 485] width 59 height 13
type input "Onsite Interview (next stage)"
type input "[PERSON_NAME] Calendar"
type input "[DATE]"
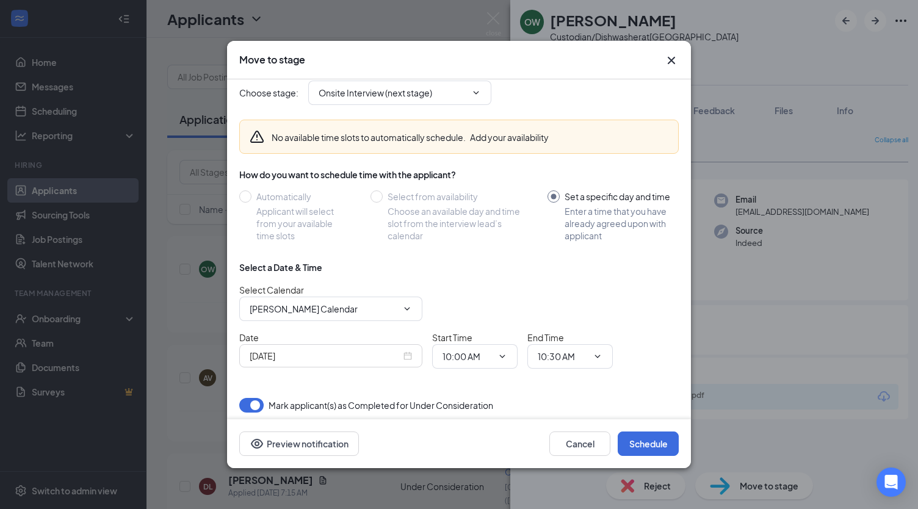
scroll to position [15, 0]
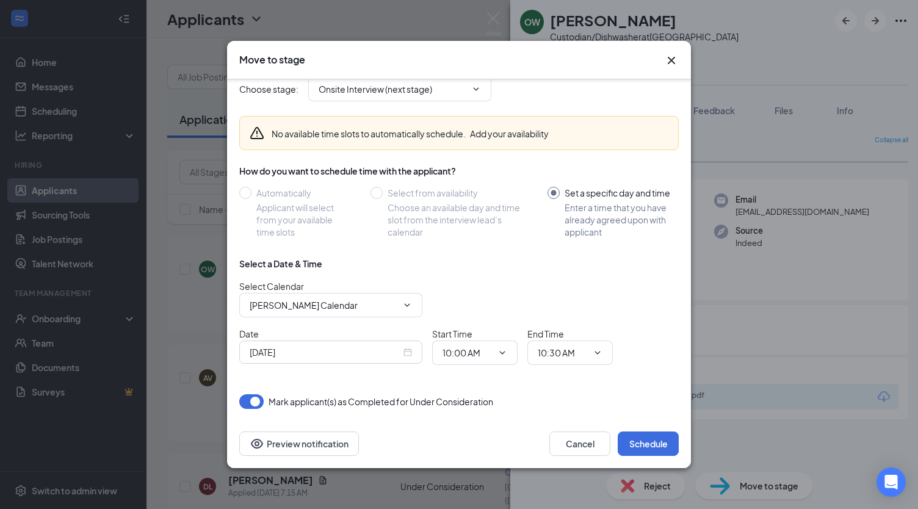
click at [671, 61] on icon "Cross" at bounding box center [671, 60] width 15 height 15
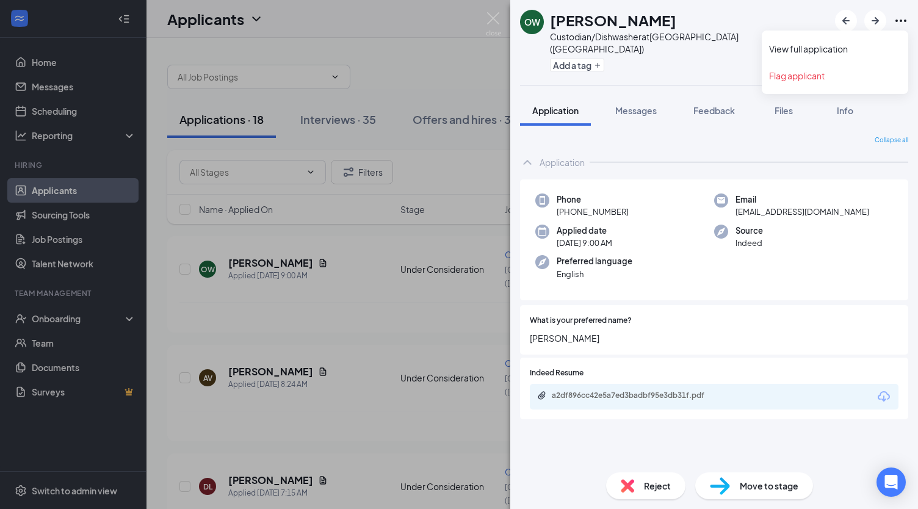
click at [897, 18] on icon "Ellipses" at bounding box center [900, 20] width 15 height 15
click at [820, 315] on div at bounding box center [764, 321] width 267 height 12
click at [735, 479] on div "Move to stage" at bounding box center [754, 485] width 118 height 27
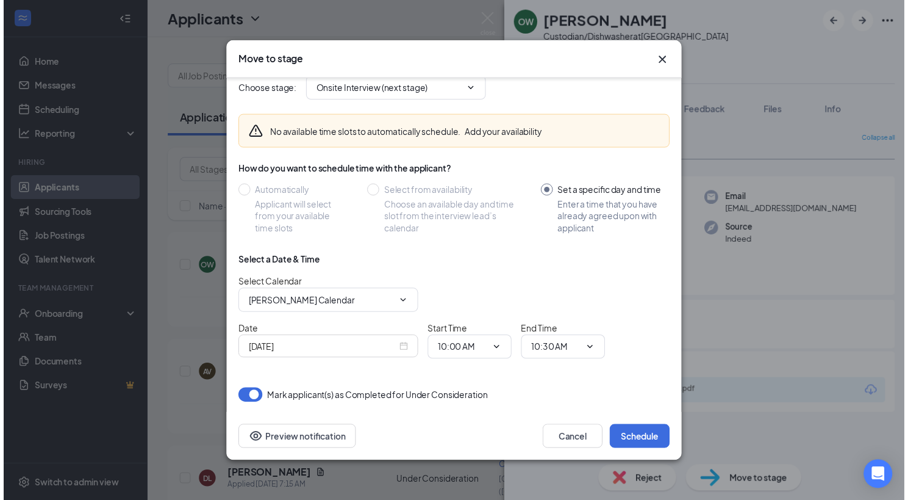
scroll to position [0, 0]
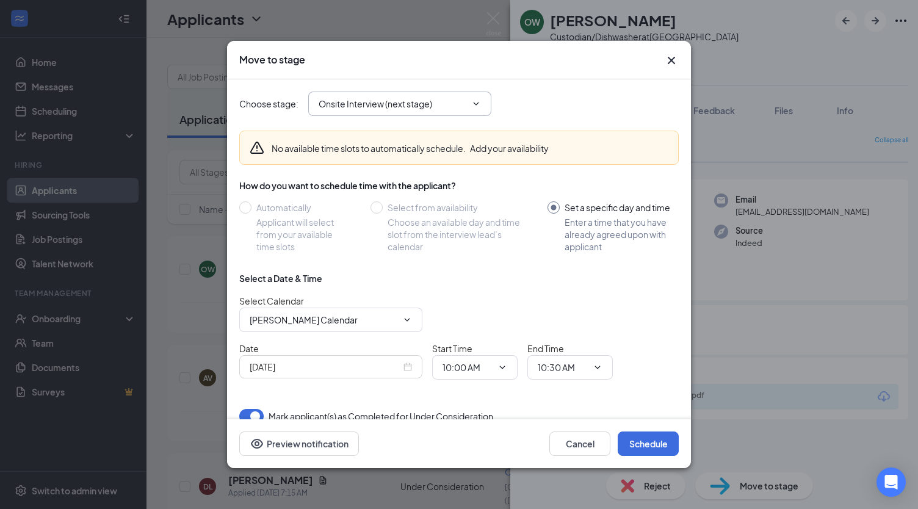
click at [426, 102] on input "Onsite Interview (next stage)" at bounding box center [392, 103] width 148 height 13
click at [669, 62] on icon "Cross" at bounding box center [670, 60] width 7 height 7
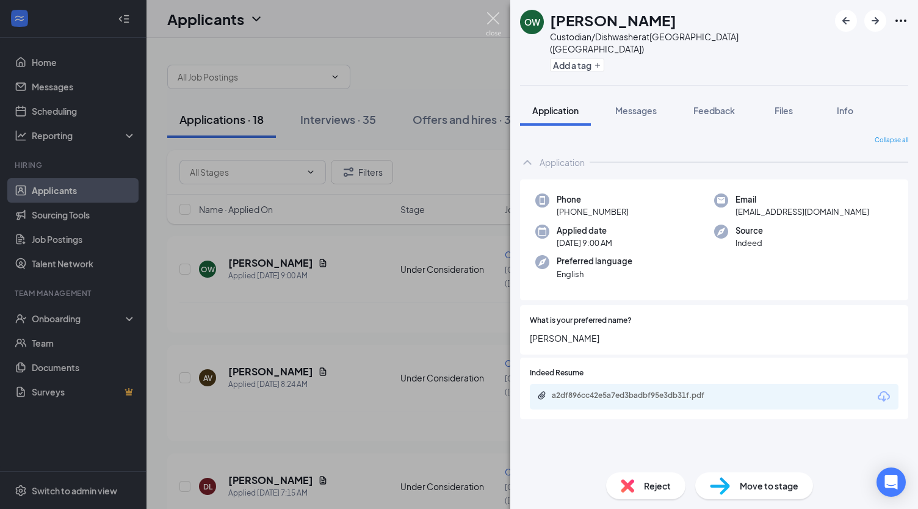
click at [492, 15] on img at bounding box center [493, 24] width 15 height 24
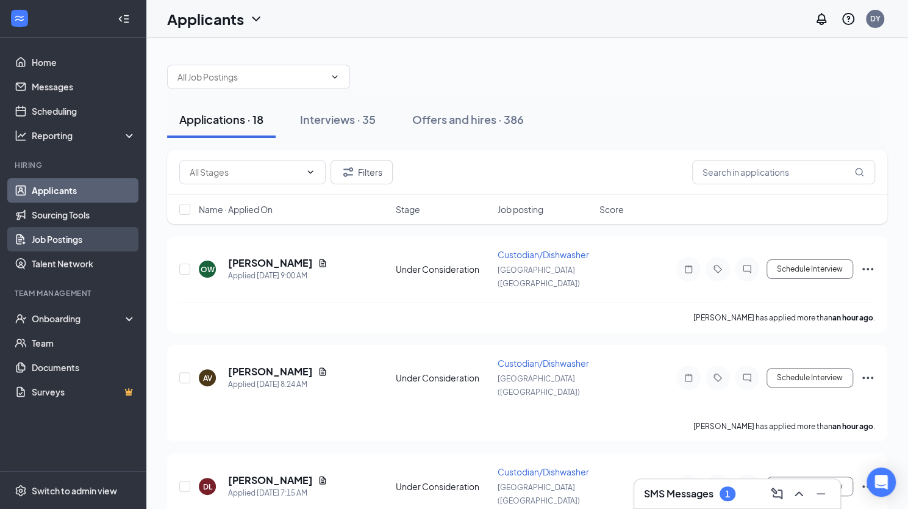
click at [77, 242] on link "Job Postings" at bounding box center [84, 239] width 104 height 24
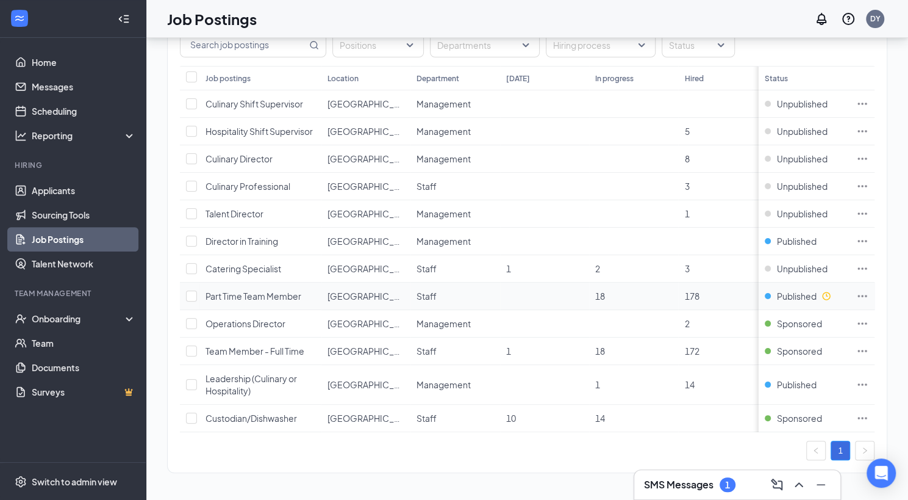
scroll to position [87, 0]
click at [196, 412] on input "checkbox" at bounding box center [191, 417] width 11 height 11
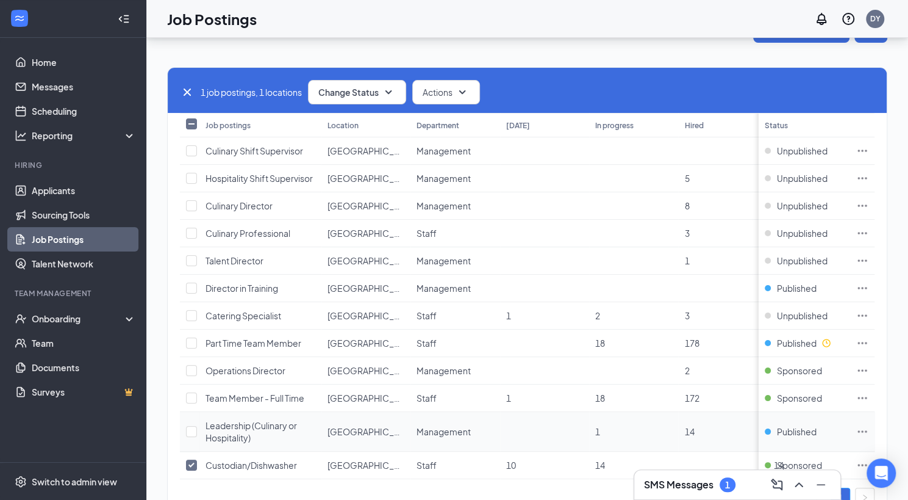
scroll to position [0, 0]
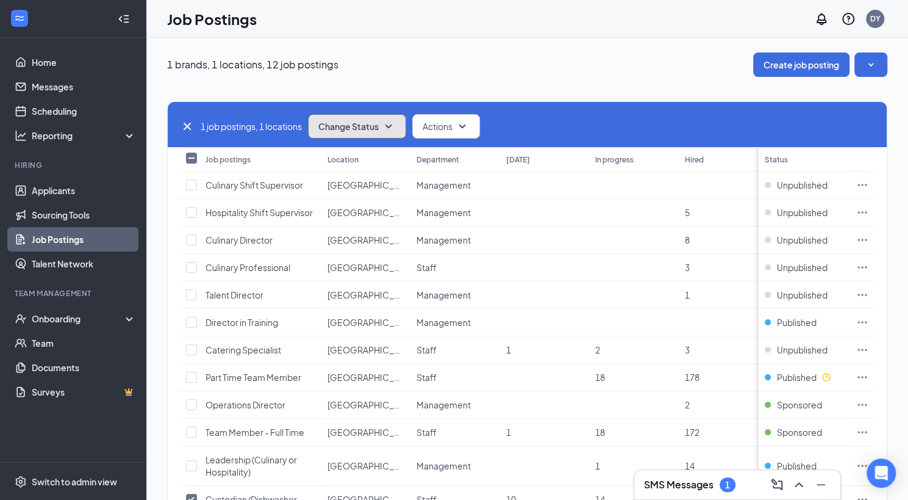
click at [392, 127] on icon "SmallChevronDown" at bounding box center [389, 126] width 7 height 4
click at [450, 124] on span "Actions" at bounding box center [438, 126] width 30 height 12
click at [445, 156] on div "Edit" at bounding box center [468, 158] width 107 height 27
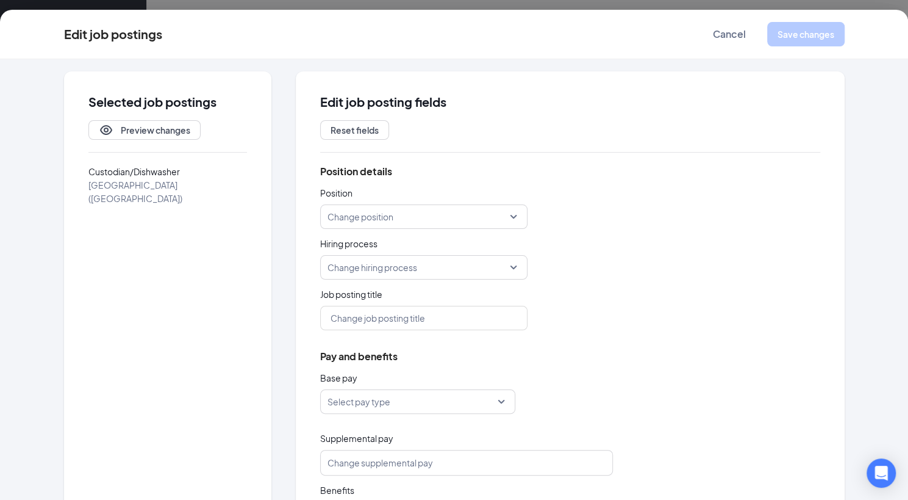
scroll to position [63, 0]
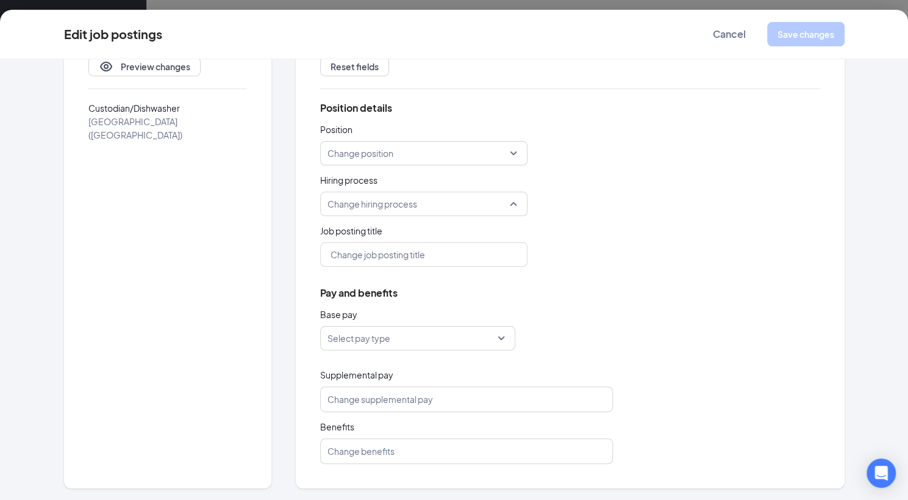
click at [504, 202] on input "search" at bounding box center [420, 203] width 184 height 23
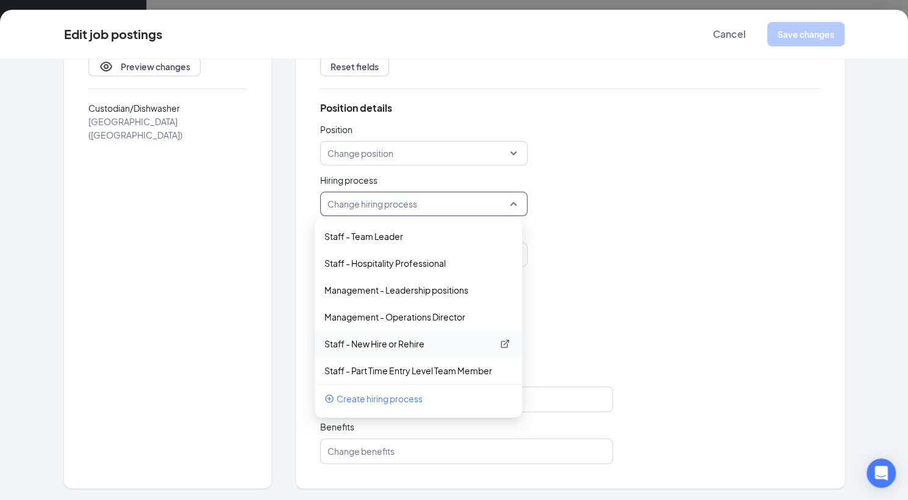
click at [429, 340] on p "Staff - New Hire or Rehire" at bounding box center [409, 343] width 168 height 12
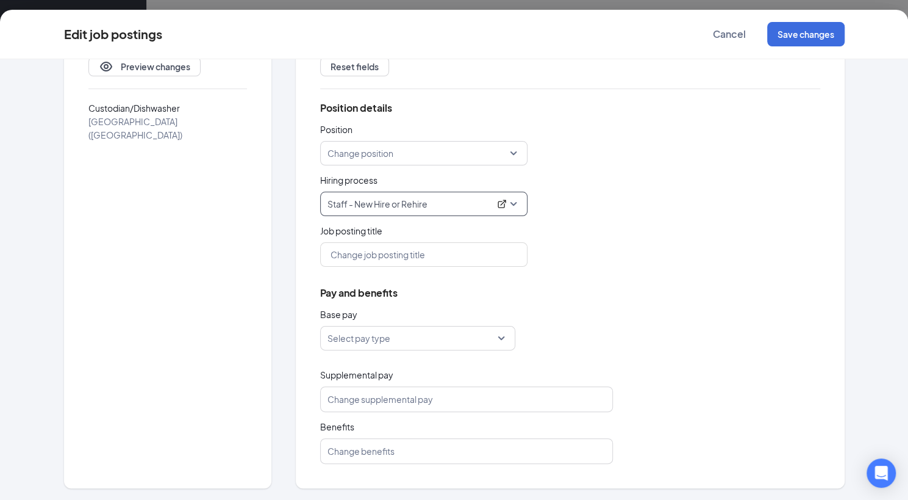
scroll to position [87, 0]
click at [806, 37] on button "Save changes" at bounding box center [805, 34] width 77 height 24
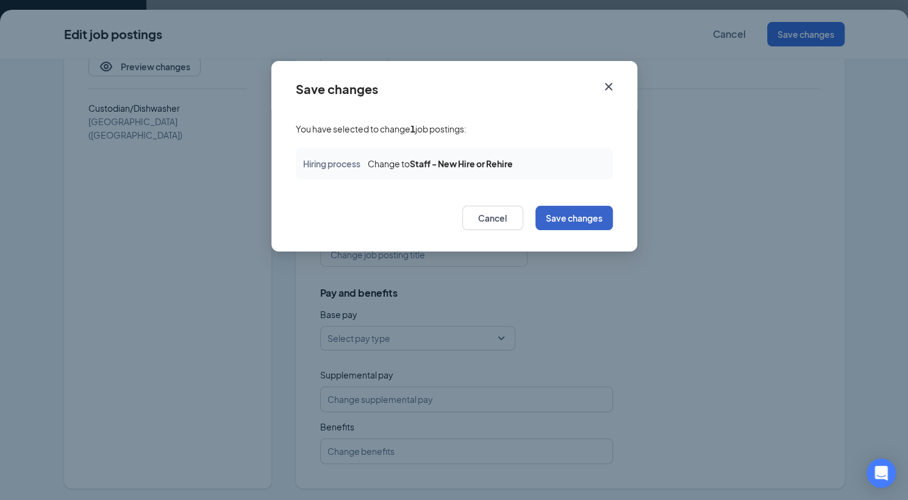
click at [577, 214] on button "Save changes" at bounding box center [574, 218] width 77 height 24
checkbox input "false"
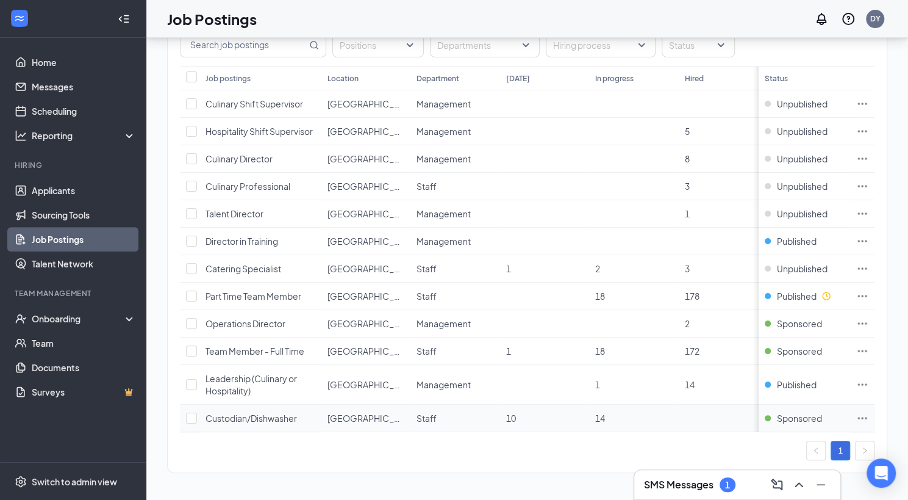
click at [869, 412] on icon "Ellipses" at bounding box center [863, 418] width 12 height 12
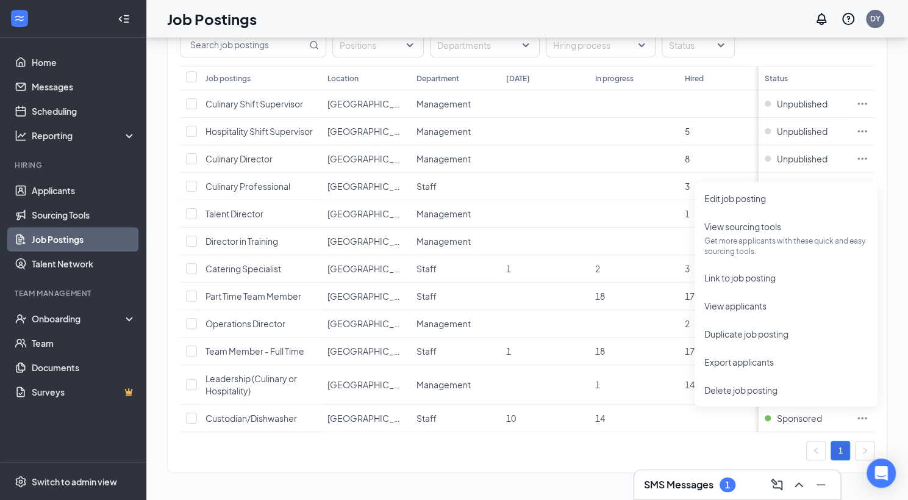
click at [514, 489] on div "1 brands, 1 locations, 12 job postings Create job posting Positions Departments…" at bounding box center [527, 228] width 762 height 543
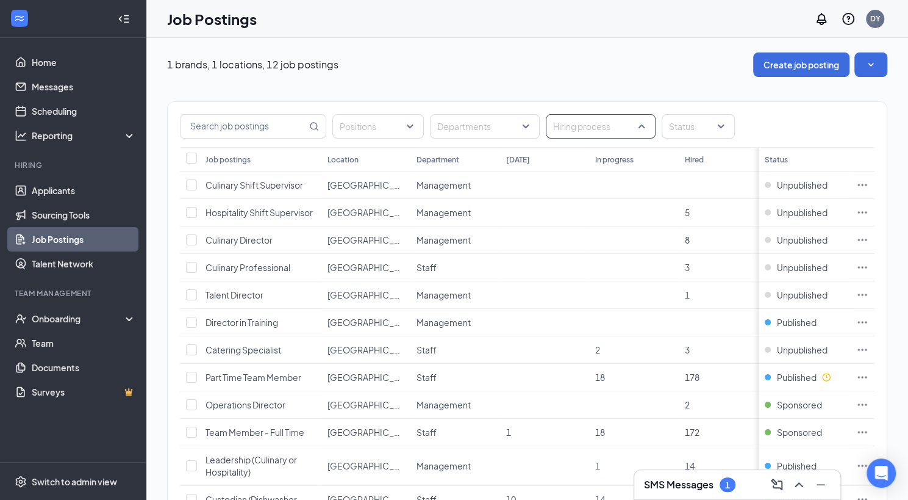
click at [645, 125] on div "Hiring process" at bounding box center [601, 126] width 110 height 24
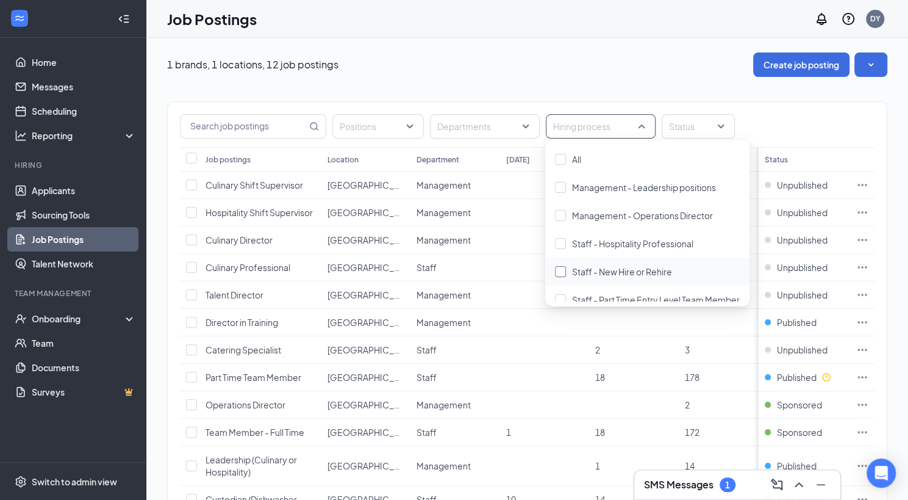
click at [558, 271] on div at bounding box center [560, 271] width 11 height 11
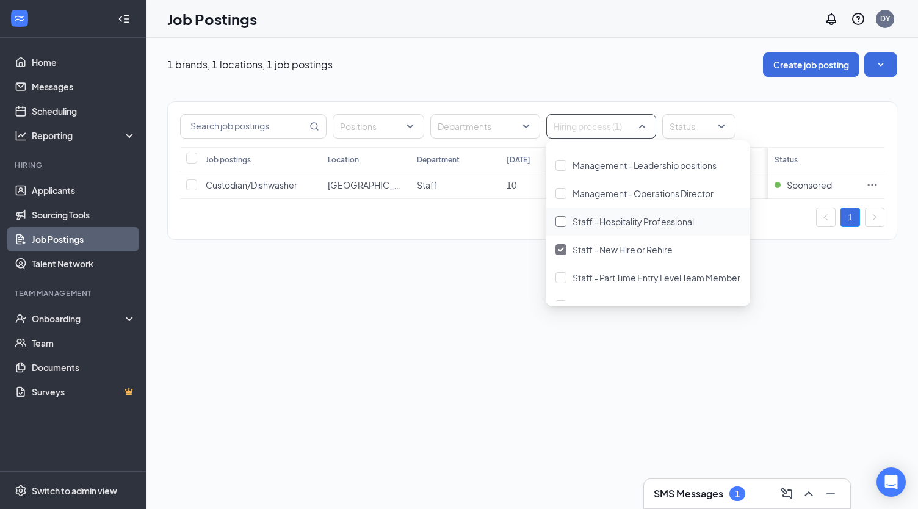
scroll to position [40, 0]
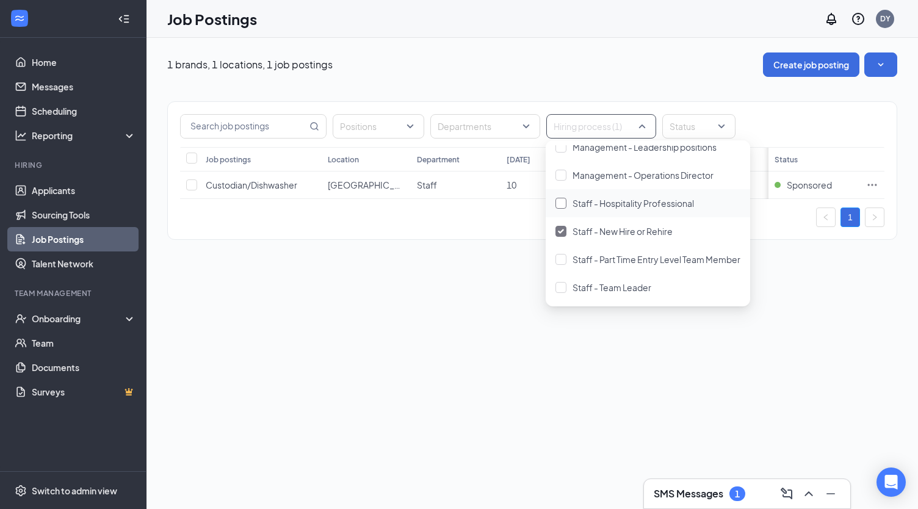
click at [562, 203] on div at bounding box center [560, 203] width 11 height 11
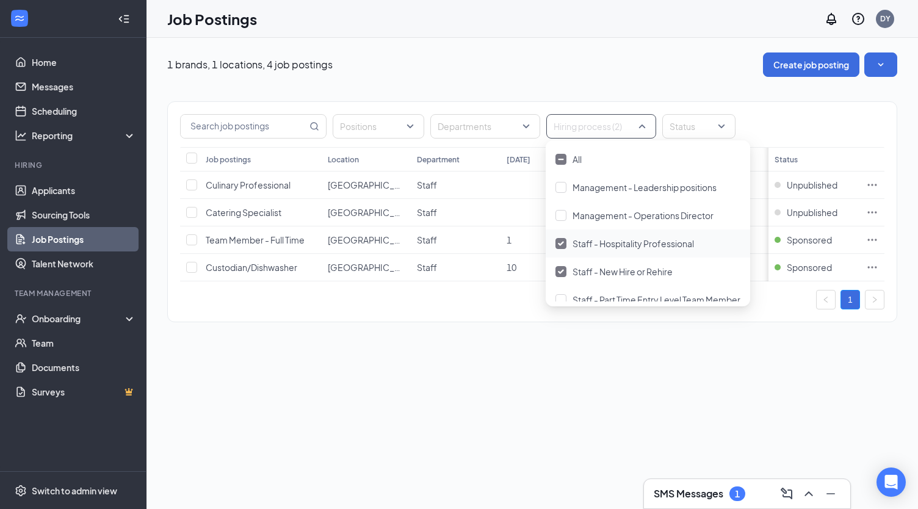
click at [562, 244] on img at bounding box center [561, 243] width 6 height 5
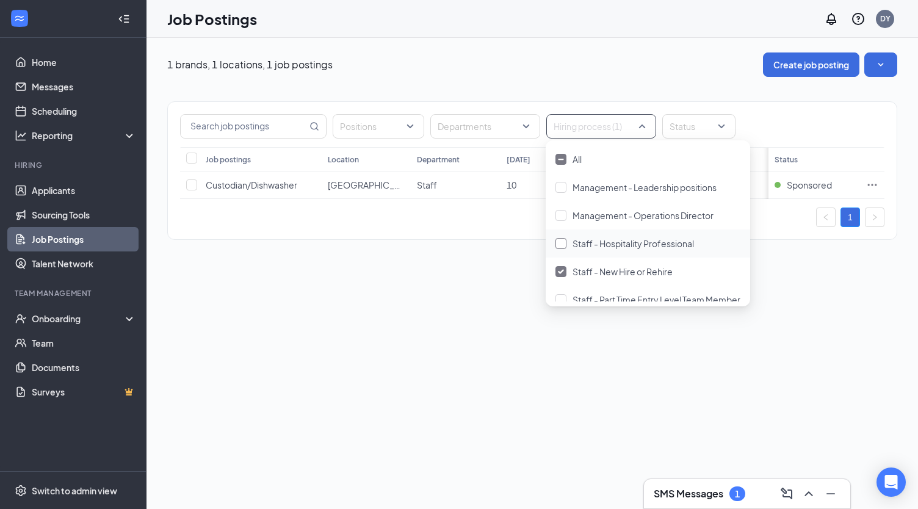
click at [561, 245] on div at bounding box center [560, 243] width 11 height 11
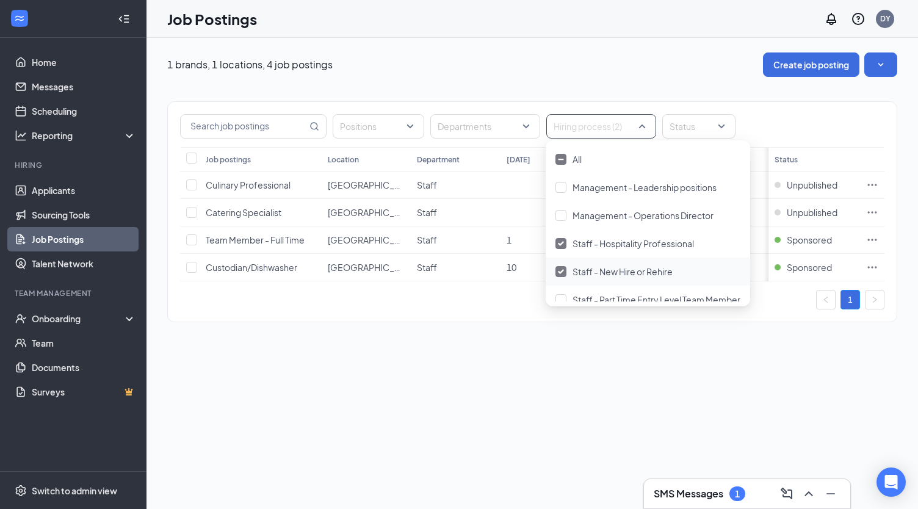
click at [560, 268] on div at bounding box center [560, 271] width 11 height 11
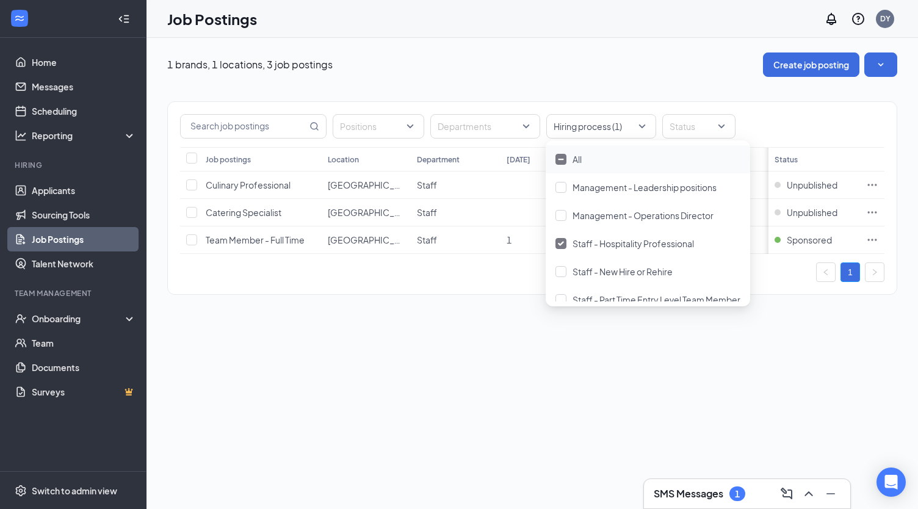
click at [537, 361] on div "1 brands, 1 locations, 3 job postings Create job posting Positions Departments …" at bounding box center [531, 273] width 771 height 471
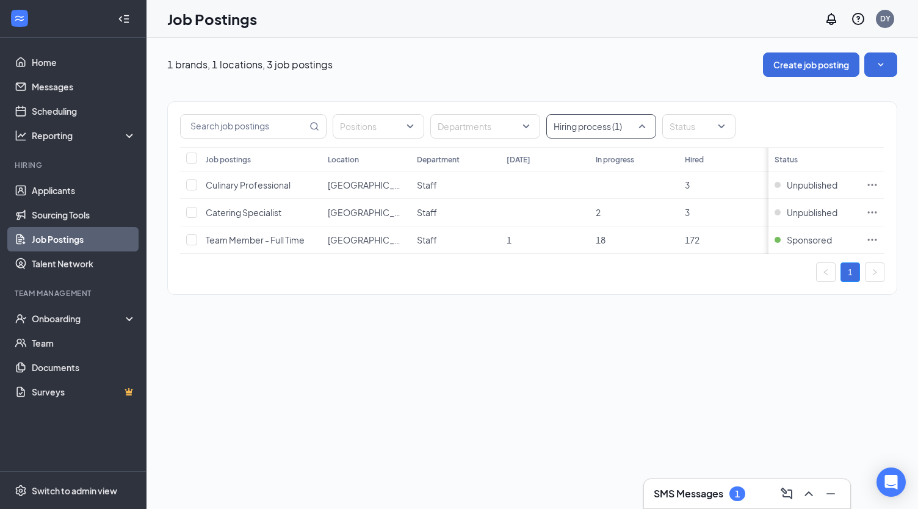
click at [642, 121] on div "Hiring process (1)" at bounding box center [601, 126] width 110 height 24
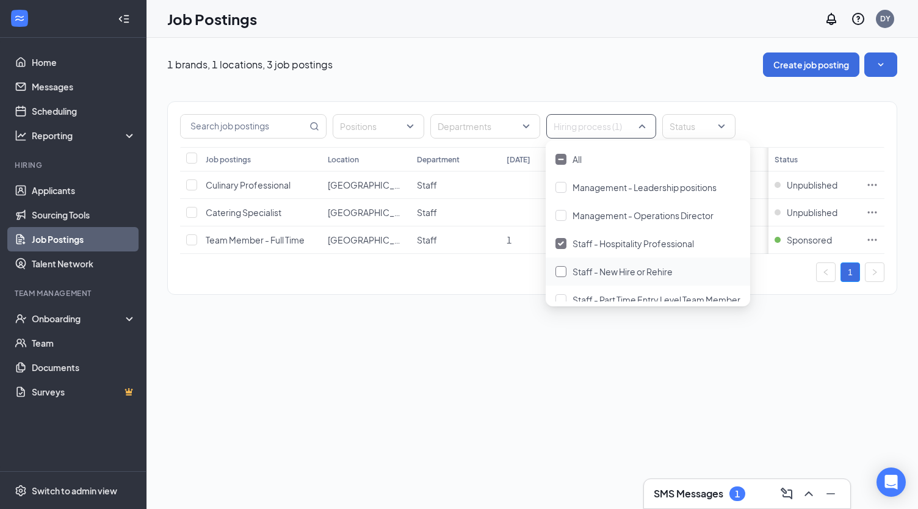
click at [567, 271] on div "Staff - New Hire or Rehire" at bounding box center [647, 271] width 185 height 13
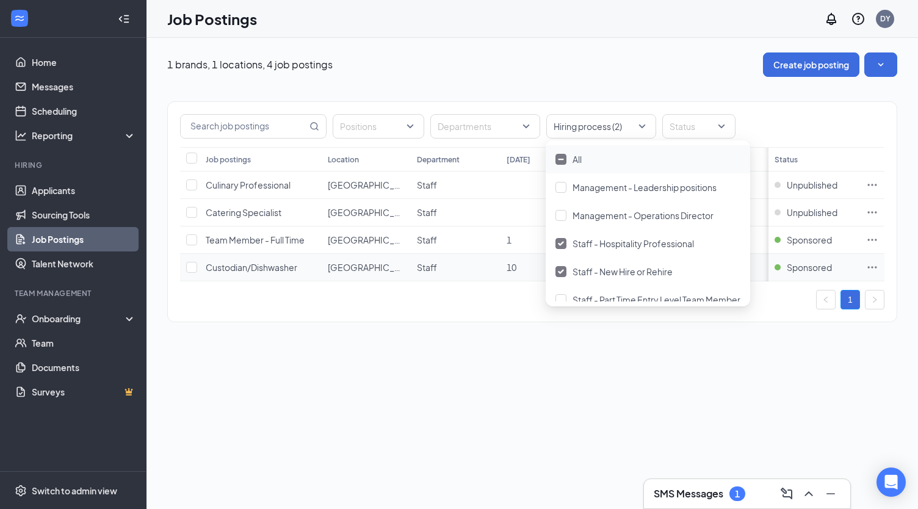
click at [268, 262] on span "Custodian/Dishwasher" at bounding box center [252, 267] width 92 height 11
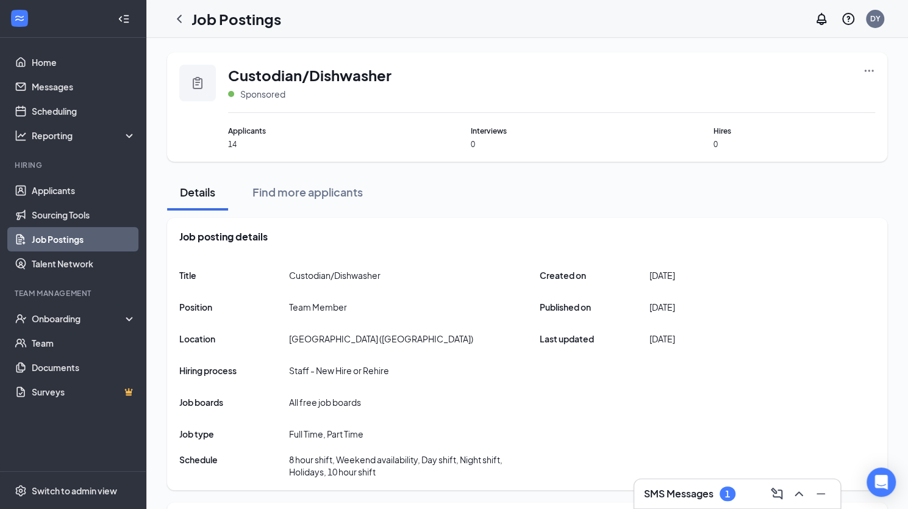
click at [869, 71] on icon "Ellipses" at bounding box center [869, 71] width 9 height 2
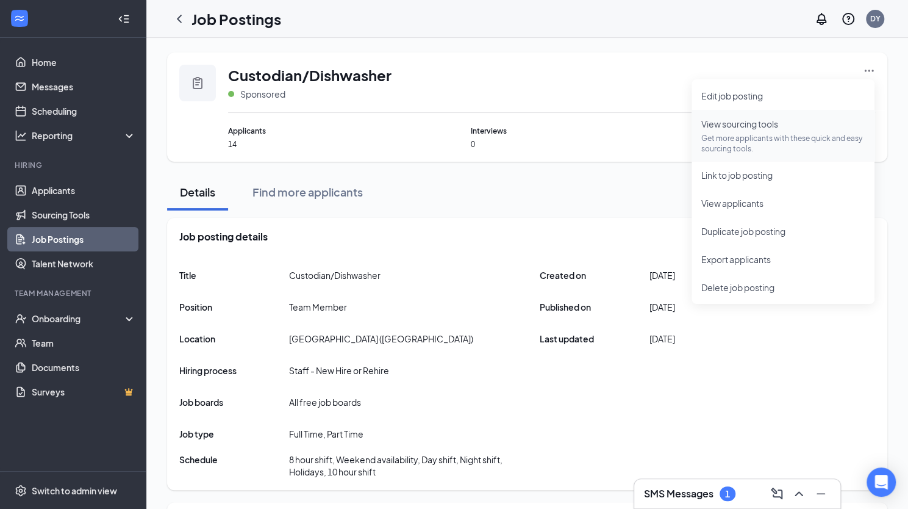
click at [744, 125] on span "View sourcing tools" at bounding box center [740, 123] width 77 height 11
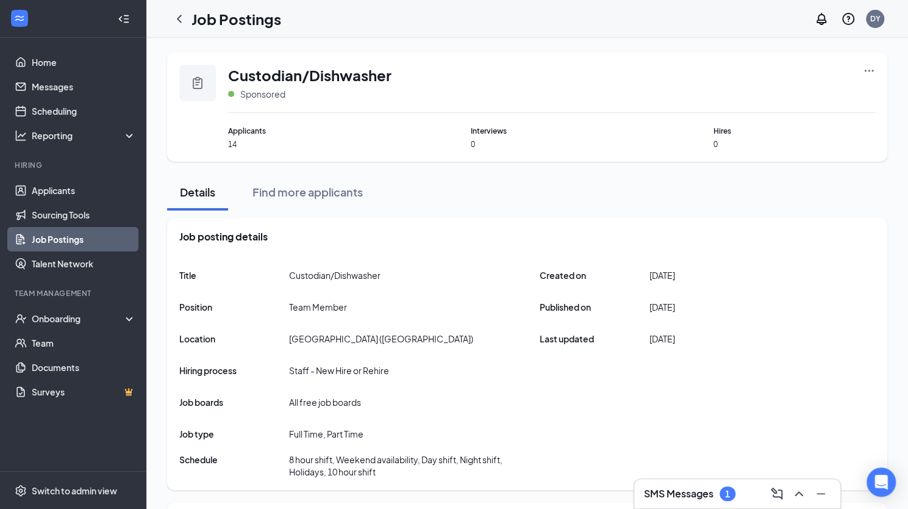
click at [870, 66] on icon "Ellipses" at bounding box center [869, 71] width 12 height 12
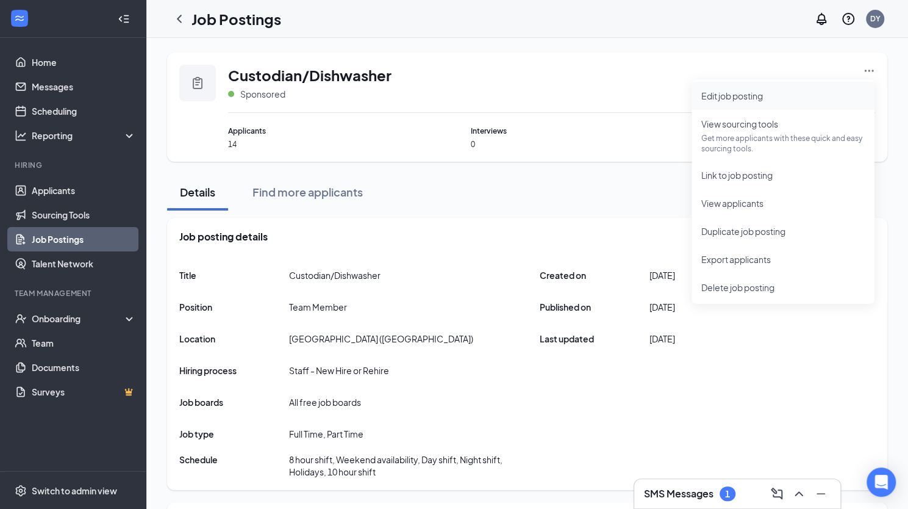
click at [742, 96] on span "Edit job posting" at bounding box center [733, 95] width 62 height 11
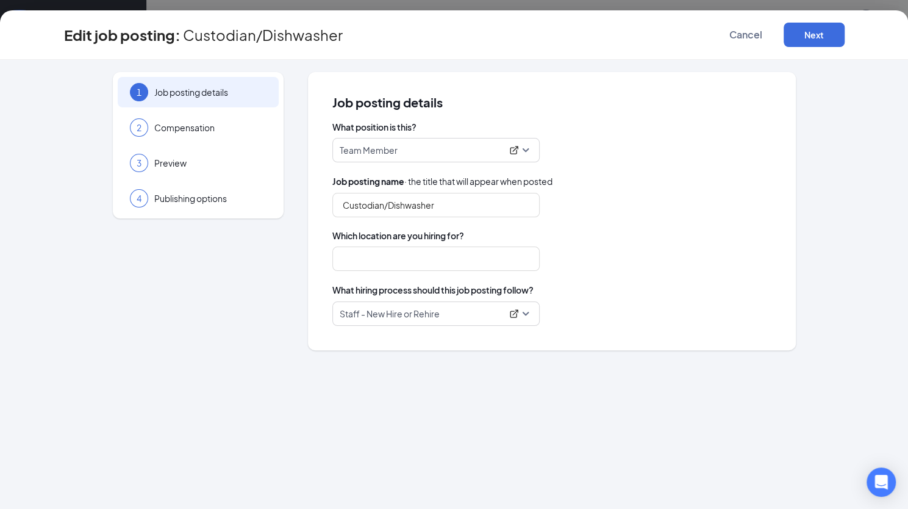
type input "[GEOGRAPHIC_DATA] ([GEOGRAPHIC_DATA])"
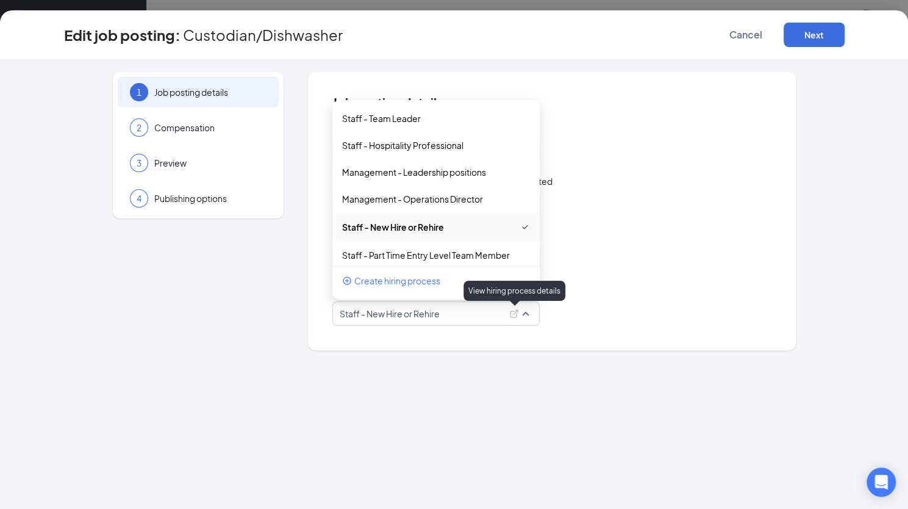
click at [515, 314] on icon "ExternalLink" at bounding box center [514, 314] width 10 height 10
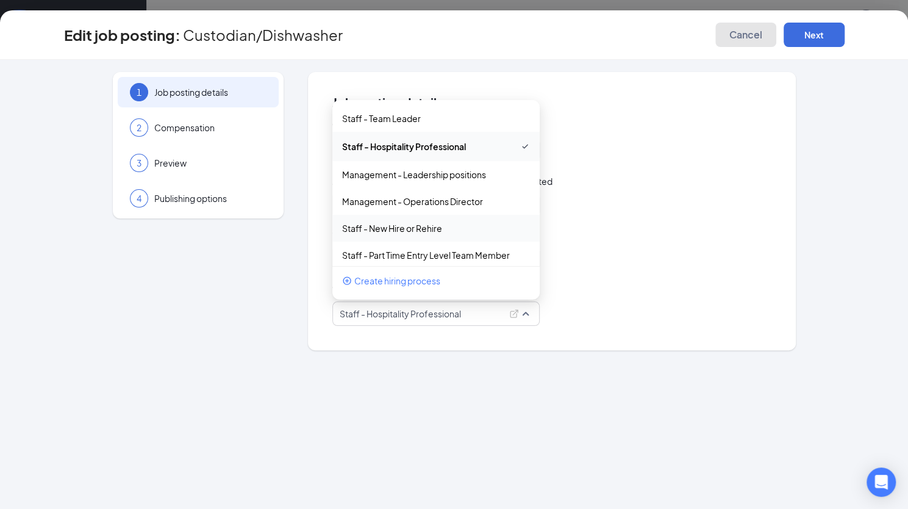
click at [731, 37] on span "Cancel" at bounding box center [746, 35] width 33 height 12
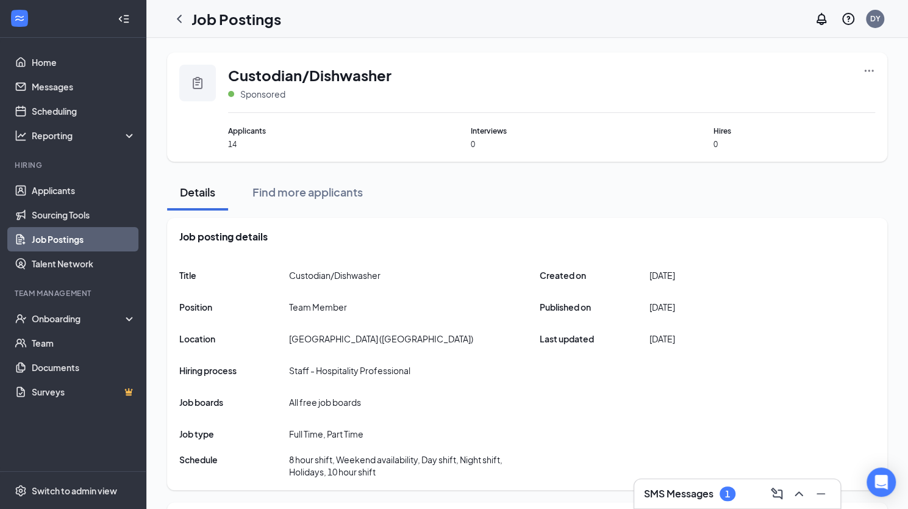
click at [869, 71] on icon "Ellipses" at bounding box center [869, 71] width 9 height 2
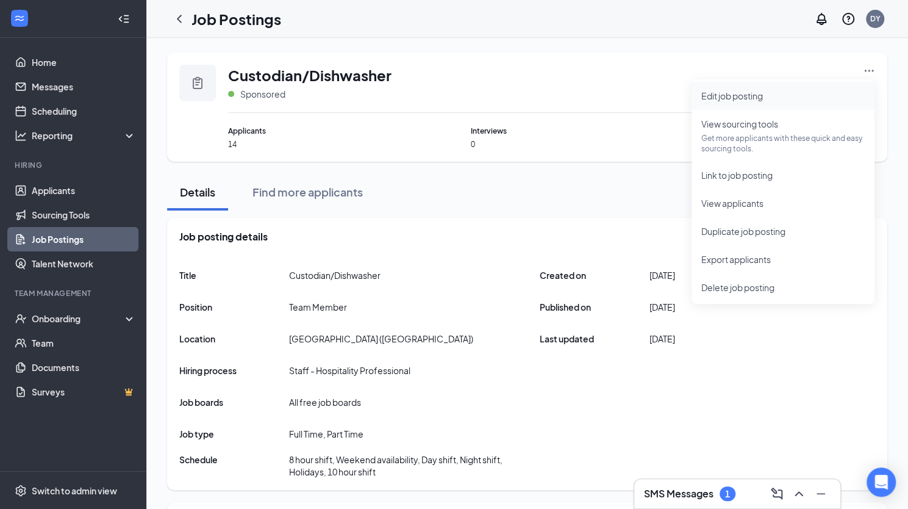
click at [755, 91] on span "Edit job posting" at bounding box center [733, 95] width 62 height 11
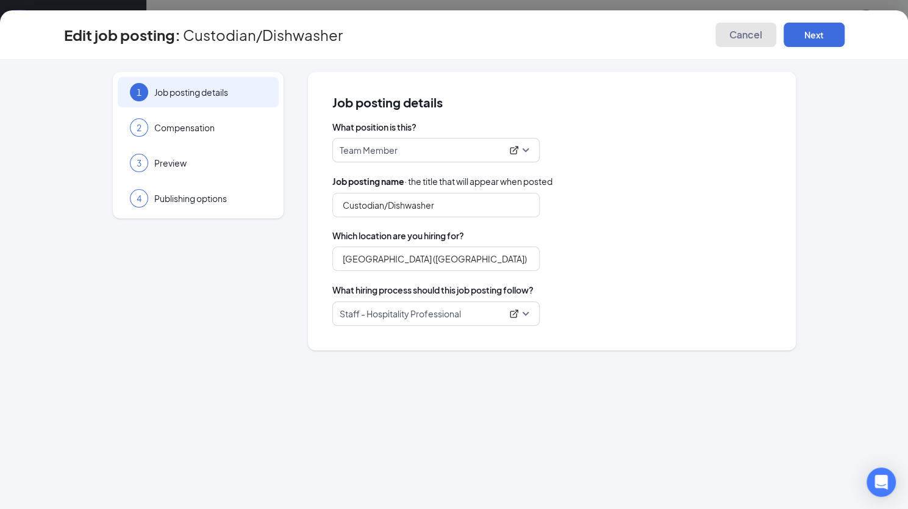
click at [755, 36] on span "Cancel" at bounding box center [746, 35] width 33 height 12
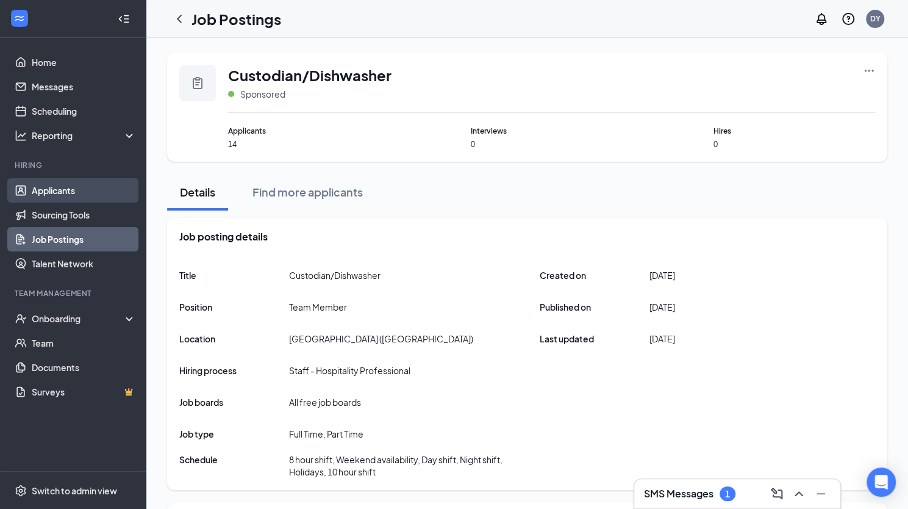
click at [46, 190] on link "Applicants" at bounding box center [84, 190] width 104 height 24
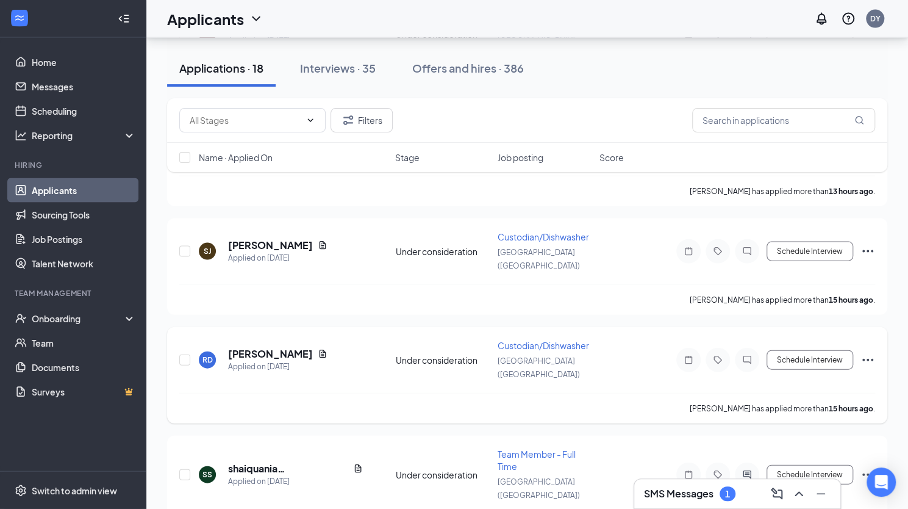
scroll to position [1473, 0]
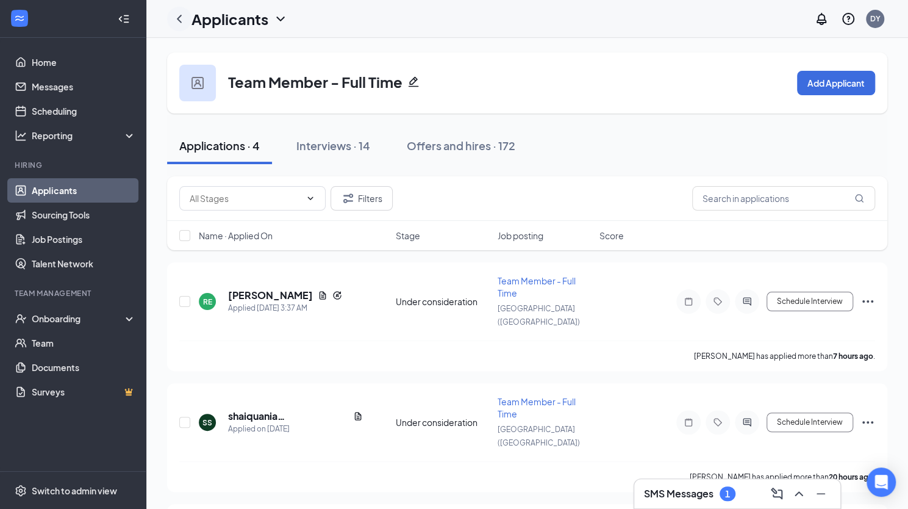
click at [176, 16] on icon "ChevronLeft" at bounding box center [179, 19] width 15 height 15
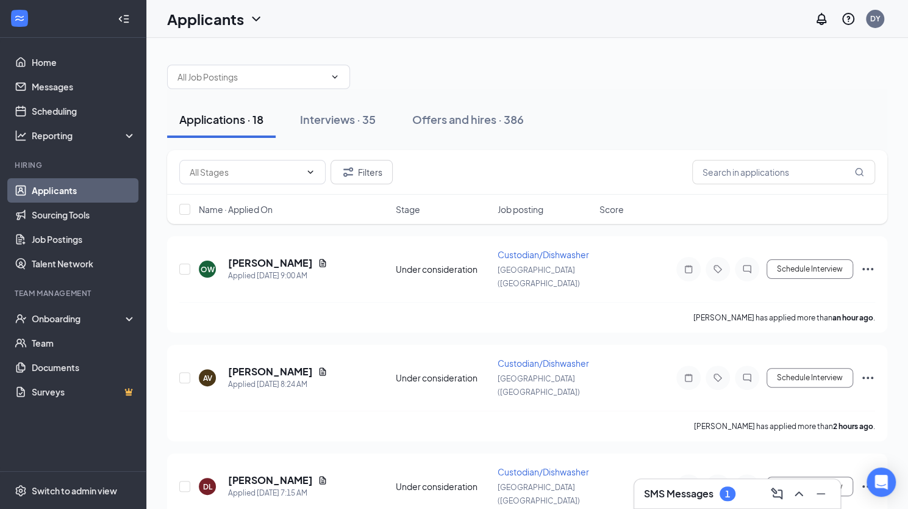
click at [56, 193] on link "Applicants" at bounding box center [84, 190] width 104 height 24
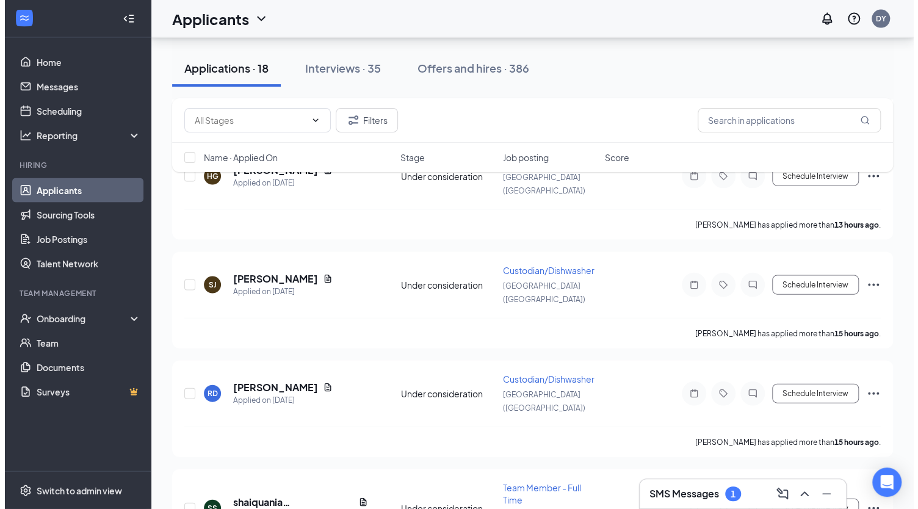
scroll to position [1473, 0]
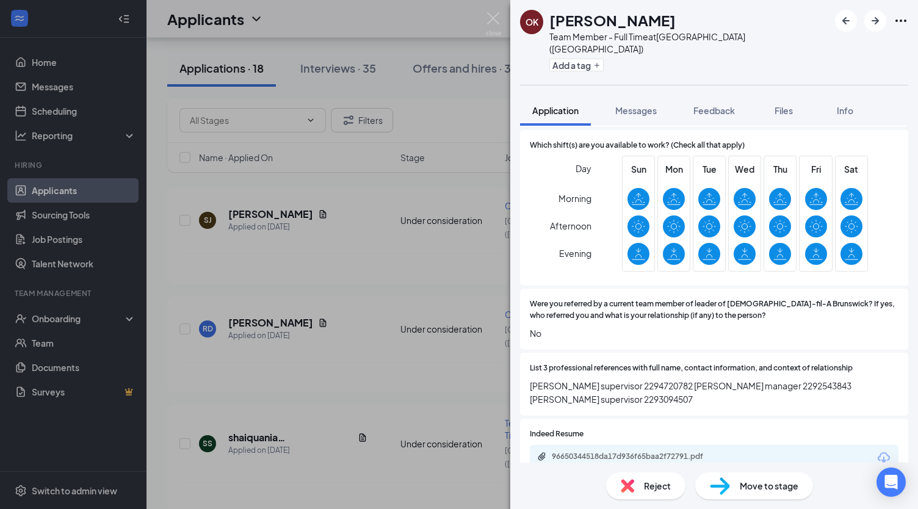
scroll to position [854, 0]
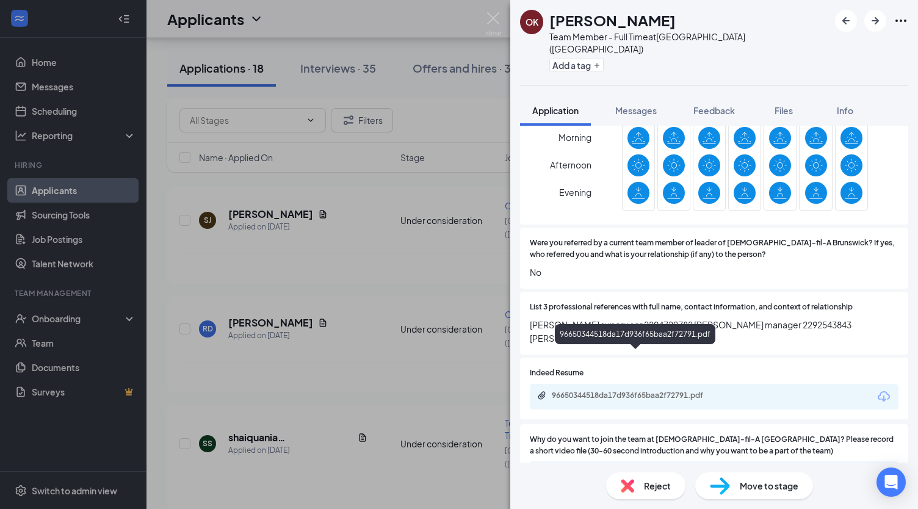
click at [642, 390] on div "96650344518da17d936f65baa2f72791.pdf" at bounding box center [636, 395] width 171 height 10
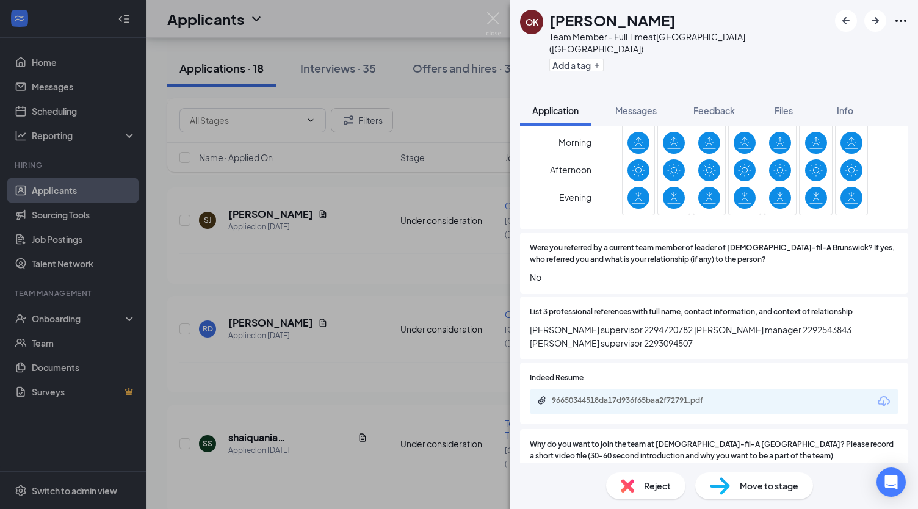
click at [778, 492] on div "Move to stage" at bounding box center [754, 485] width 118 height 27
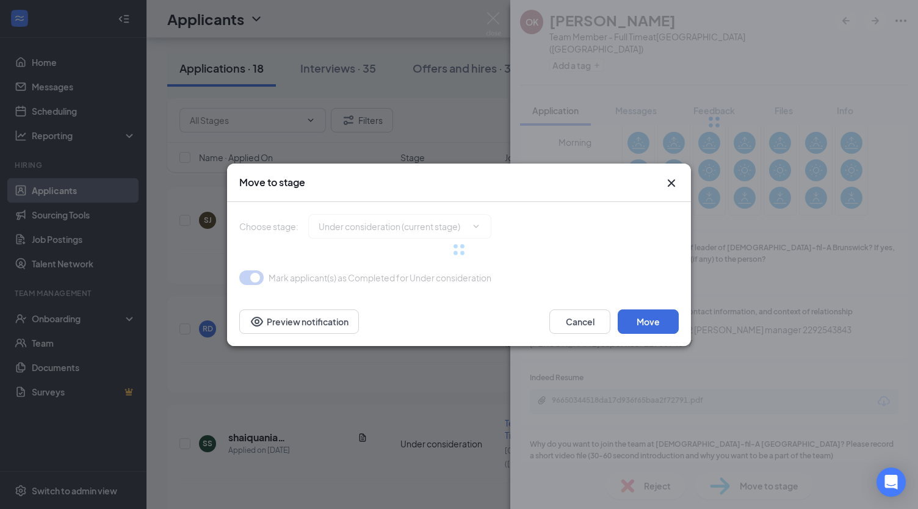
type input "Phone Screen (next stage)"
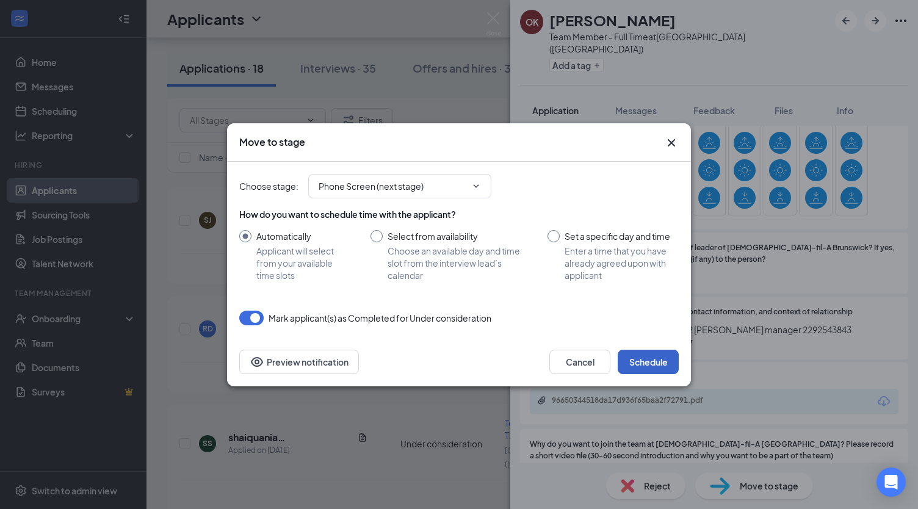
click at [656, 370] on button "Schedule" at bounding box center [647, 362] width 61 height 24
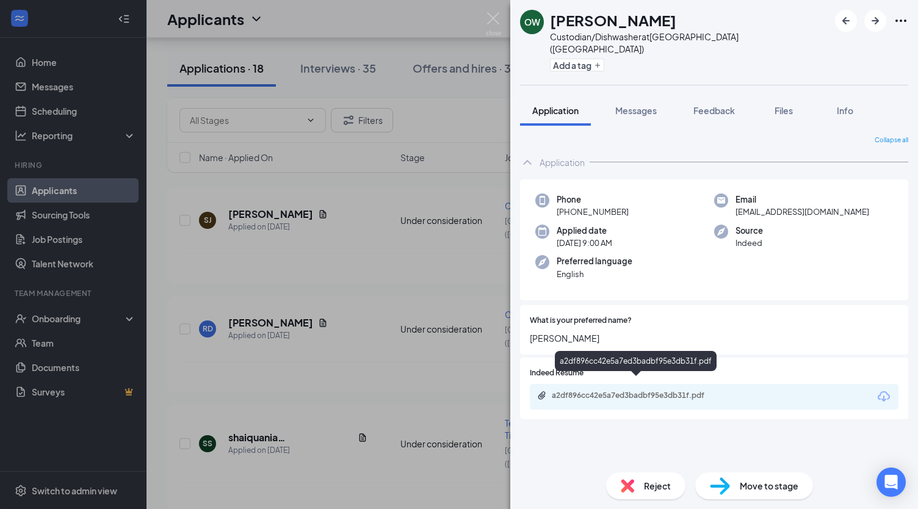
click at [682, 390] on div "a2df896cc42e5a7ed3badbf95e3db31f.pdf" at bounding box center [636, 395] width 171 height 10
click at [751, 483] on span "Move to stage" at bounding box center [768, 485] width 59 height 13
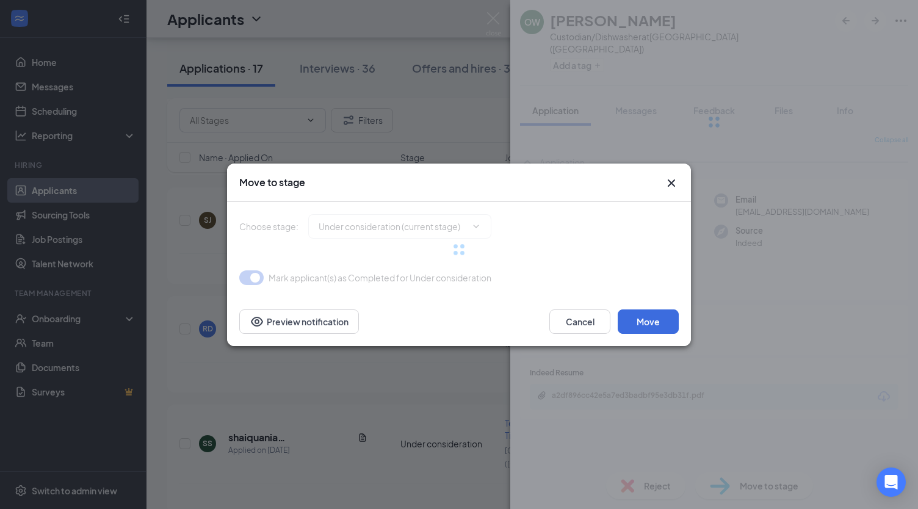
type input "Phone Screen (next stage)"
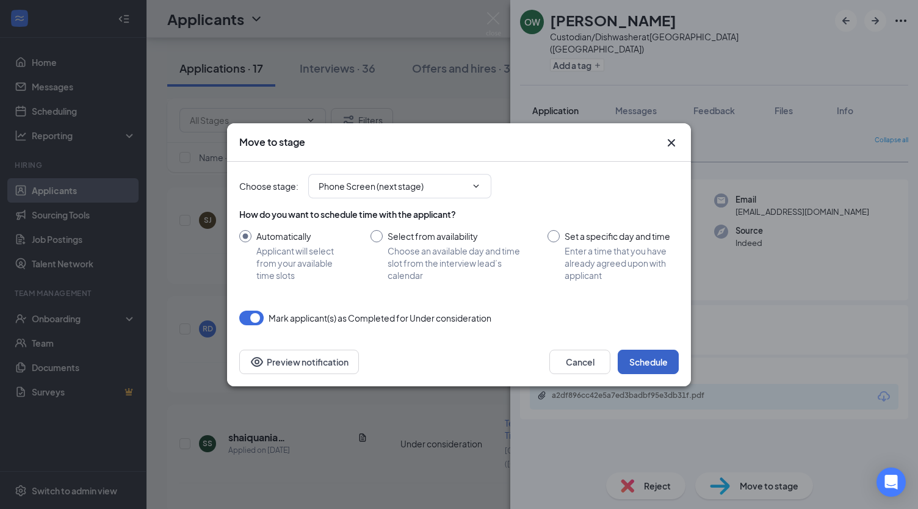
click at [648, 361] on button "Schedule" at bounding box center [647, 362] width 61 height 24
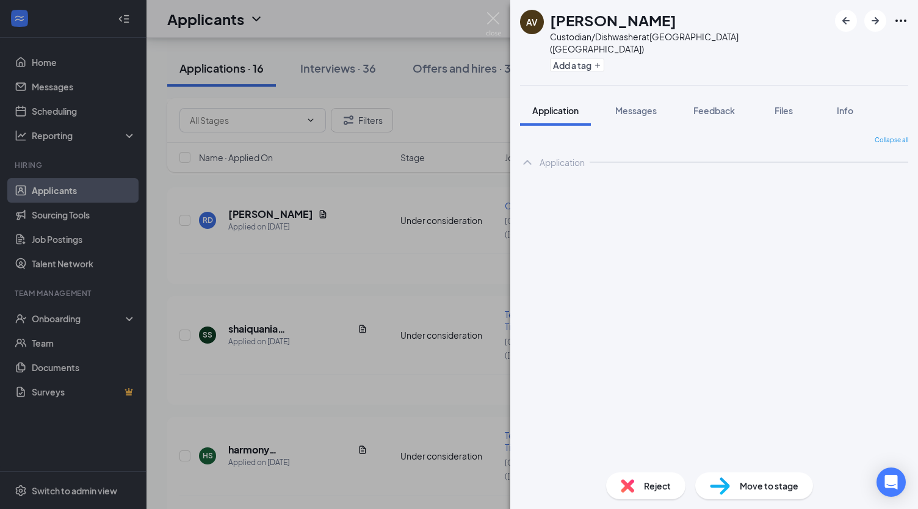
scroll to position [1272, 0]
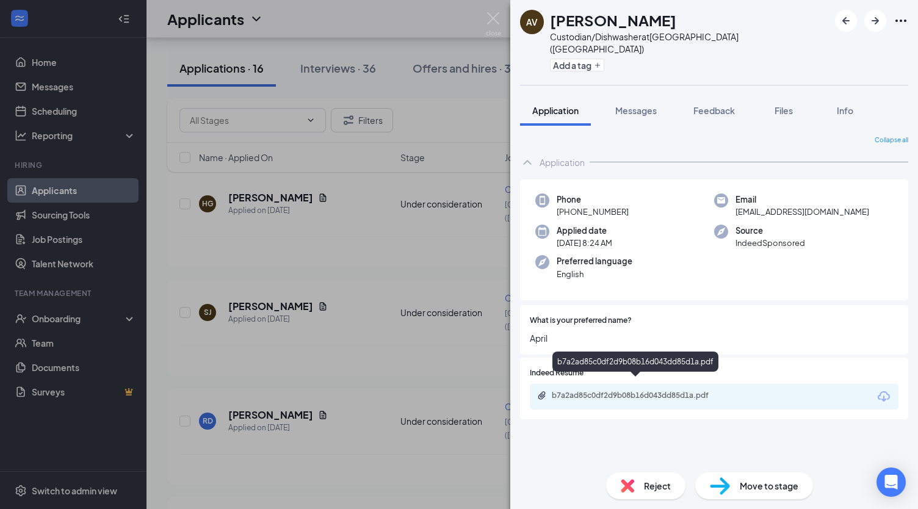
click at [685, 390] on div "b7a2ad85c0df2d9b08b16d043dd85d1a.pdf" at bounding box center [636, 395] width 171 height 10
click at [751, 485] on span "Move to stage" at bounding box center [768, 485] width 59 height 13
type input "Phone Screen (next stage)"
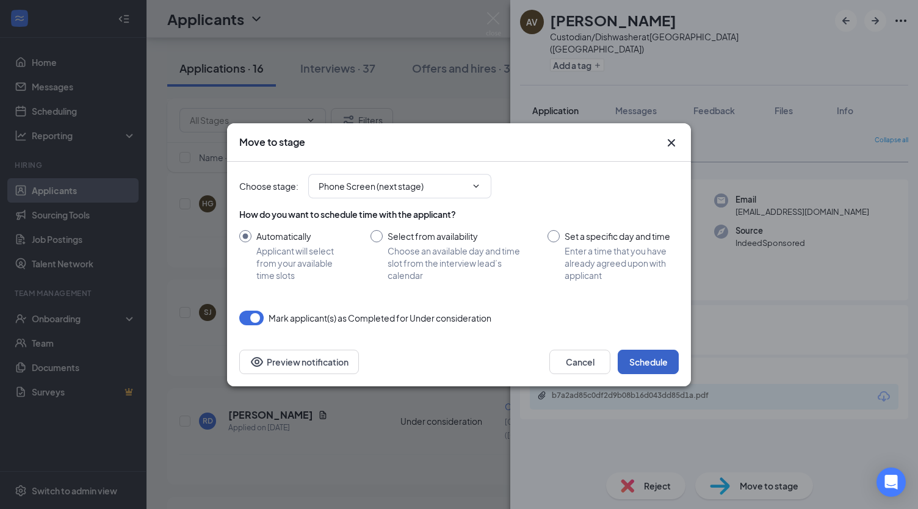
click at [650, 364] on button "Schedule" at bounding box center [647, 362] width 61 height 24
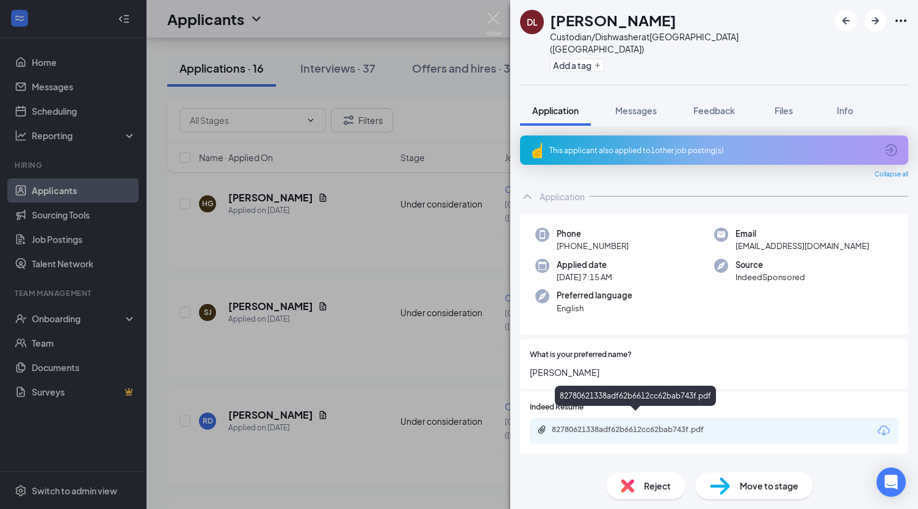
click at [680, 425] on div "82780621338adf62b6612cc62bab743f.pdf" at bounding box center [636, 430] width 171 height 10
click at [656, 486] on span "Reject" at bounding box center [657, 485] width 27 height 13
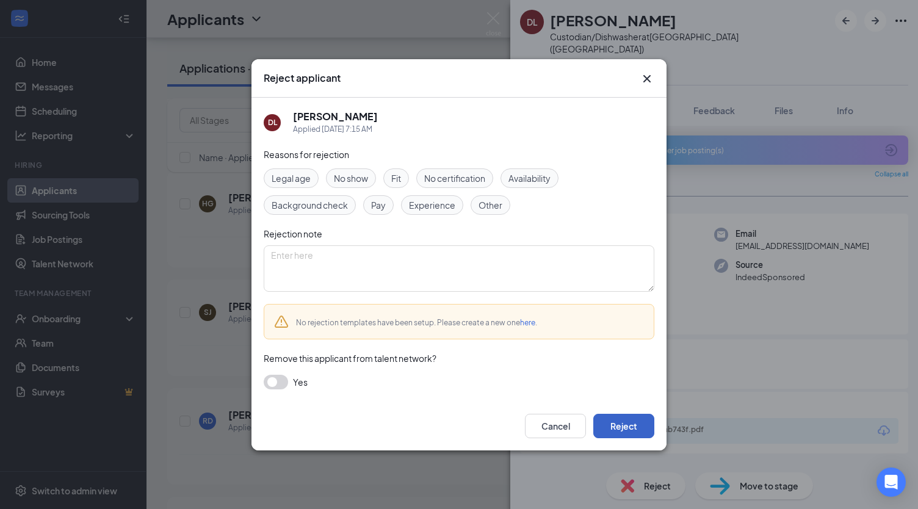
click at [620, 426] on button "Reject" at bounding box center [623, 426] width 61 height 24
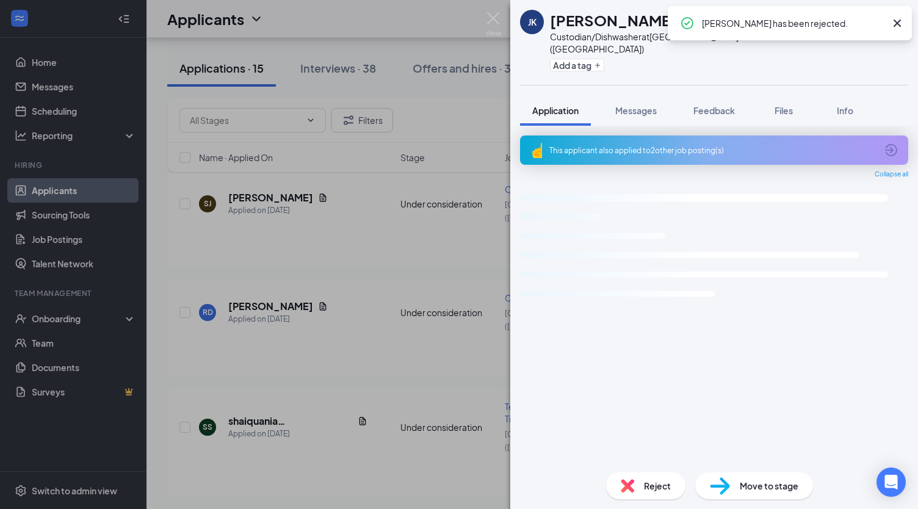
scroll to position [1178, 0]
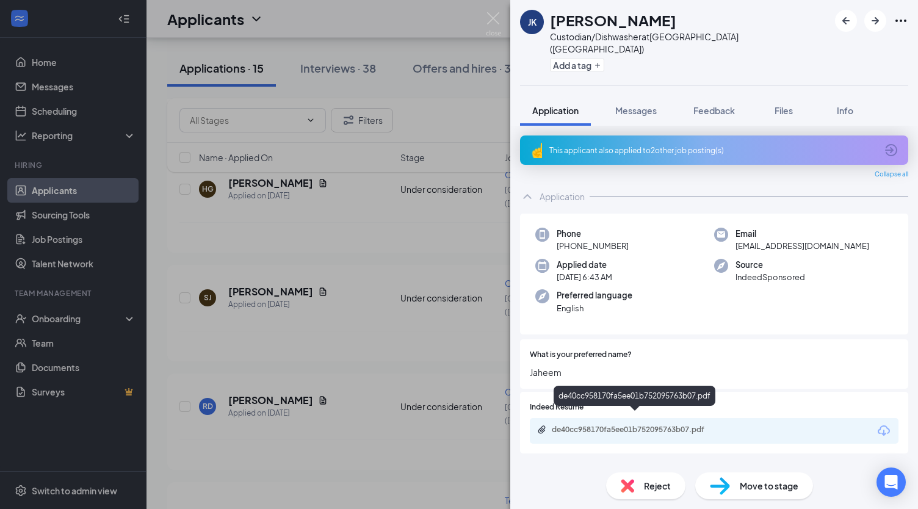
click at [667, 425] on div "de40cc958170fa5ee01b752095763b07.pdf" at bounding box center [636, 431] width 198 height 12
click at [768, 487] on span "Move to stage" at bounding box center [768, 485] width 59 height 13
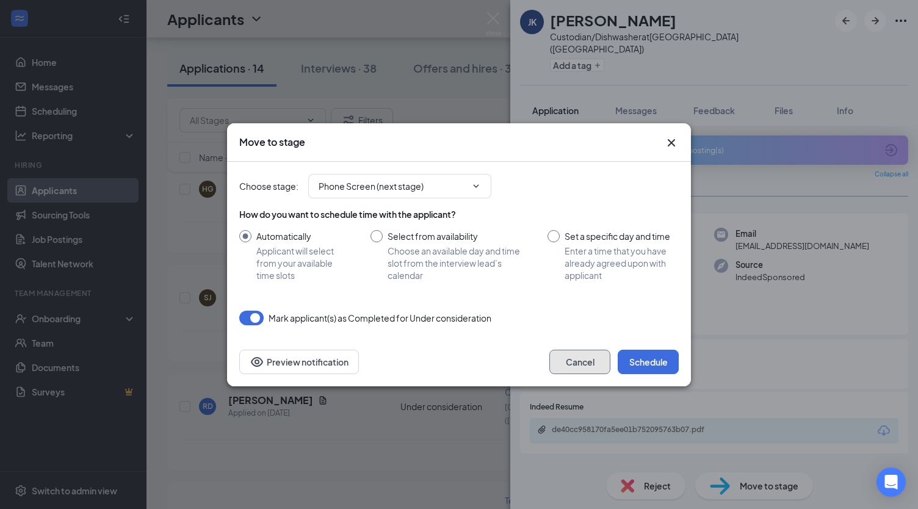
click at [575, 357] on button "Cancel" at bounding box center [579, 362] width 61 height 24
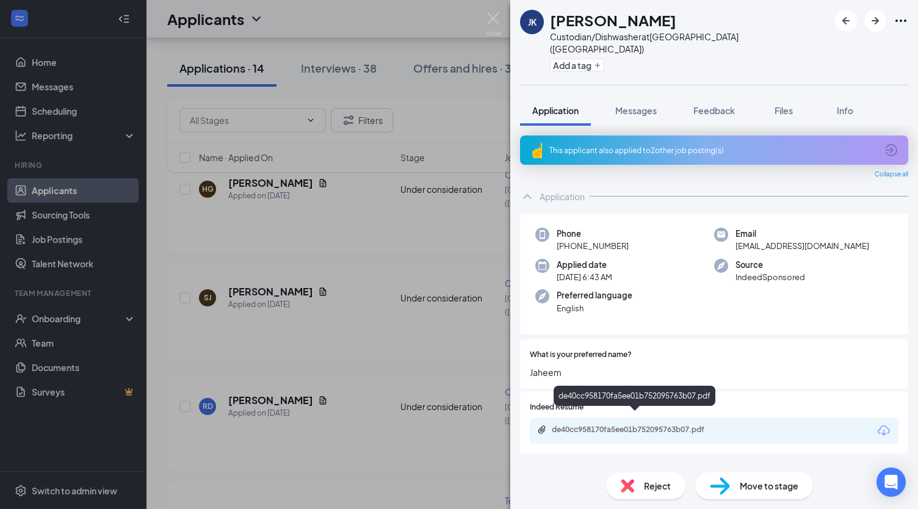
click at [677, 425] on div "de40cc958170fa5ee01b752095763b07.pdf" at bounding box center [636, 430] width 171 height 10
click at [644, 477] on div "Reject" at bounding box center [645, 485] width 79 height 27
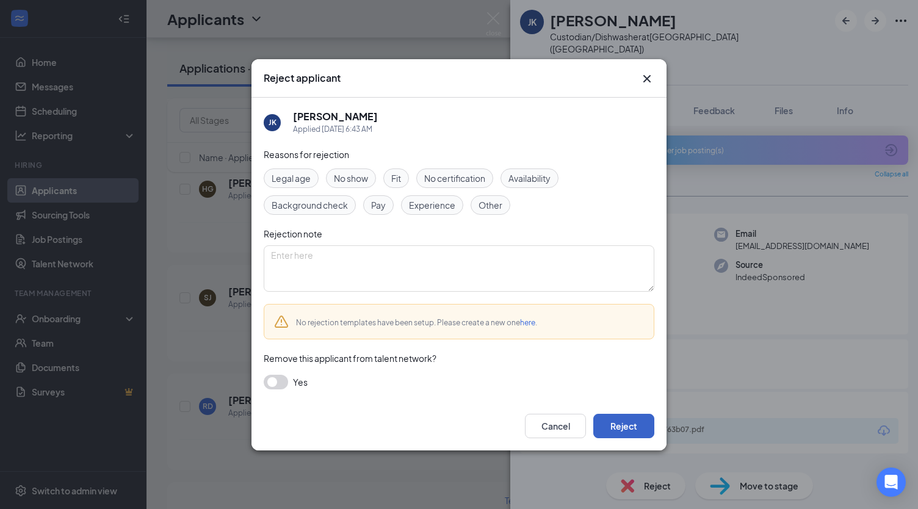
click at [620, 422] on button "Reject" at bounding box center [623, 426] width 61 height 24
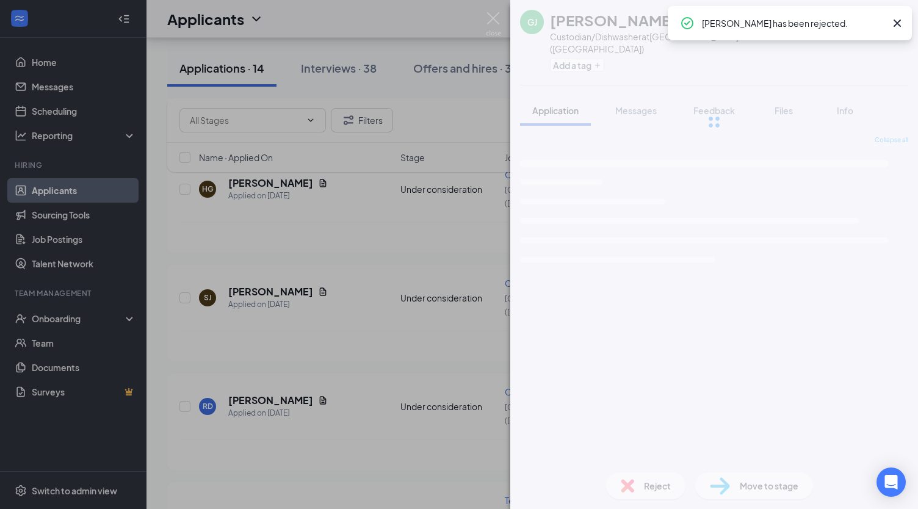
scroll to position [990, 0]
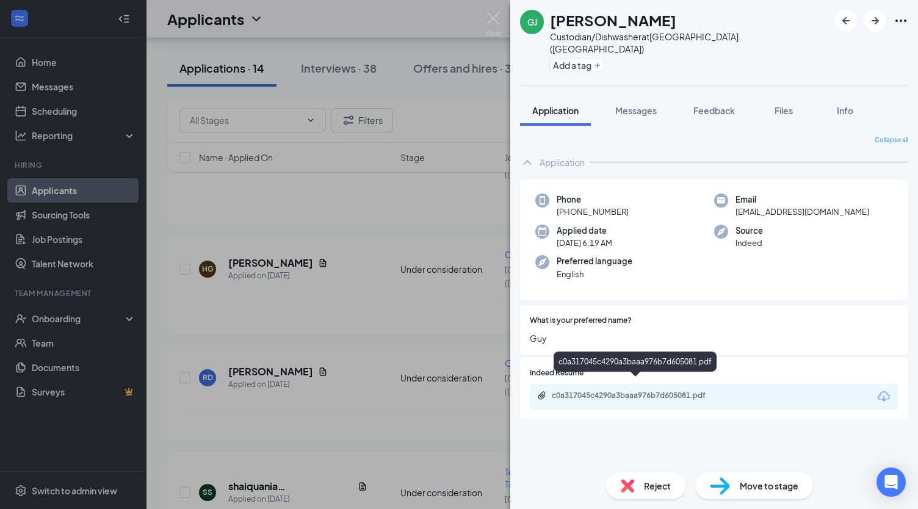
click at [670, 390] on div "c0a317045c4290a3baaa976b7d605081.pdf" at bounding box center [636, 395] width 171 height 10
click at [656, 487] on span "Reject" at bounding box center [657, 485] width 27 height 13
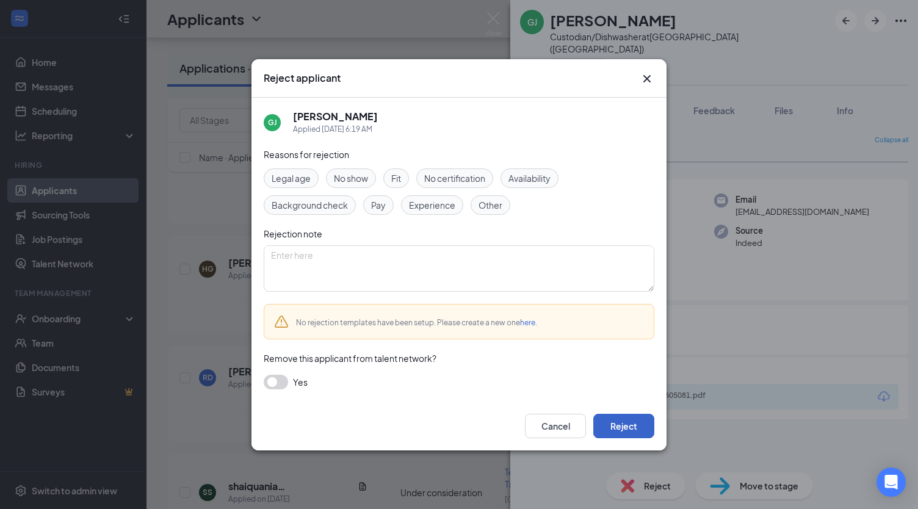
click at [634, 427] on button "Reject" at bounding box center [623, 426] width 61 height 24
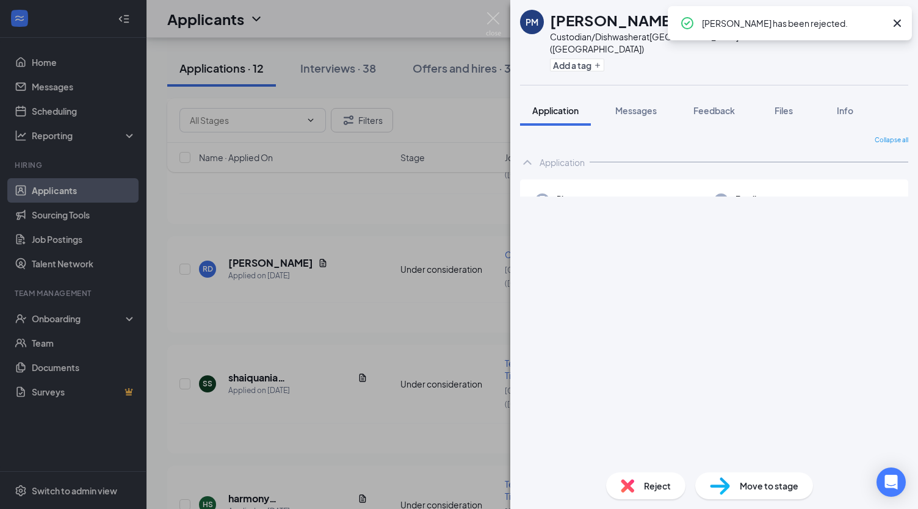
scroll to position [896, 0]
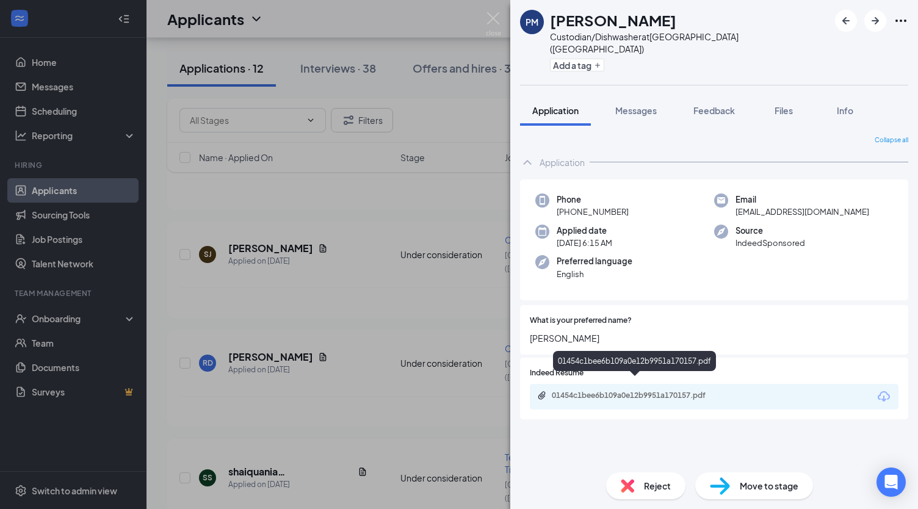
click at [664, 390] on div "01454c1bee6b109a0e12b9951a170157.pdf" at bounding box center [636, 395] width 171 height 10
click at [774, 487] on span "Move to stage" at bounding box center [768, 485] width 59 height 13
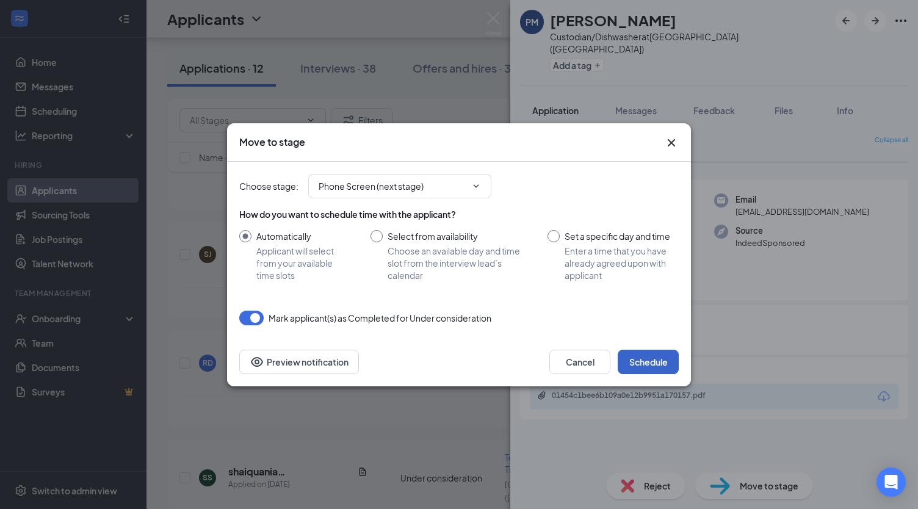
click at [658, 365] on button "Schedule" at bounding box center [647, 362] width 61 height 24
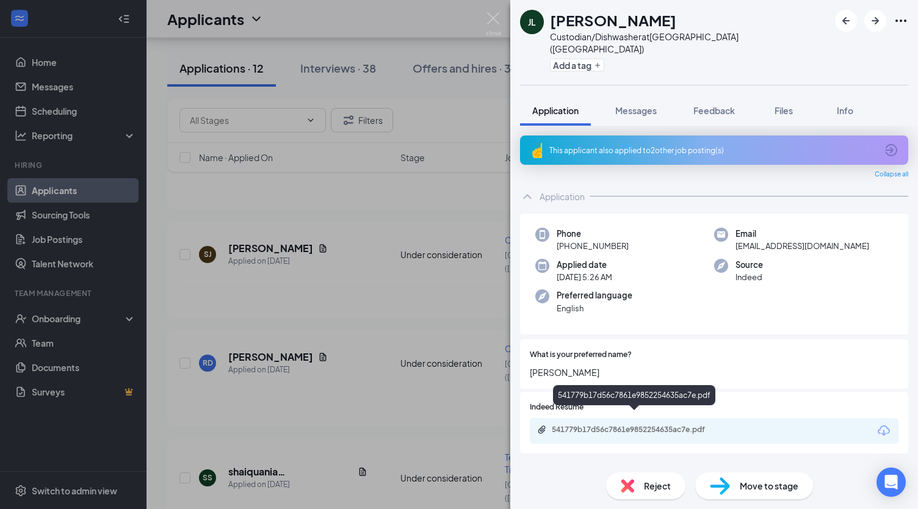
click at [672, 425] on div "541779b17d56c7861e9852254635ac7e.pdf" at bounding box center [636, 430] width 171 height 10
click at [774, 481] on span "Move to stage" at bounding box center [768, 485] width 59 height 13
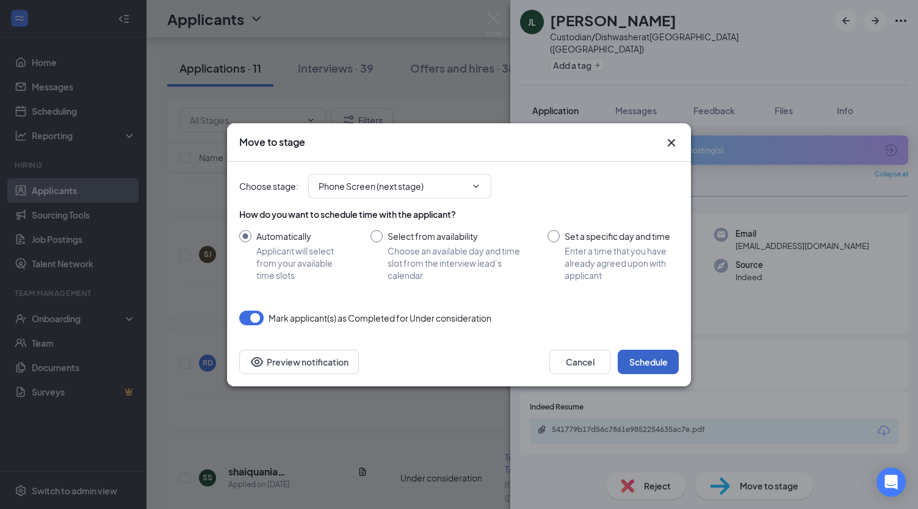
click at [650, 368] on button "Schedule" at bounding box center [647, 362] width 61 height 24
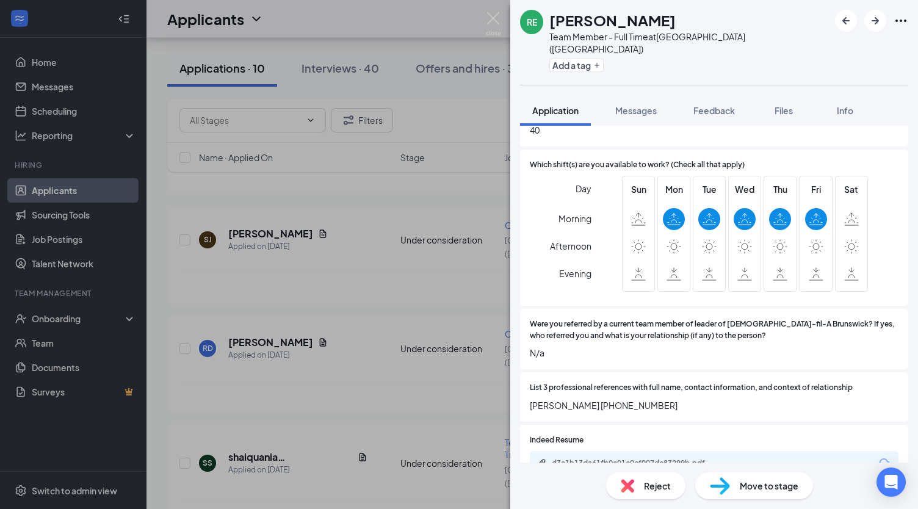
scroll to position [770, 0]
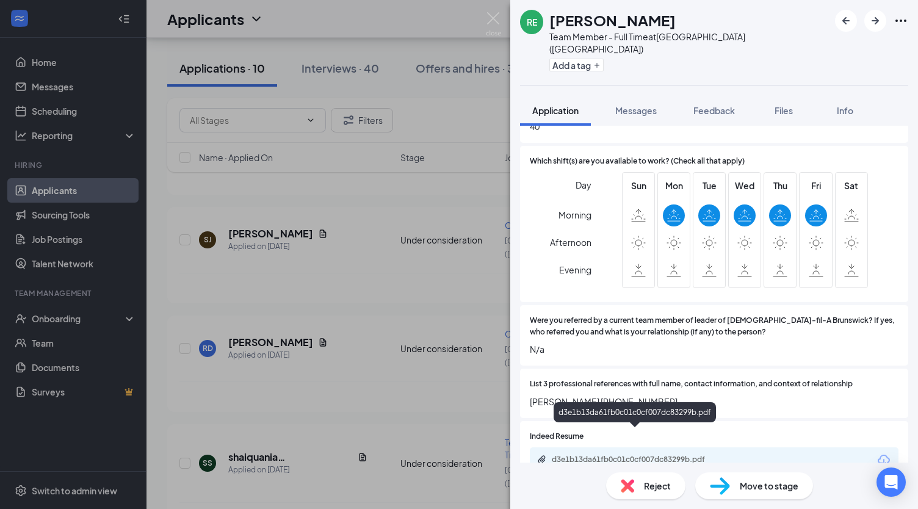
click at [632, 454] on div "d3e1b13da61fb0c01c0cf007dc83299b.pdf" at bounding box center [636, 459] width 171 height 10
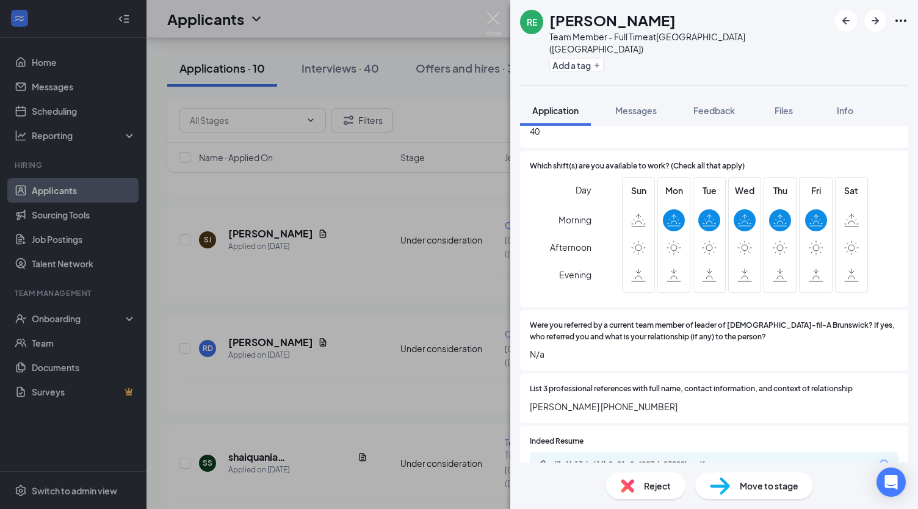
click at [783, 490] on span "Move to stage" at bounding box center [768, 485] width 59 height 13
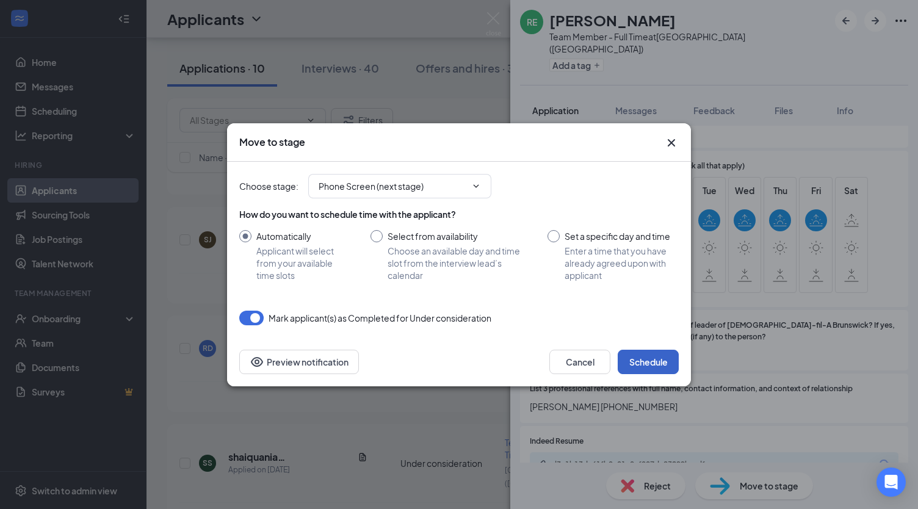
click at [663, 369] on button "Schedule" at bounding box center [647, 362] width 61 height 24
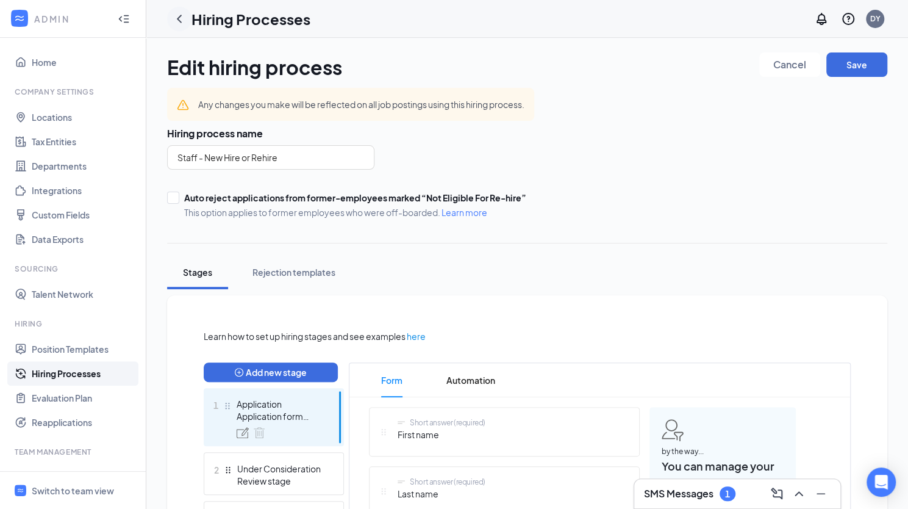
click at [181, 16] on icon "ChevronLeft" at bounding box center [179, 19] width 15 height 15
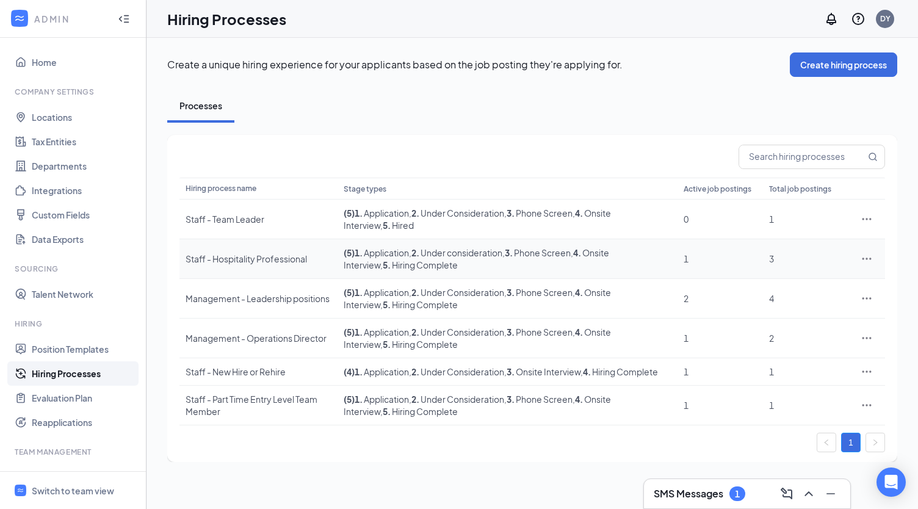
click at [773, 259] on div "3" at bounding box center [805, 259] width 73 height 12
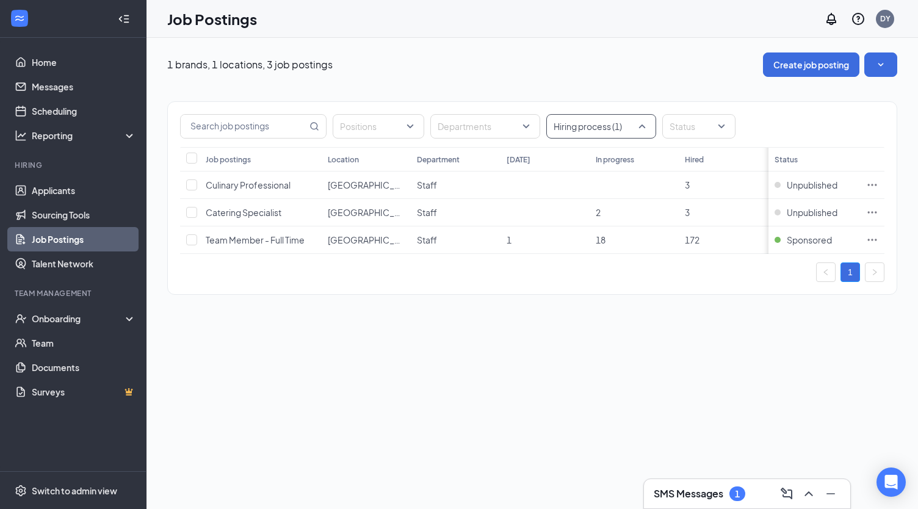
click at [639, 123] on div at bounding box center [595, 127] width 92 height 20
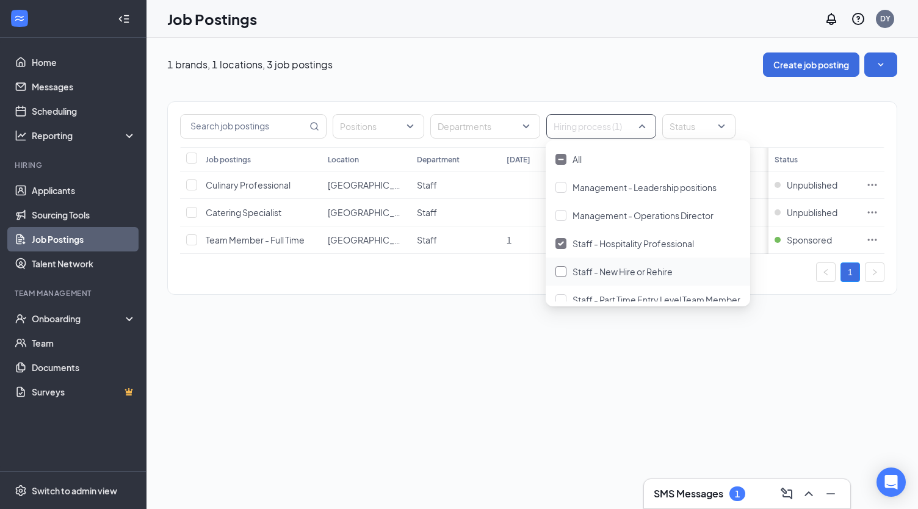
click at [567, 271] on div "Staff - New Hire or Rehire" at bounding box center [647, 271] width 185 height 13
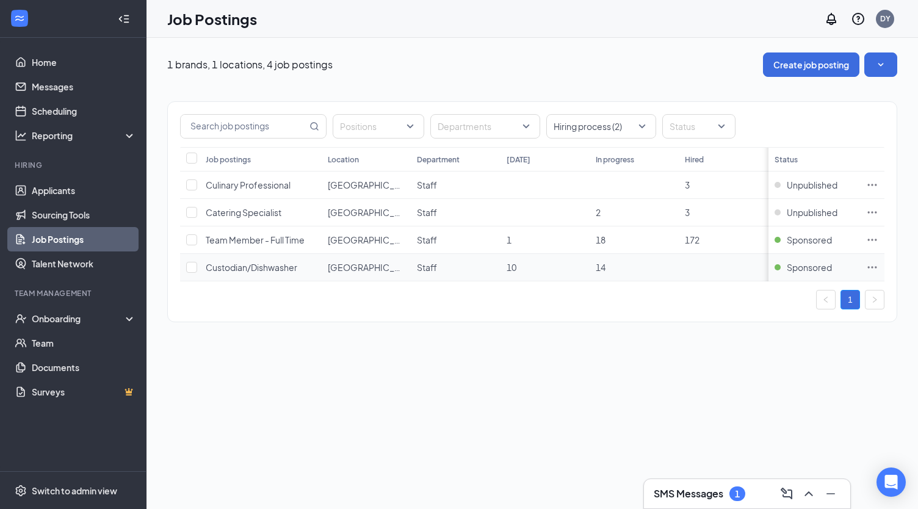
click at [872, 266] on icon "Ellipses" at bounding box center [871, 267] width 9 height 2
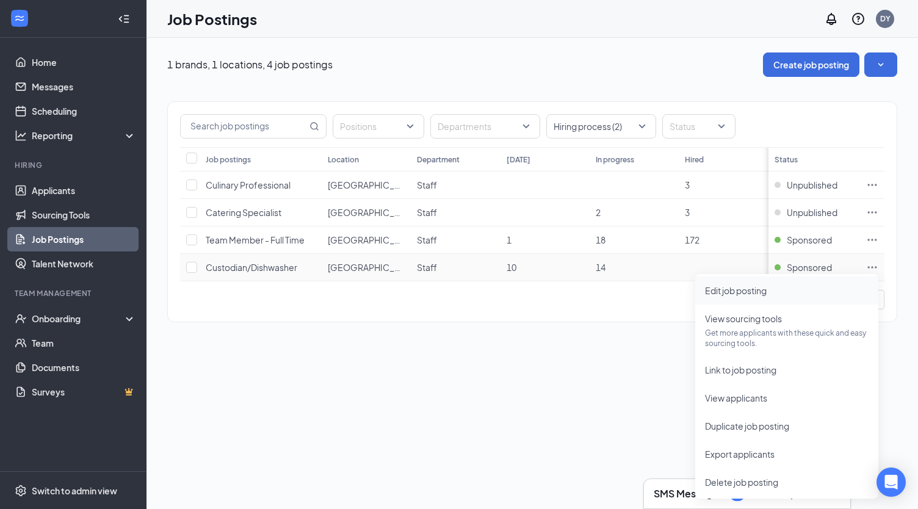
click at [758, 283] on li "Edit job posting" at bounding box center [786, 290] width 183 height 28
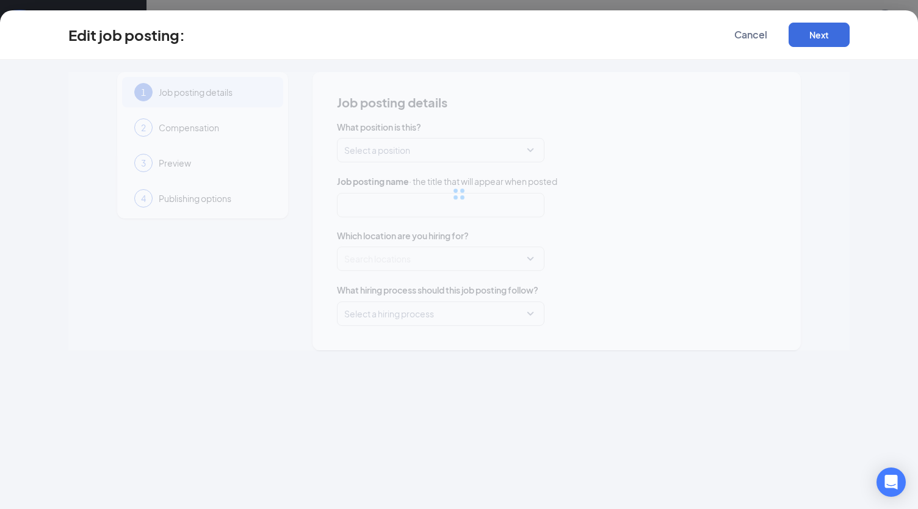
type input "Custodian/Dishwasher"
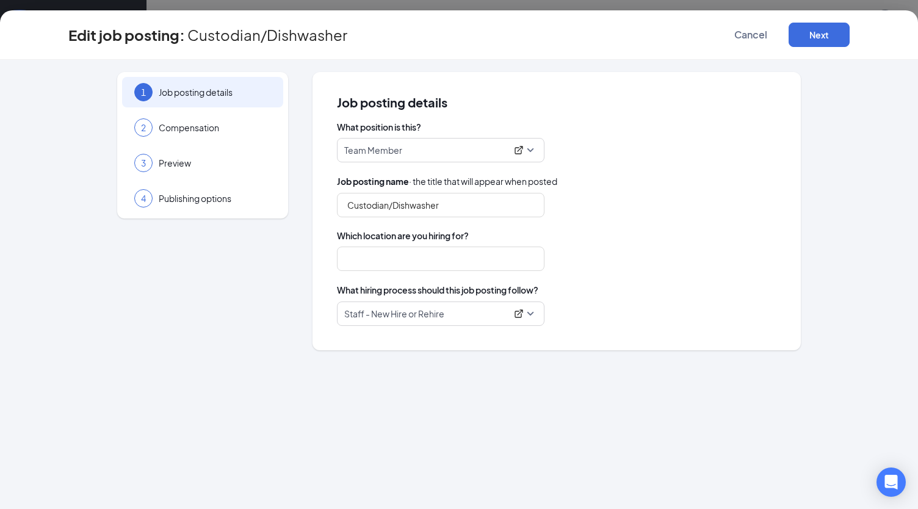
type input "[GEOGRAPHIC_DATA] ([GEOGRAPHIC_DATA])"
click at [528, 315] on span "Staff - New Hire or Rehire" at bounding box center [440, 313] width 193 height 23
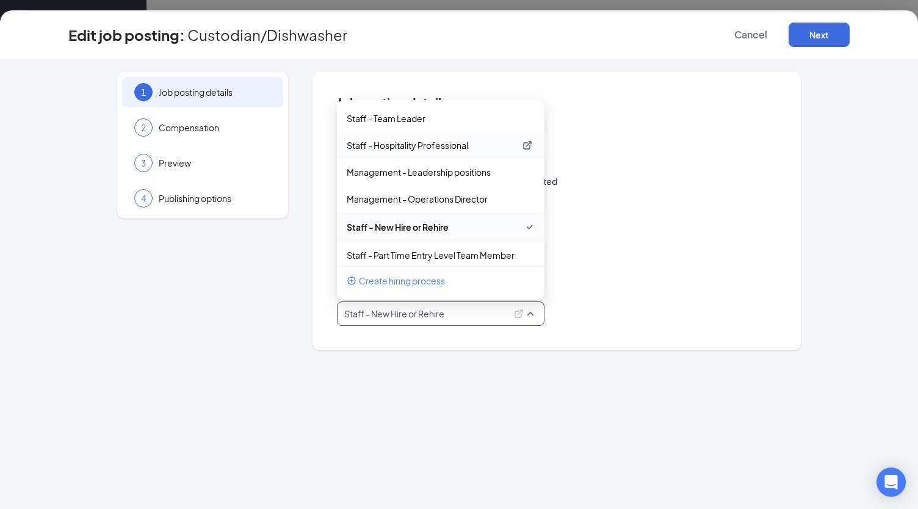
click at [444, 148] on p "Staff - Hospitality Professional" at bounding box center [431, 145] width 168 height 12
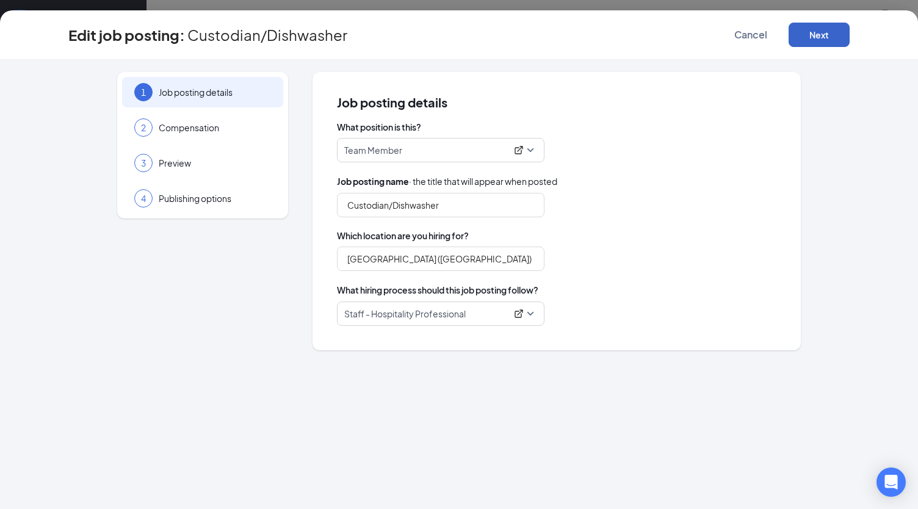
click at [818, 36] on button "Next" at bounding box center [818, 35] width 61 height 24
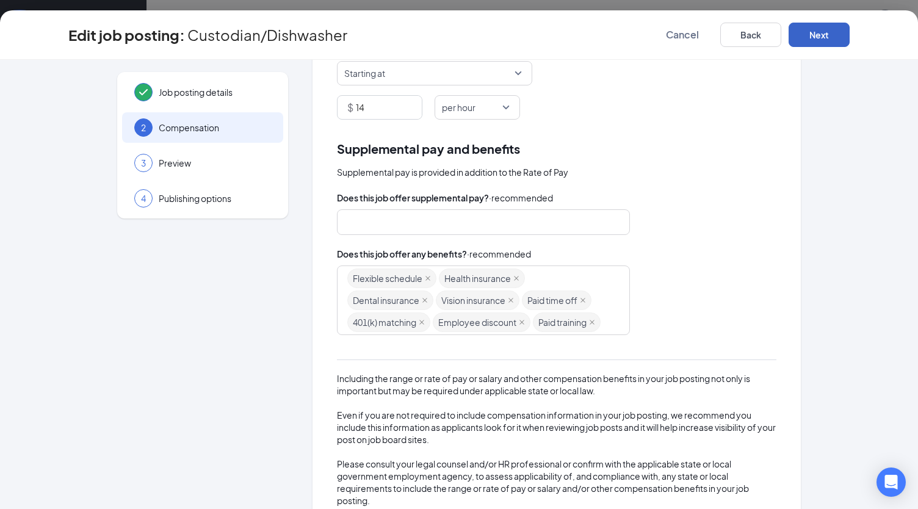
scroll to position [170, 0]
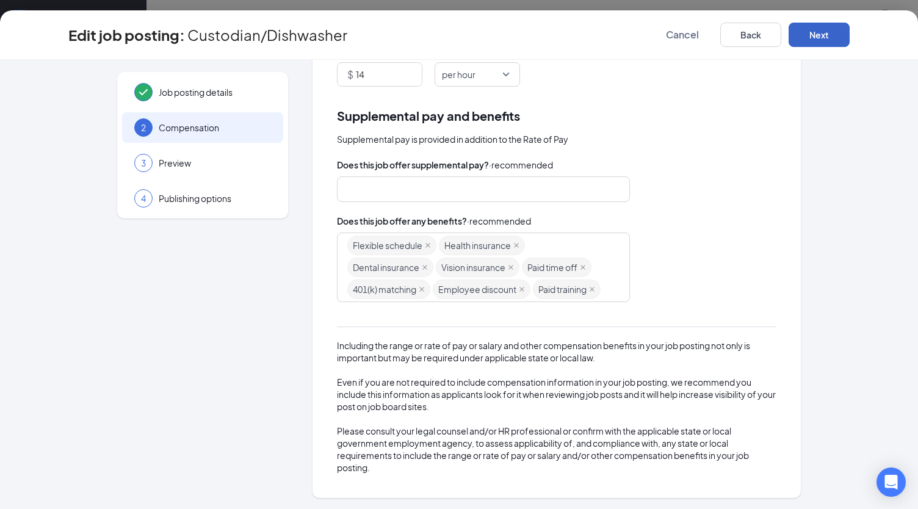
click at [816, 37] on button "Next" at bounding box center [818, 35] width 61 height 24
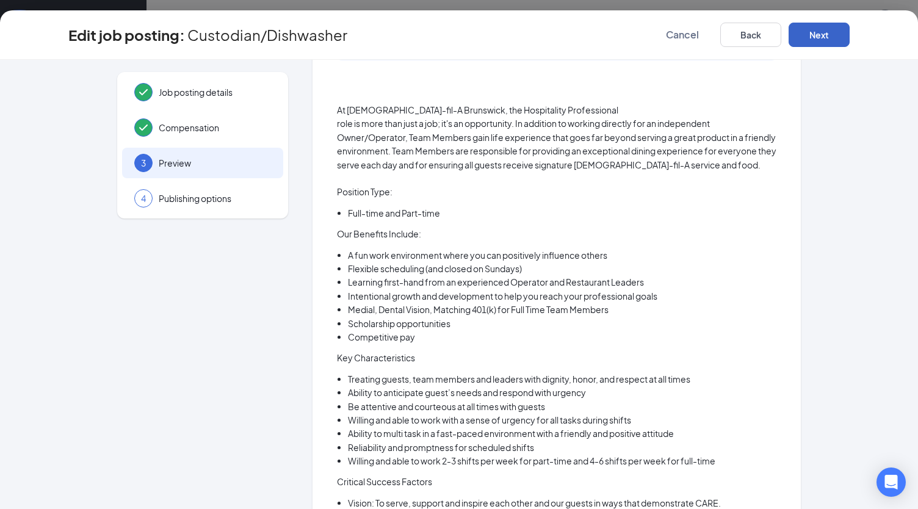
click at [822, 35] on button "Next" at bounding box center [818, 35] width 61 height 24
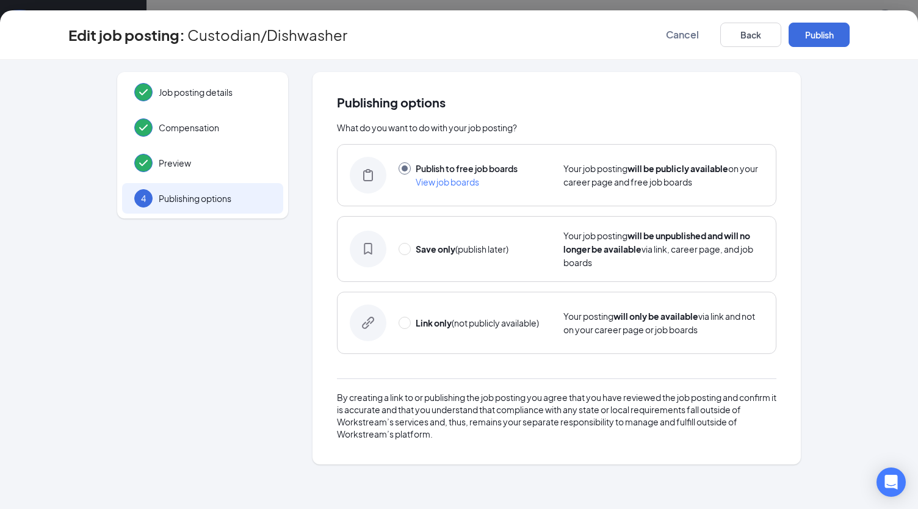
scroll to position [0, 0]
click at [824, 34] on button "Publish" at bounding box center [818, 35] width 61 height 24
